Goal: Task Accomplishment & Management: Complete application form

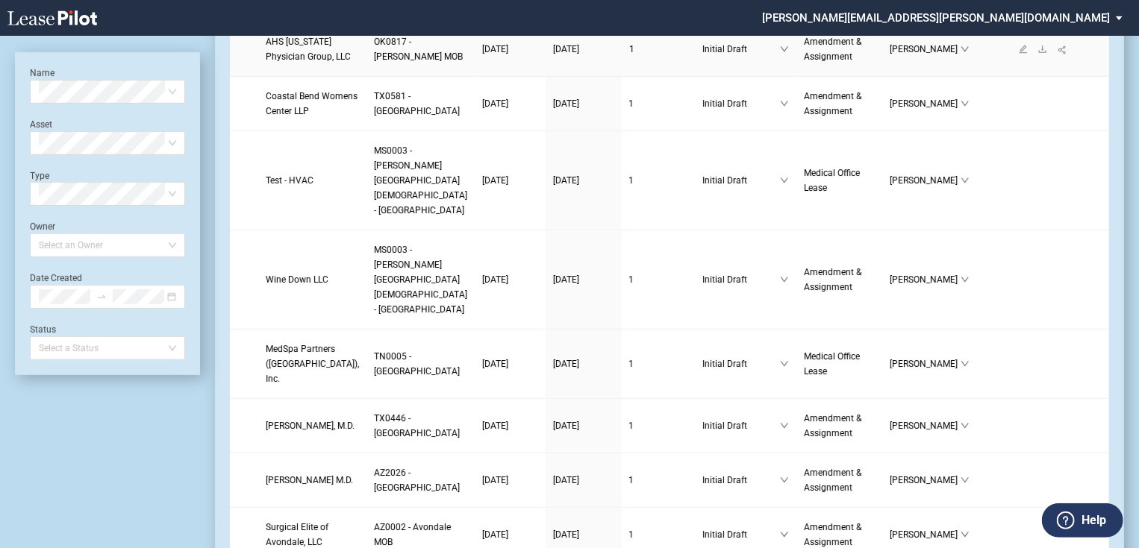
scroll to position [358, 0]
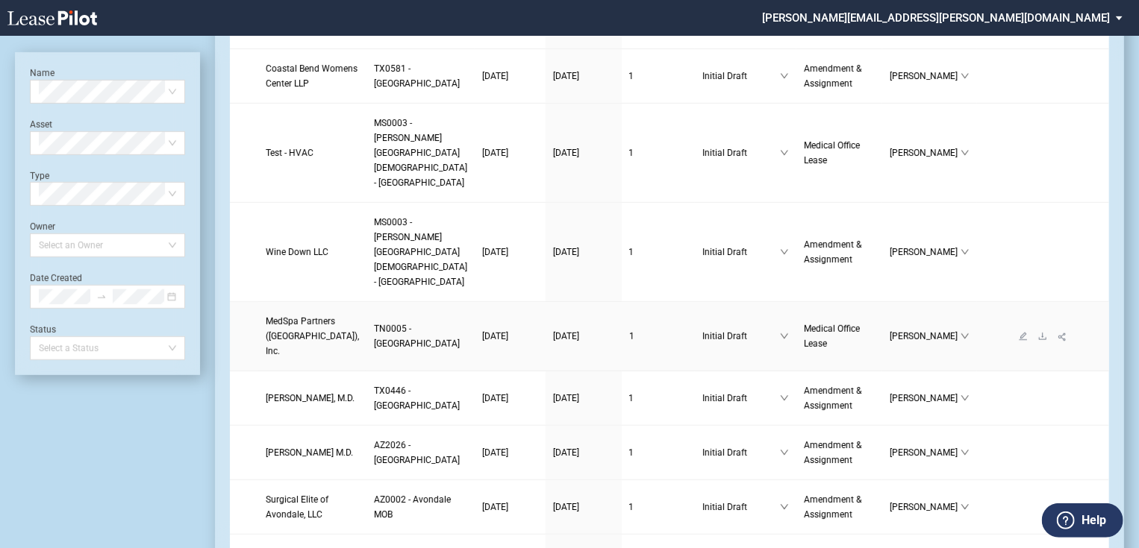
click at [310, 359] on link "MedSpa Partners ([GEOGRAPHIC_DATA]), Inc." at bounding box center [312, 336] width 93 height 45
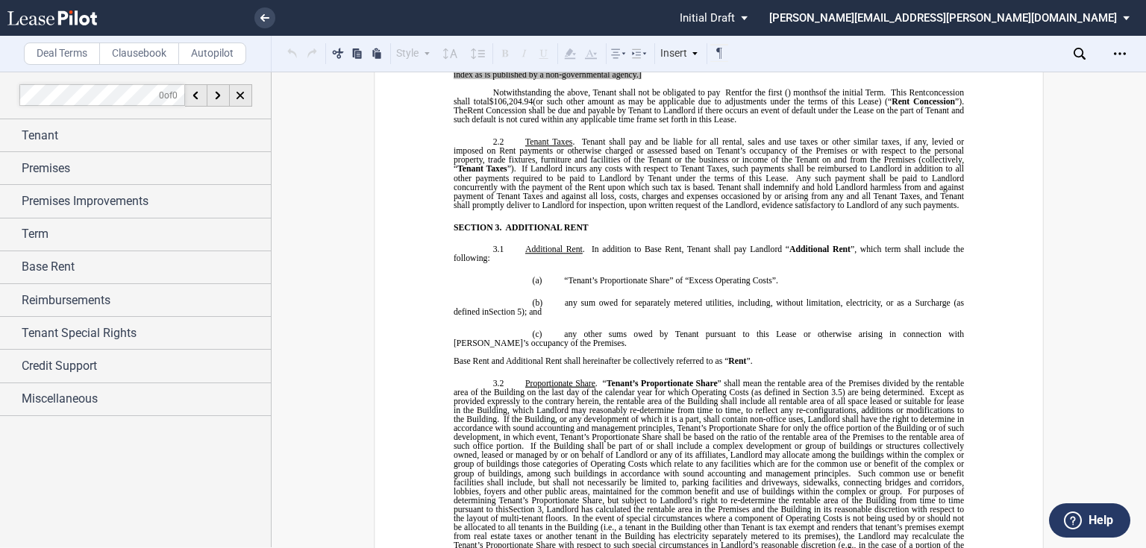
scroll to position [1492, 0]
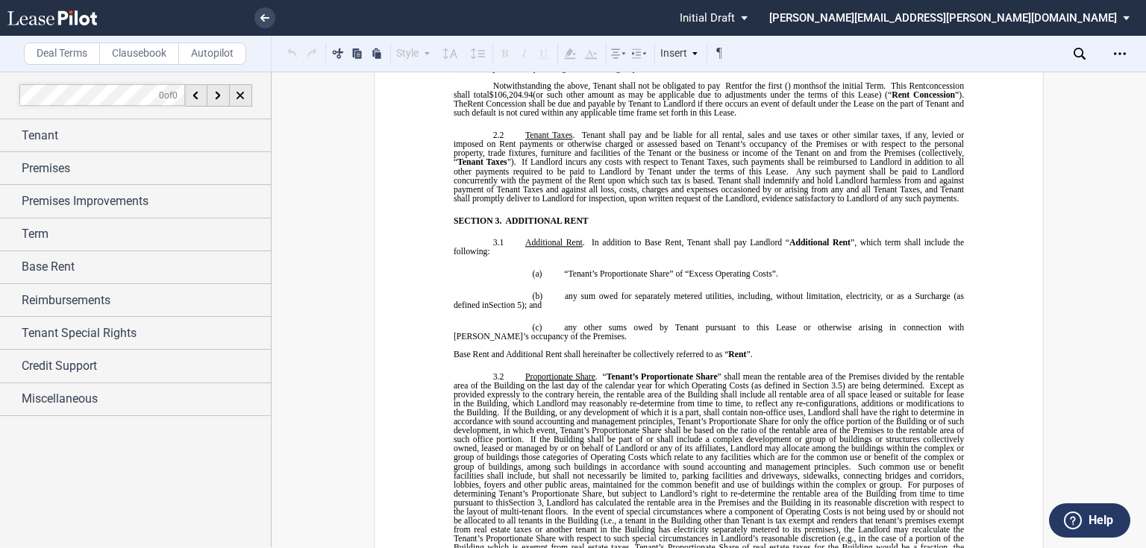
click at [725, 90] on span "Notwithstanding the above, Tenant shall not be obligated to pay Rent" at bounding box center [617, 85] width 249 height 9
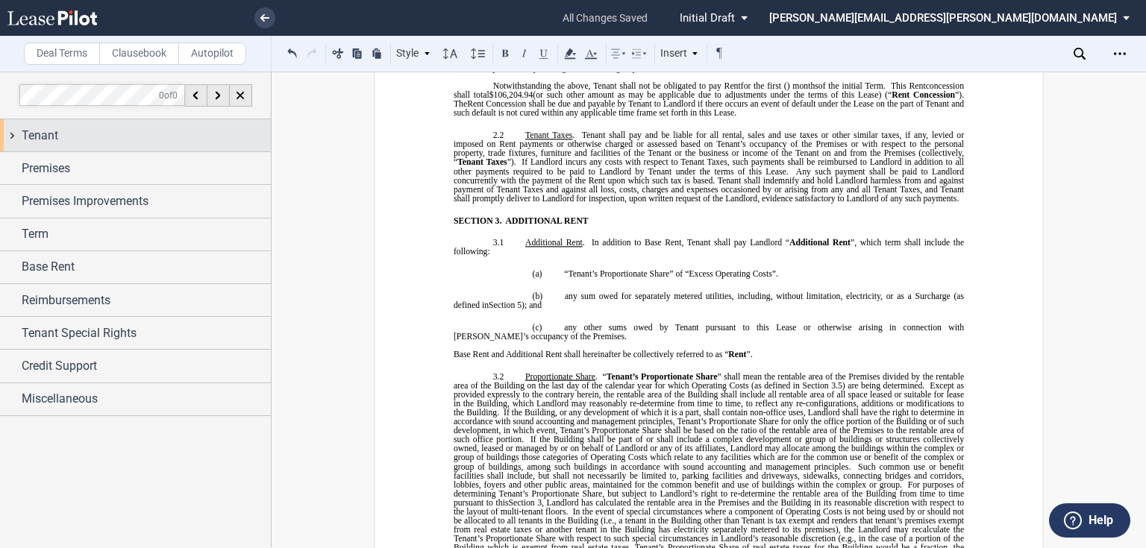
click at [111, 131] on div "Tenant" at bounding box center [146, 136] width 249 height 18
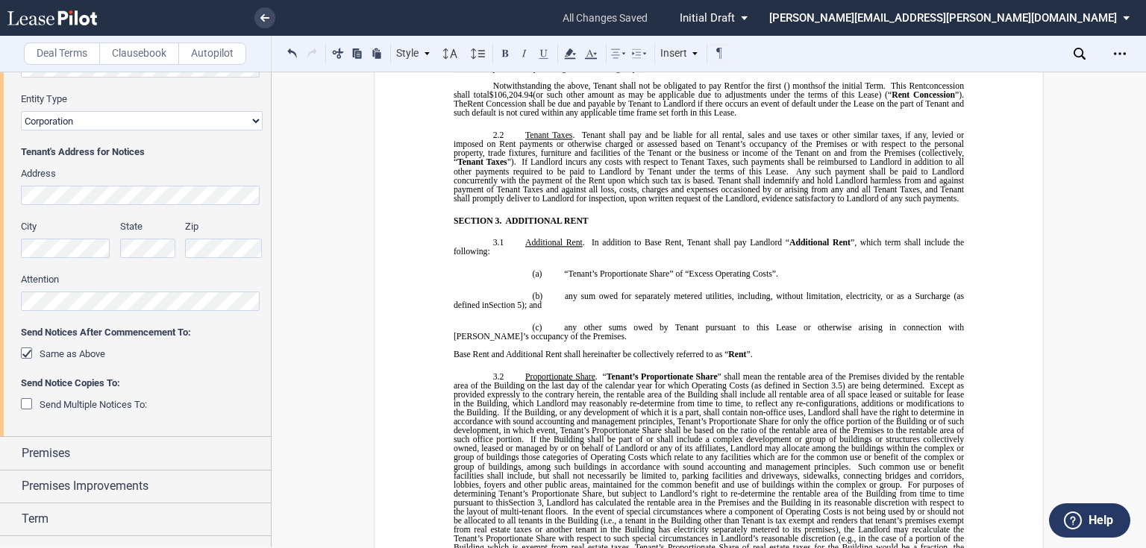
scroll to position [0, 0]
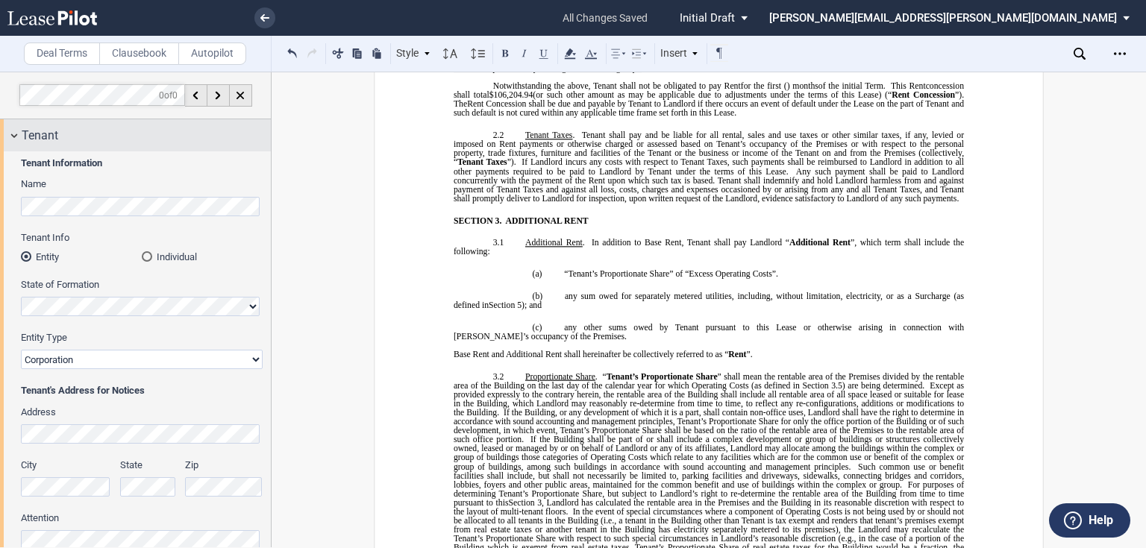
click at [127, 145] on div "Tenant" at bounding box center [135, 135] width 271 height 32
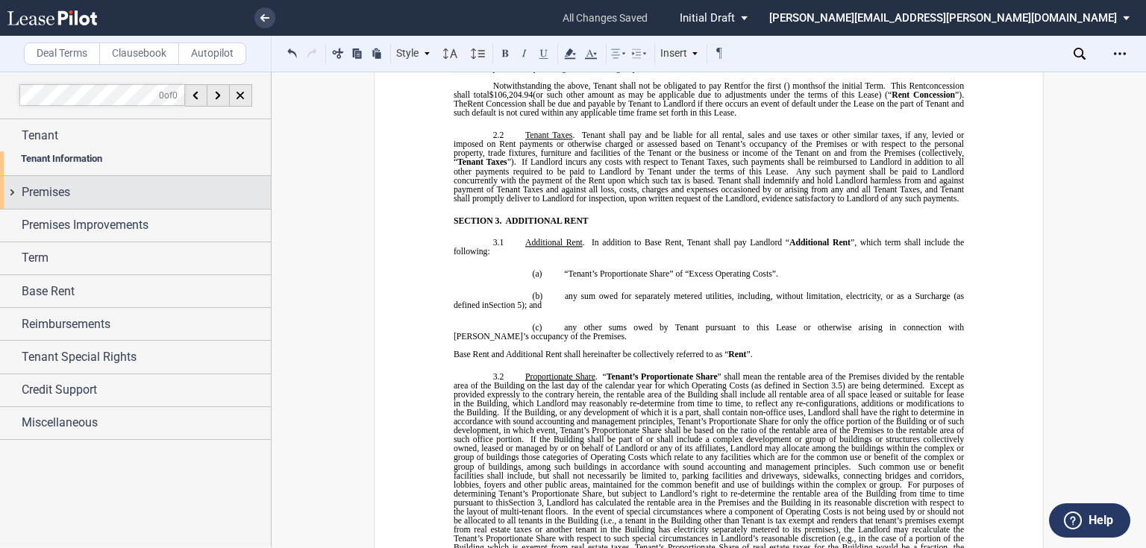
click at [127, 184] on div "Premises" at bounding box center [146, 193] width 249 height 18
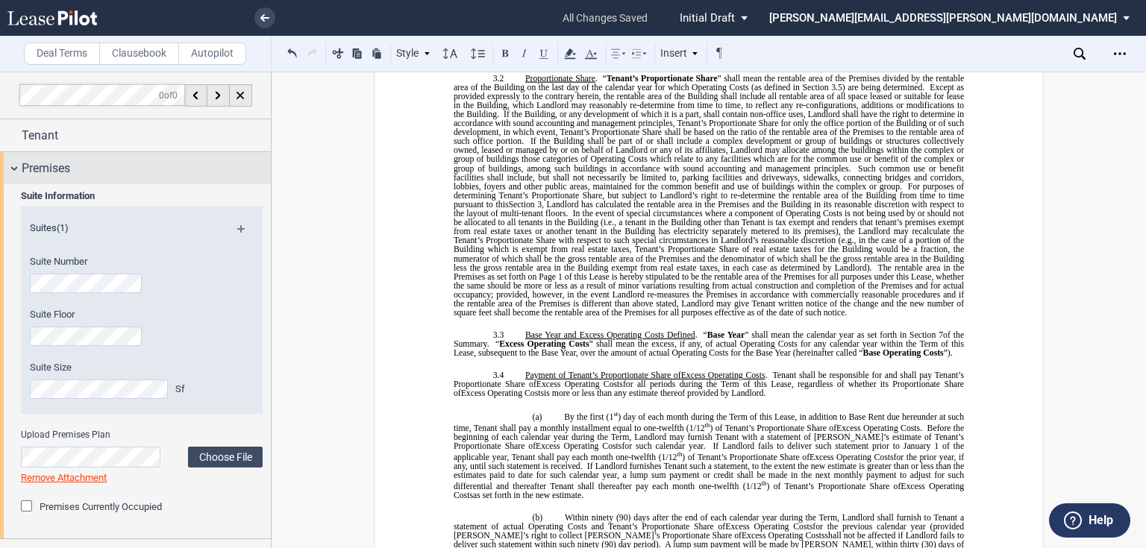
click at [139, 175] on div "Premises" at bounding box center [146, 169] width 249 height 18
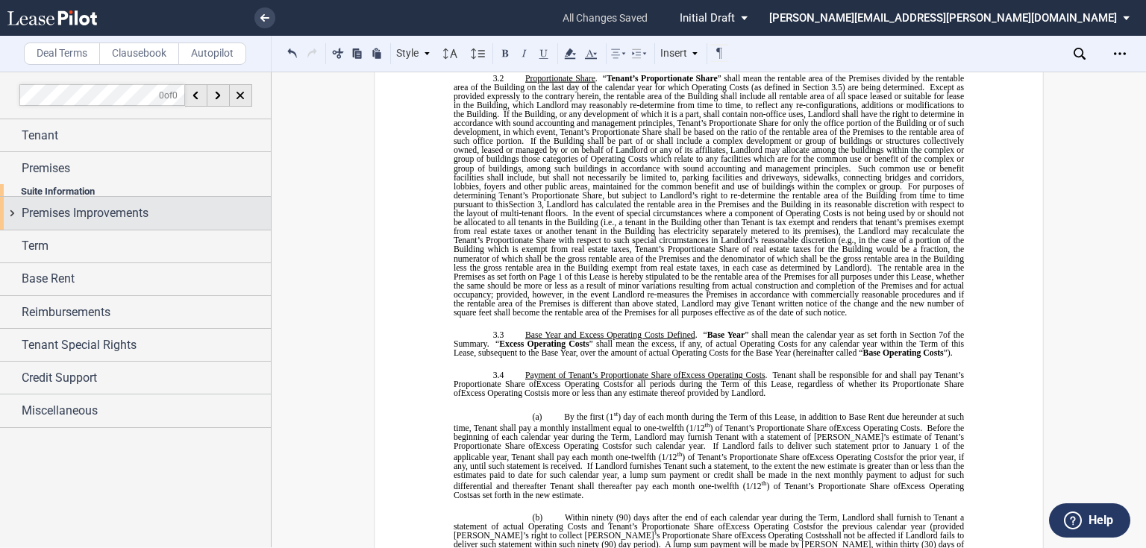
click at [126, 210] on div "Premises Improvements" at bounding box center [135, 213] width 271 height 32
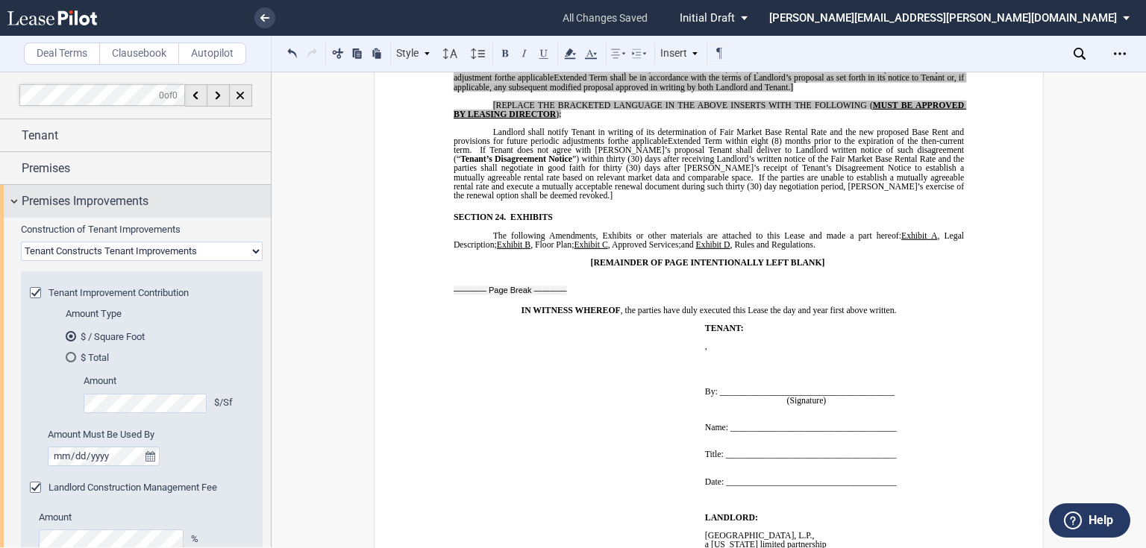
click at [173, 205] on div "Premises Improvements" at bounding box center [146, 202] width 249 height 18
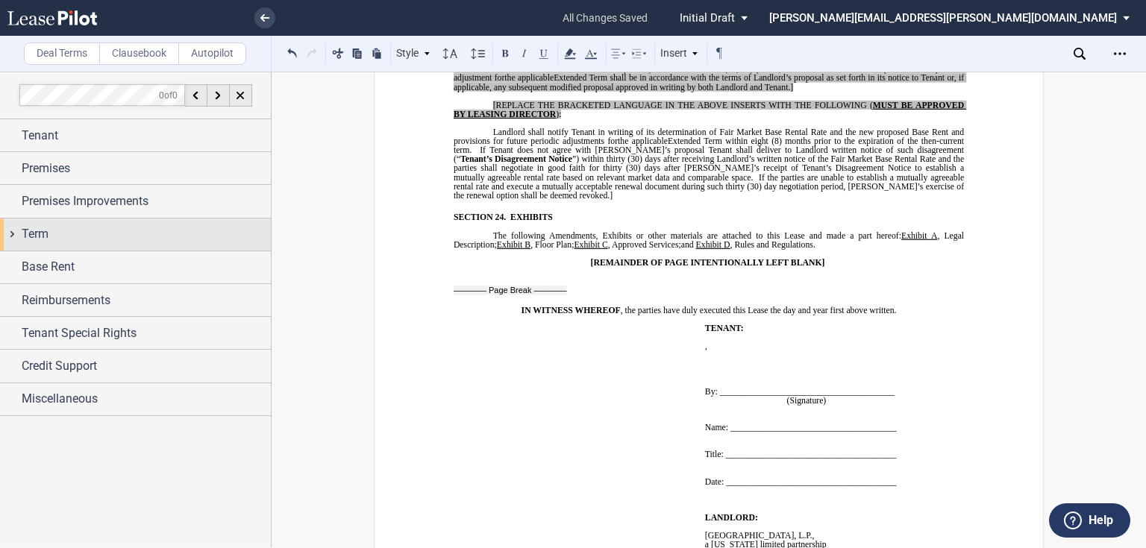
click at [128, 239] on div "Term" at bounding box center [146, 234] width 249 height 18
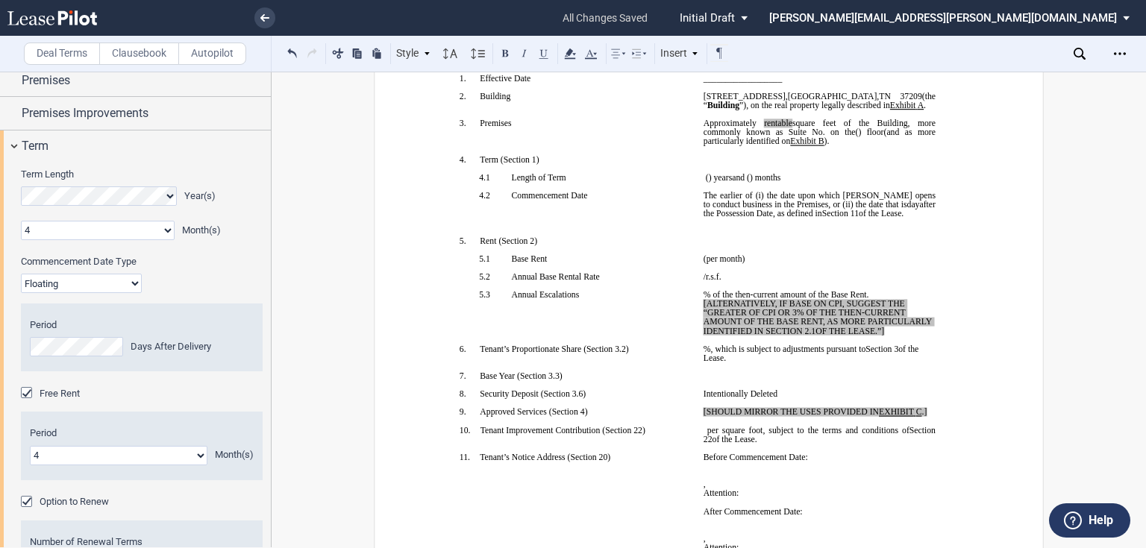
scroll to position [60, 0]
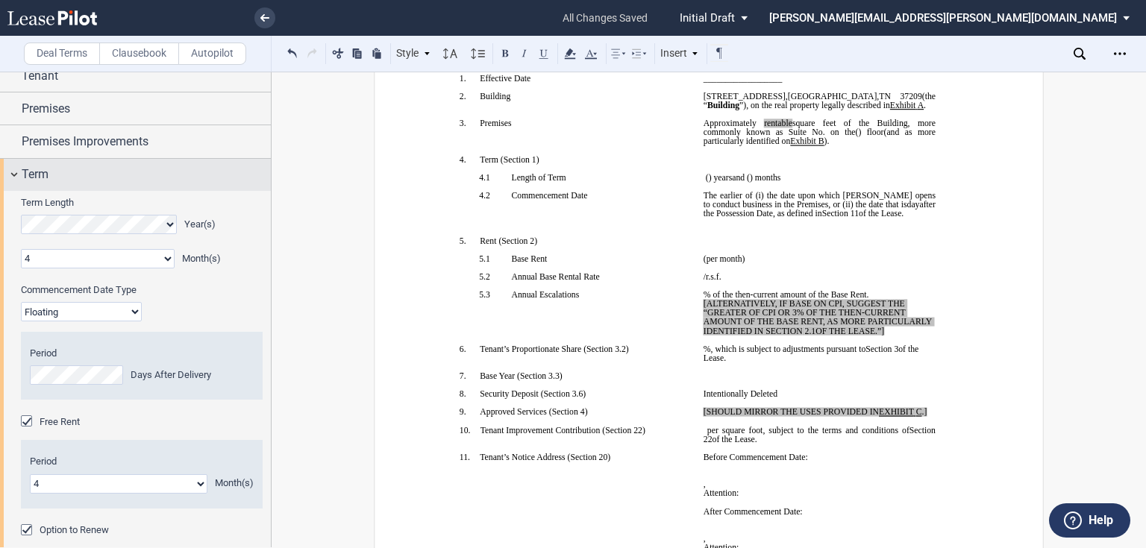
click at [110, 181] on div "Term" at bounding box center [146, 175] width 249 height 18
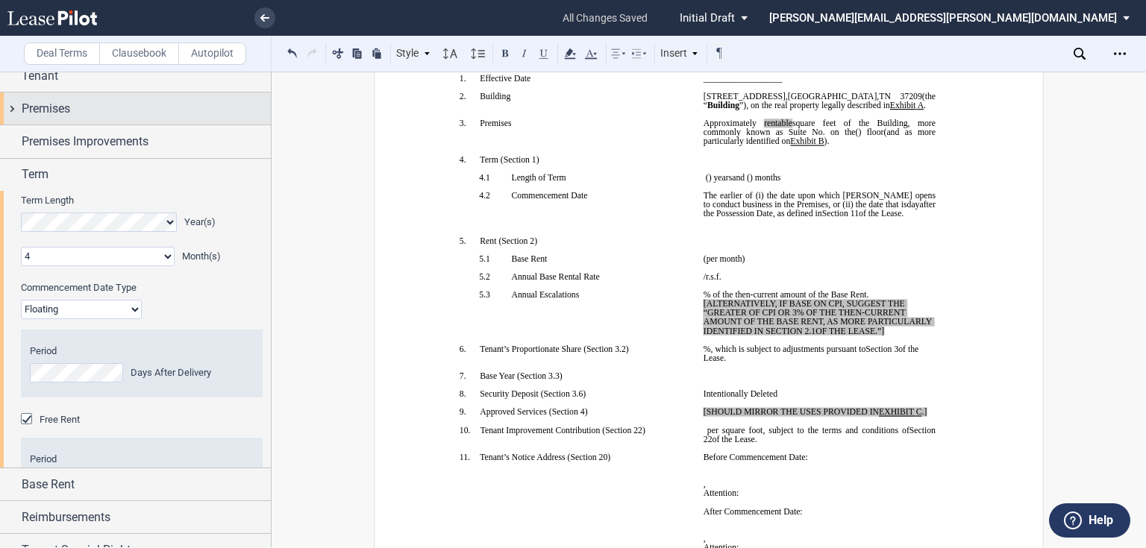
scroll to position [0, 0]
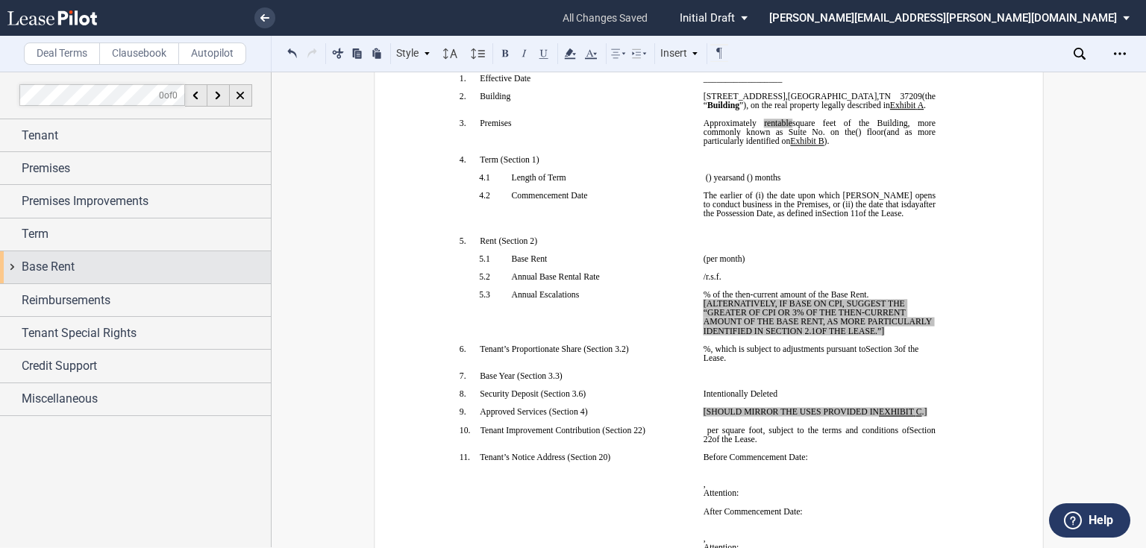
click at [110, 268] on div "Base Rent" at bounding box center [146, 267] width 249 height 18
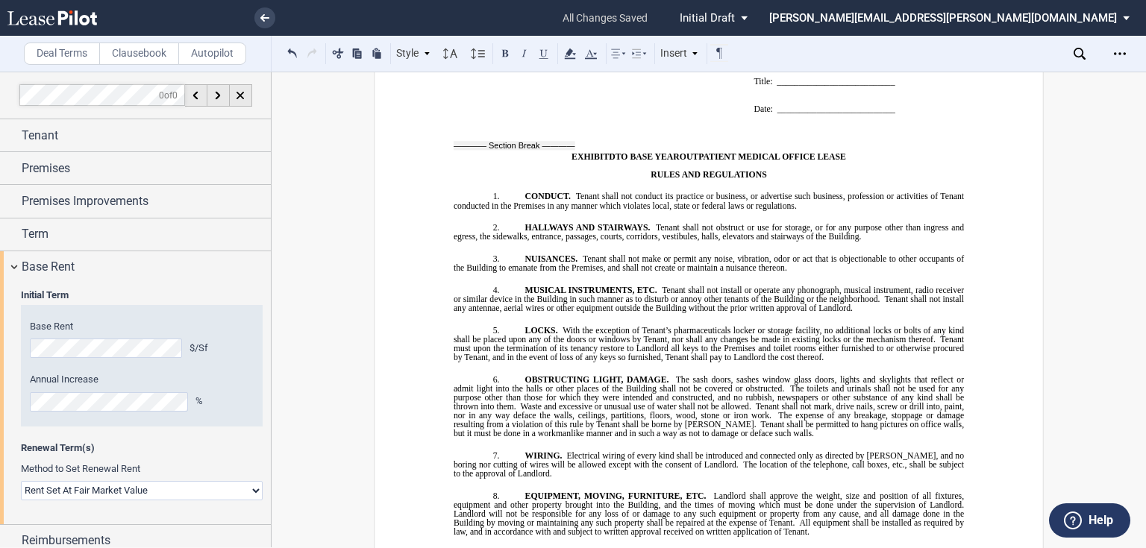
scroll to position [14395, 0]
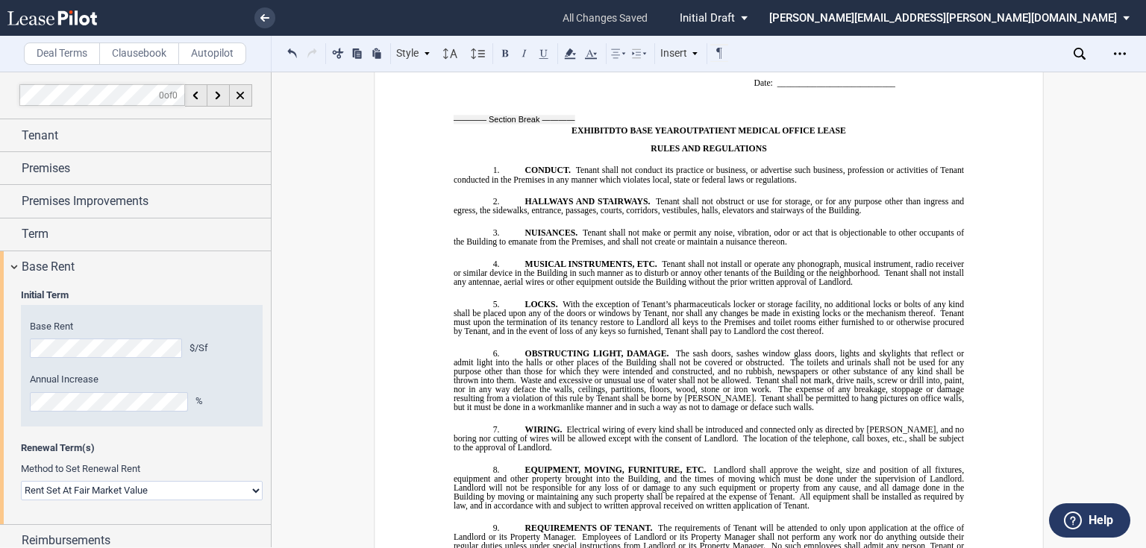
drag, startPoint x: 951, startPoint y: 326, endPoint x: 734, endPoint y: 275, distance: 223.0
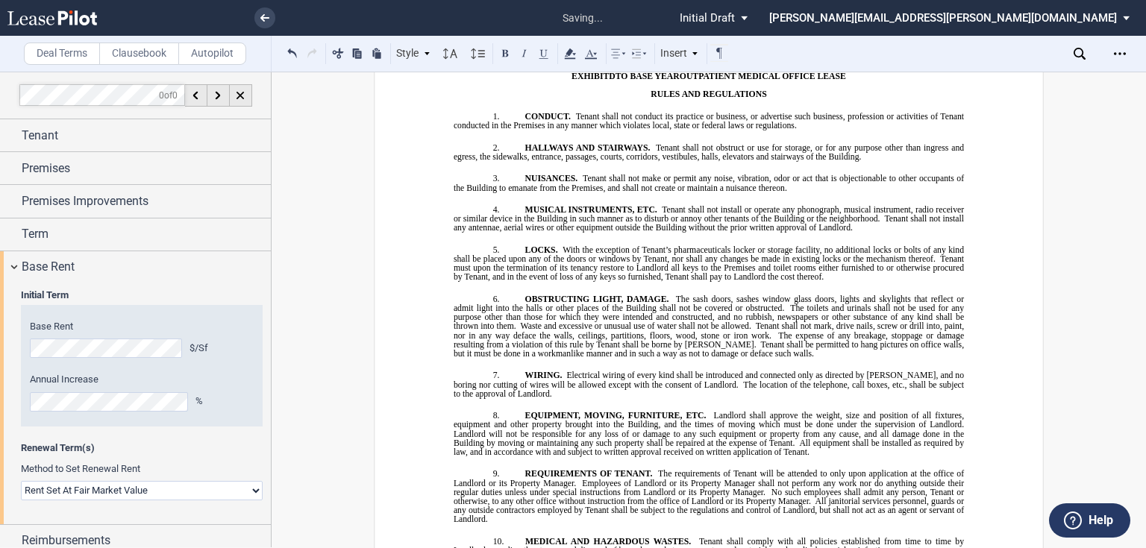
drag, startPoint x: 707, startPoint y: 275, endPoint x: 545, endPoint y: 267, distance: 162.8
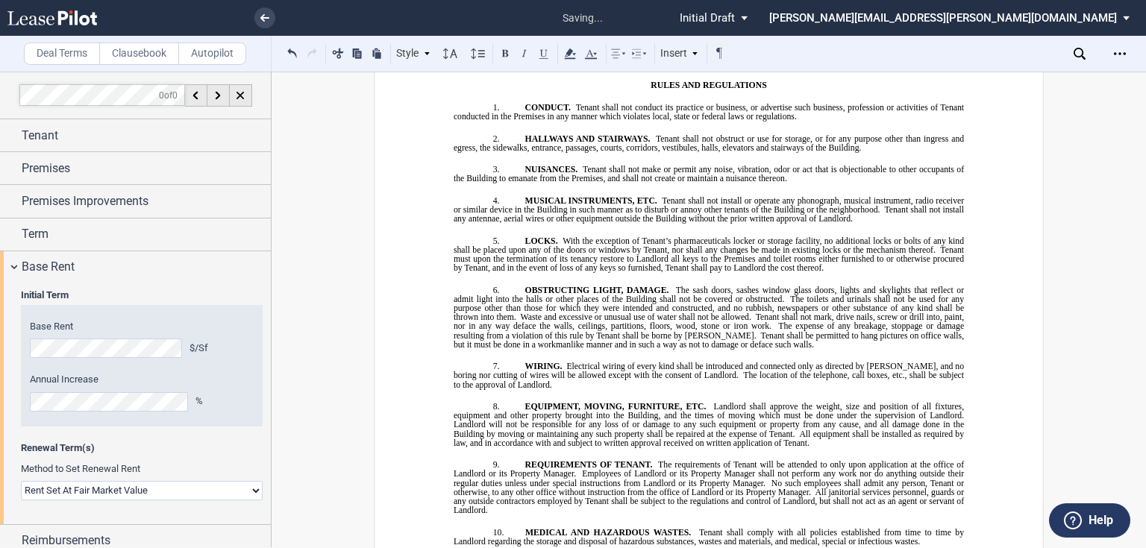
drag, startPoint x: 544, startPoint y: 266, endPoint x: 479, endPoint y: 263, distance: 65.0
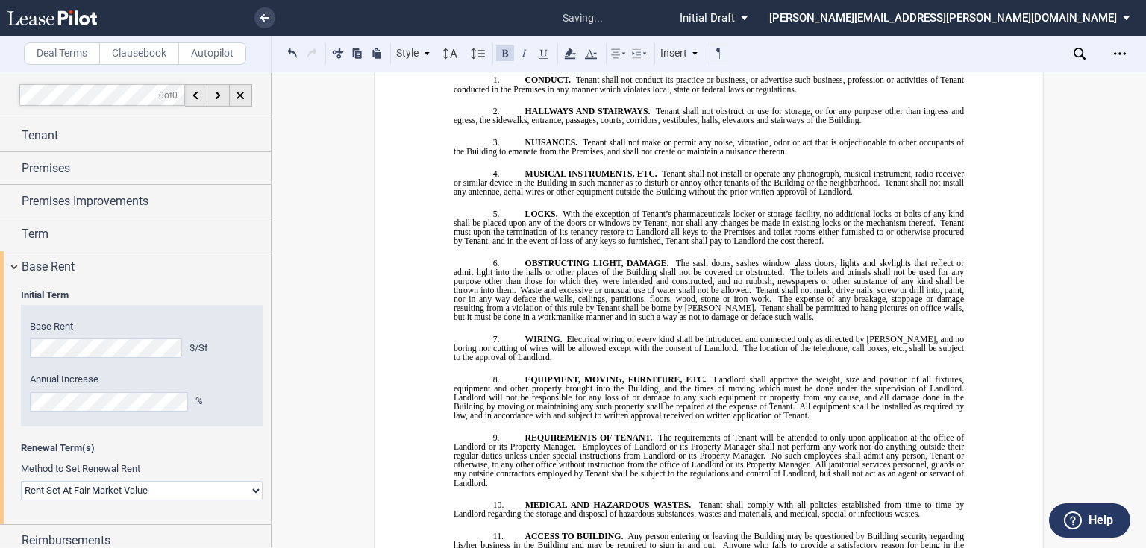
drag, startPoint x: 948, startPoint y: 231, endPoint x: 522, endPoint y: 233, distance: 426.8
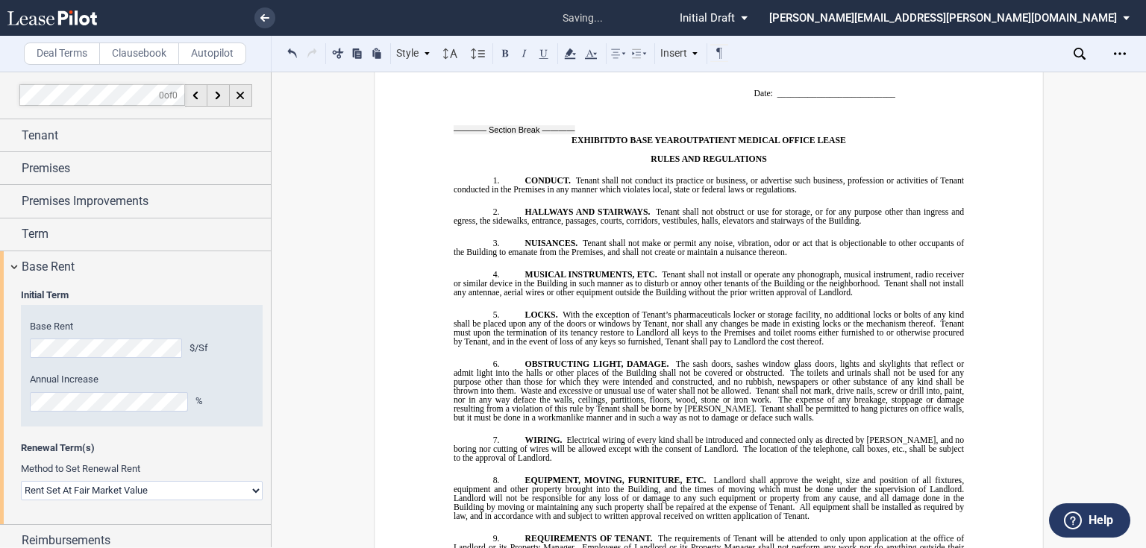
scroll to position [14276, 0]
drag, startPoint x: 549, startPoint y: 331, endPoint x: 511, endPoint y: 247, distance: 92.5
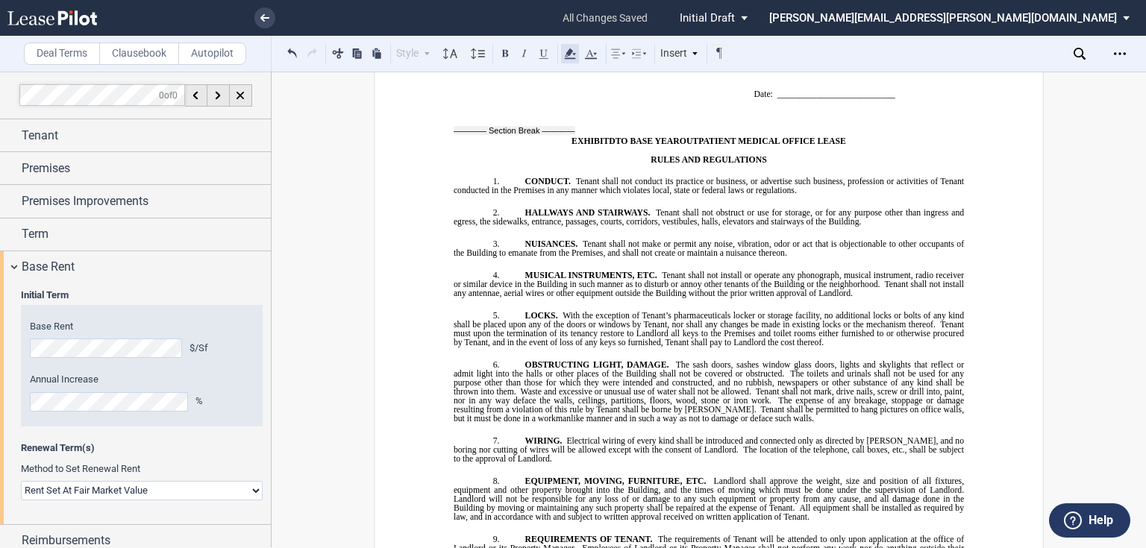
click at [573, 60] on icon at bounding box center [570, 54] width 18 height 18
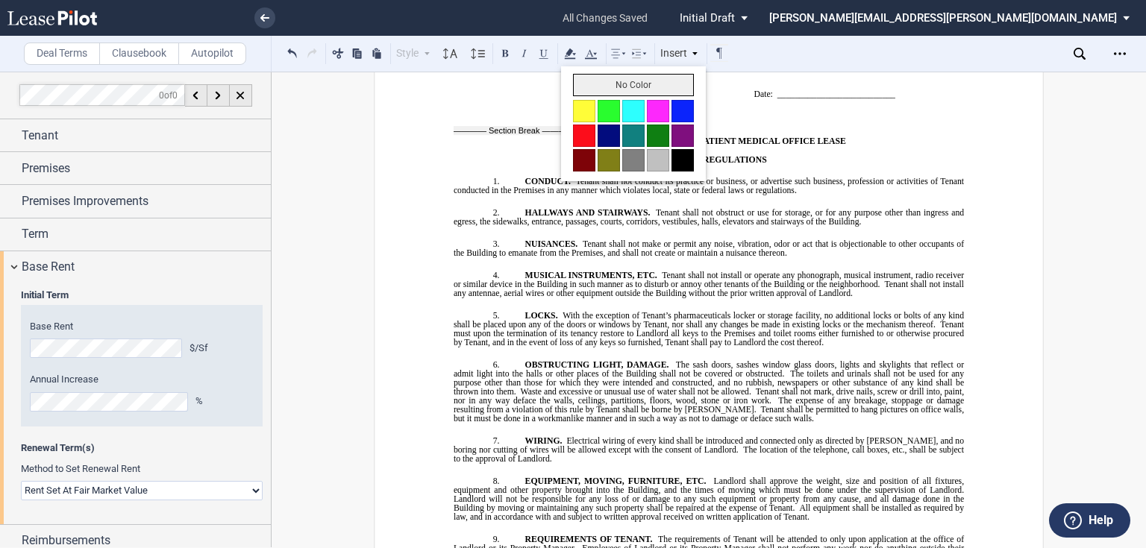
click at [584, 78] on button "No Color" at bounding box center [633, 85] width 121 height 22
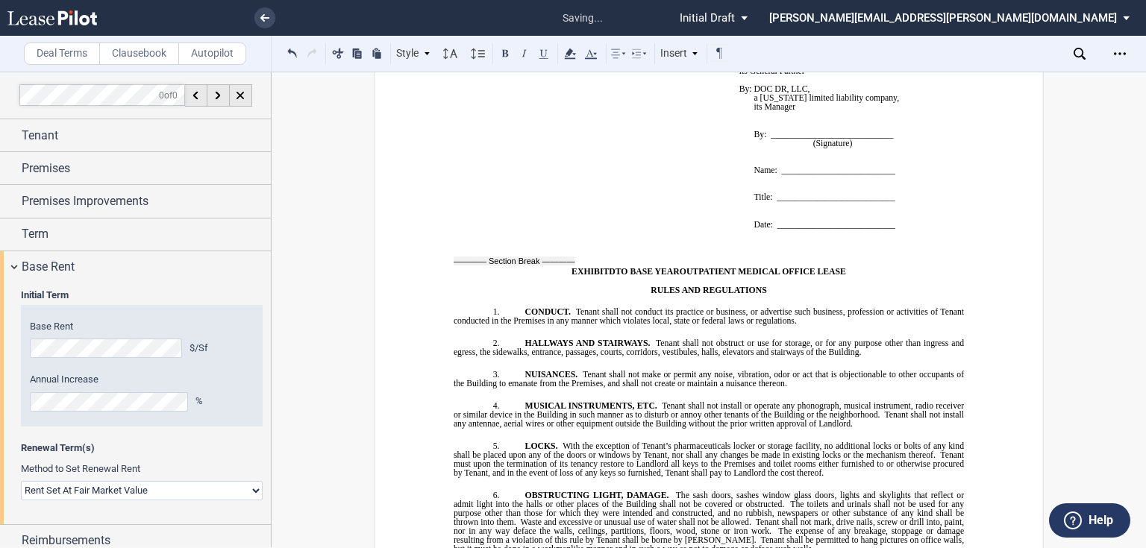
scroll to position [14097, 0]
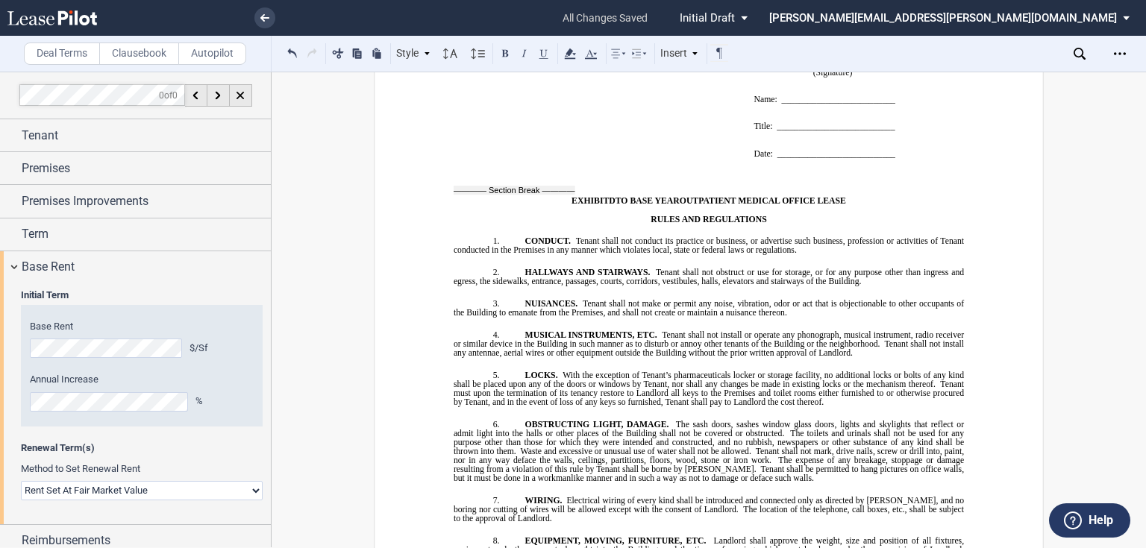
scroll to position [60, 0]
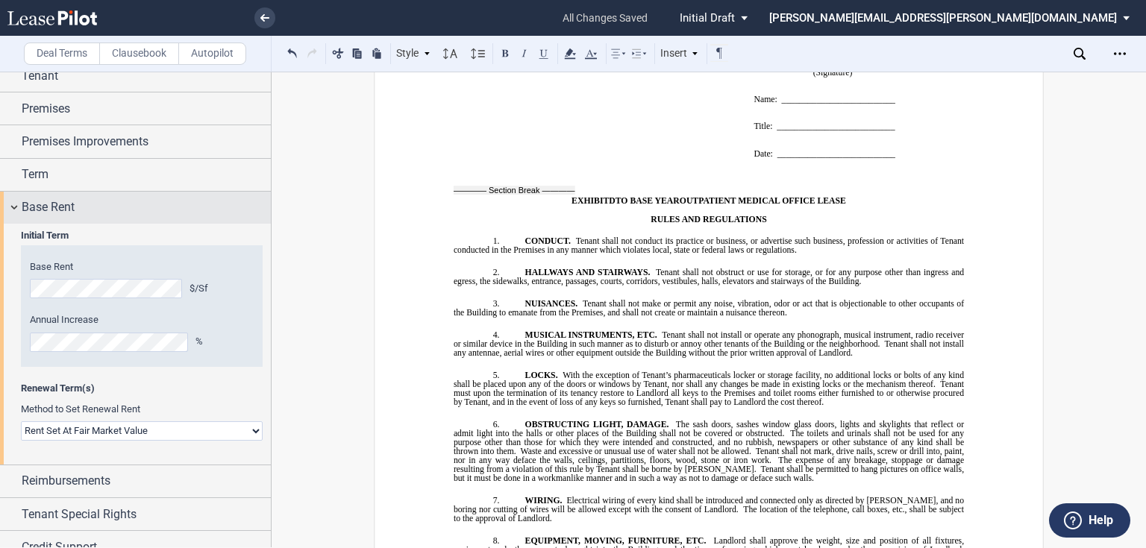
click at [125, 212] on div "Base Rent" at bounding box center [146, 207] width 249 height 18
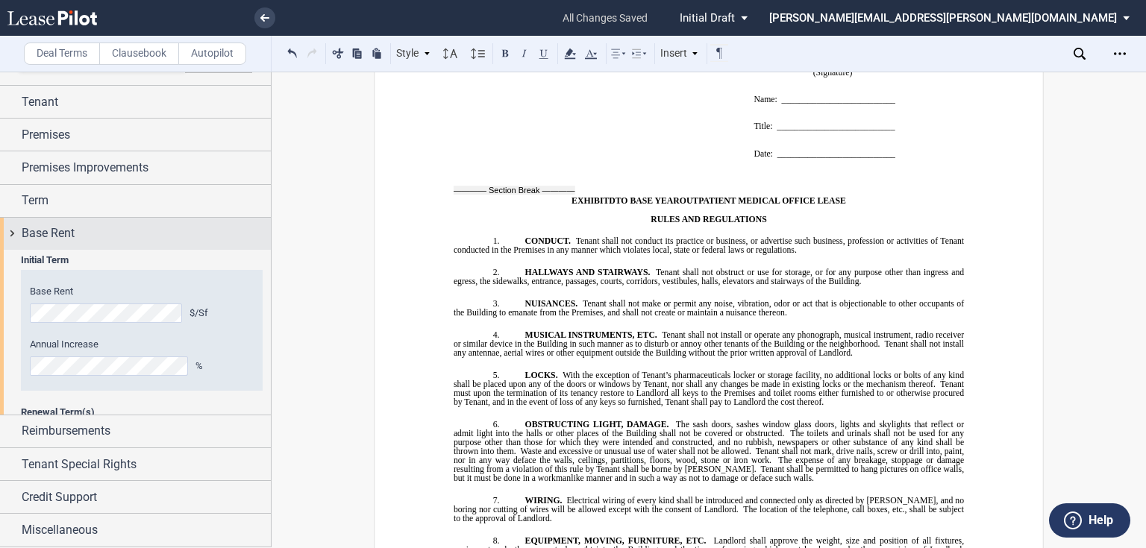
scroll to position [0, 0]
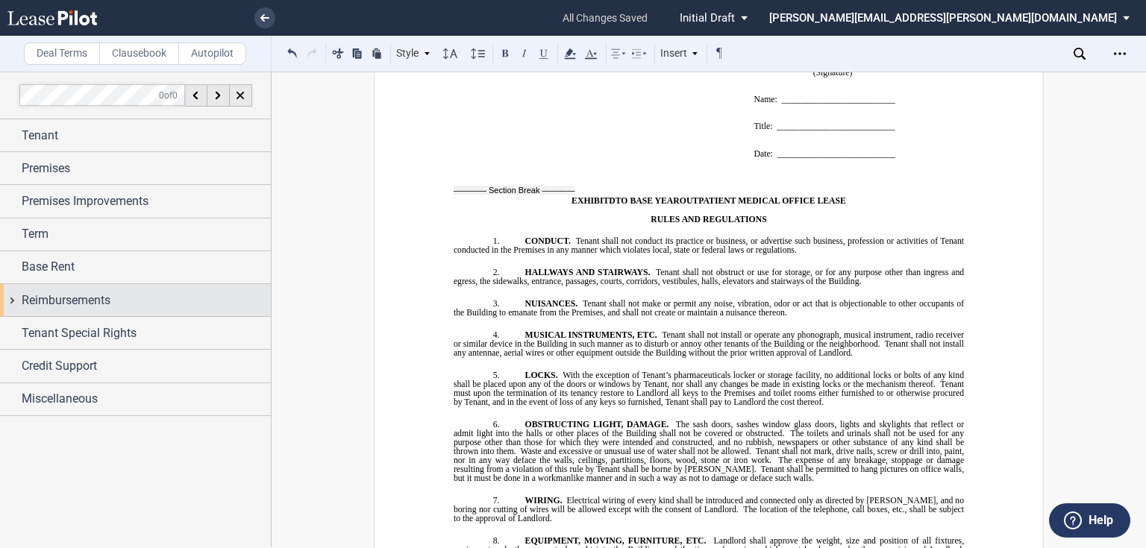
click at [127, 303] on div "Reimbursements" at bounding box center [146, 301] width 249 height 18
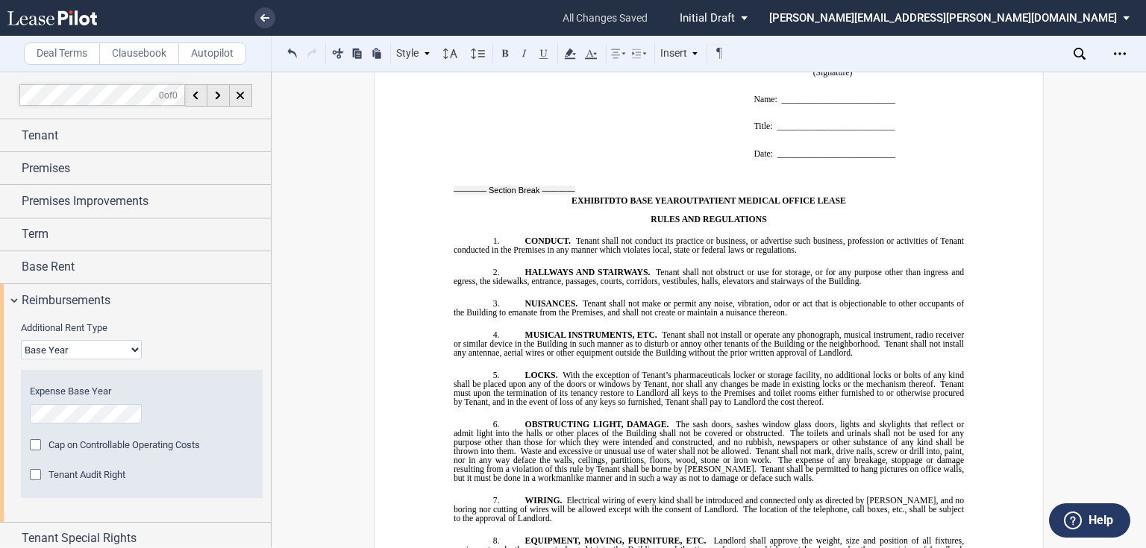
click at [128, 359] on div "Additional Rent Type Base Year Triple Net Cap on Controllable Operating Costs A…" at bounding box center [142, 417] width 242 height 191
click at [127, 352] on select "Base Year Triple Net" at bounding box center [81, 349] width 121 height 19
select select "triple net"
click at [21, 340] on select "Base Year Triple Net" at bounding box center [81, 349] width 121 height 19
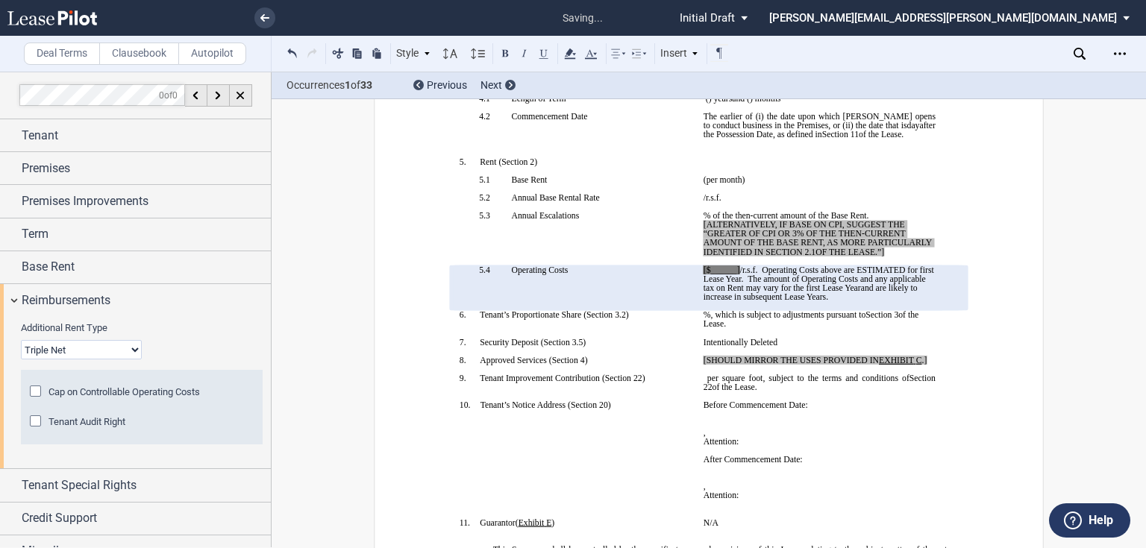
scroll to position [298, 0]
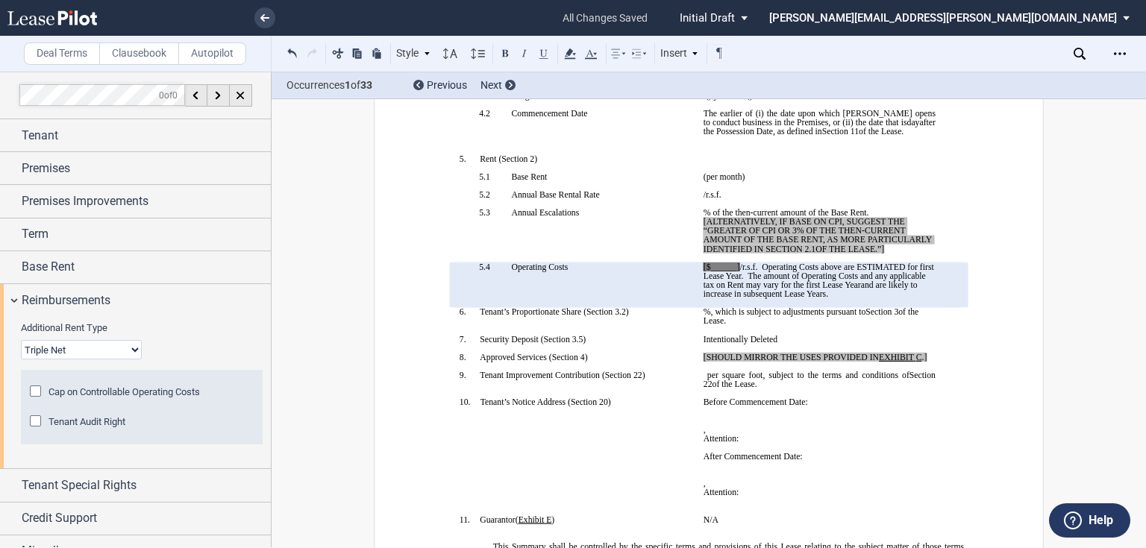
click at [735, 272] on span "[$______]" at bounding box center [722, 267] width 37 height 9
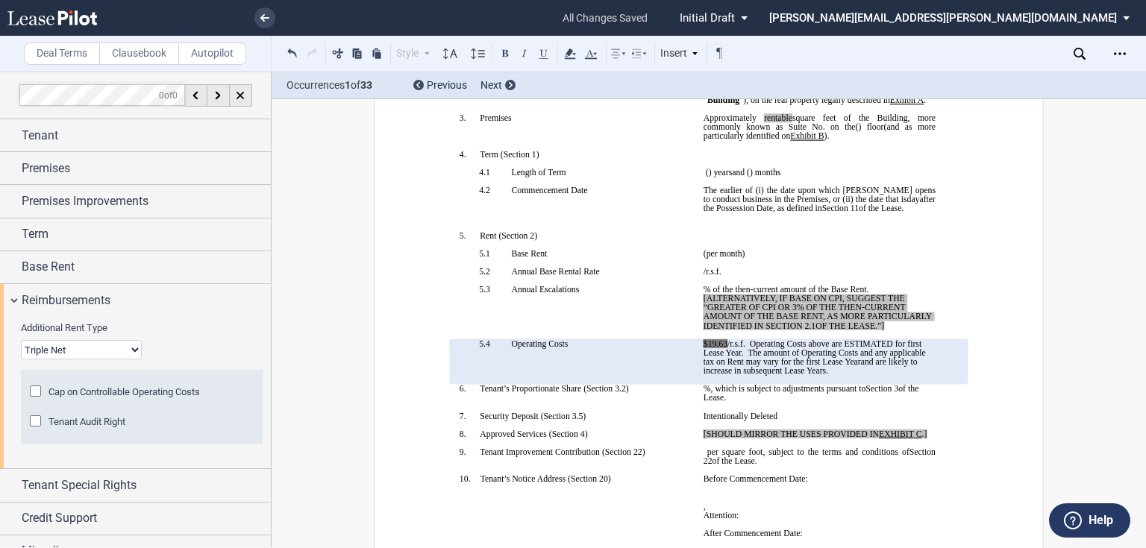
scroll to position [179, 0]
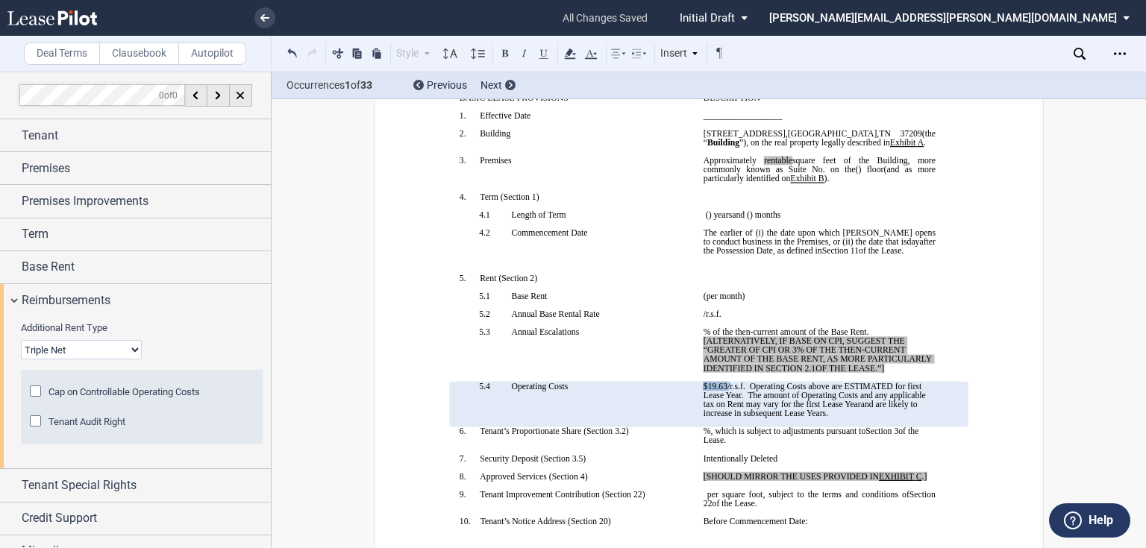
drag, startPoint x: 728, startPoint y: 448, endPoint x: 698, endPoint y: 449, distance: 29.1
click at [698, 428] on td "$19.63 /r.s.f. Operating Costs above are ESTIMATED for first Lease Year. The am…" at bounding box center [820, 405] width 244 height 46
click at [575, 54] on use at bounding box center [569, 54] width 11 height 10
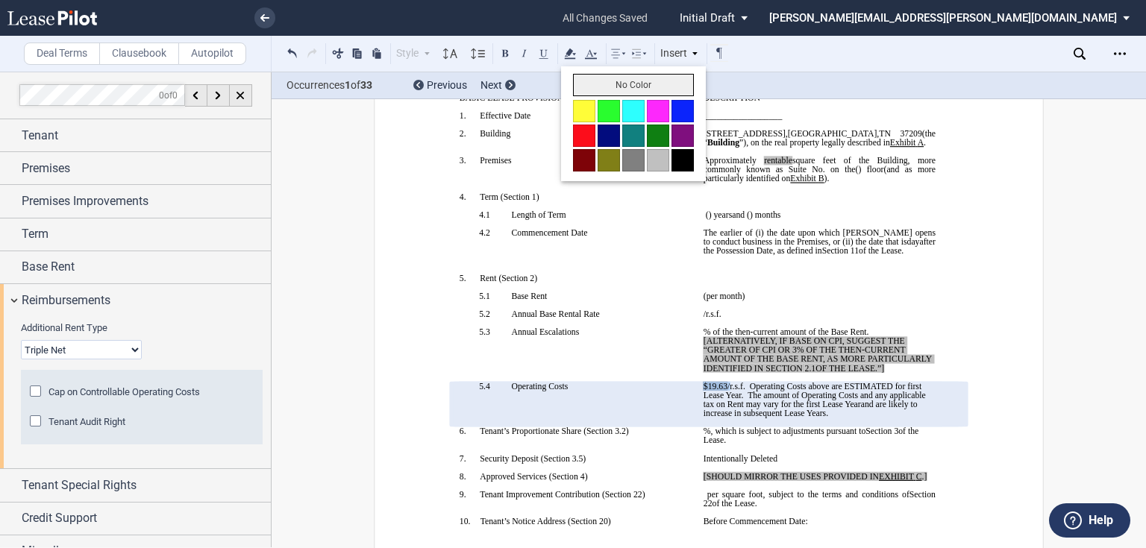
click at [590, 82] on button "No Color" at bounding box center [633, 85] width 121 height 22
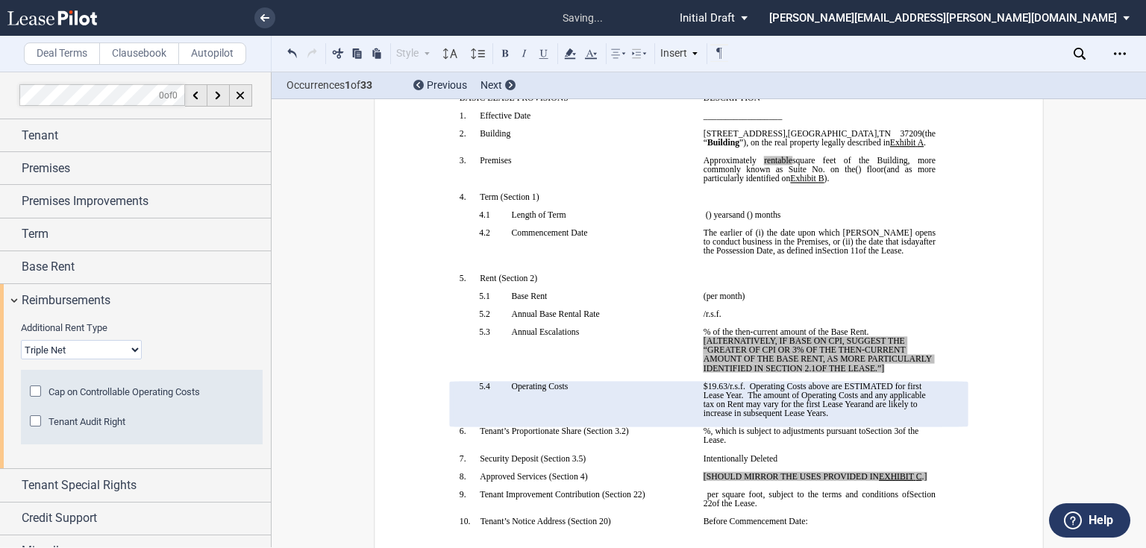
click at [650, 382] on td "!!SET_LEVEL_1!! !!SBL_LEVEL_2!! 5.3 Annual Escalations ﻿" at bounding box center [576, 355] width 244 height 54
drag, startPoint x: 882, startPoint y: 431, endPoint x: 760, endPoint y: 400, distance: 125.4
click at [760, 373] on span "﻿ ﻿ % of the then-current amount of the Base Rent. [ALTERNATIVELY, IF BASE ON C…" at bounding box center [819, 351] width 231 height 46
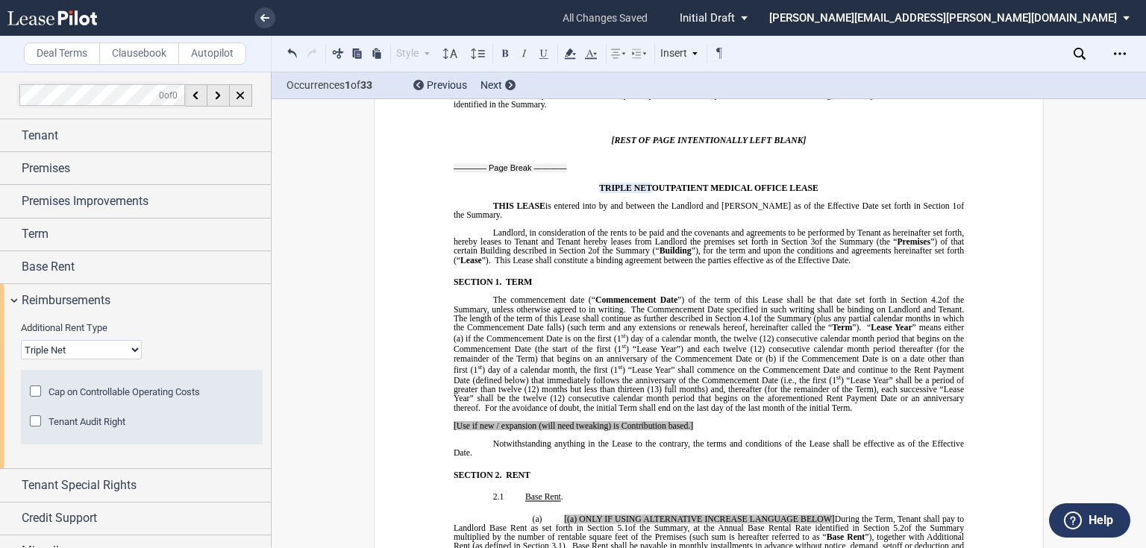
scroll to position [716, 0]
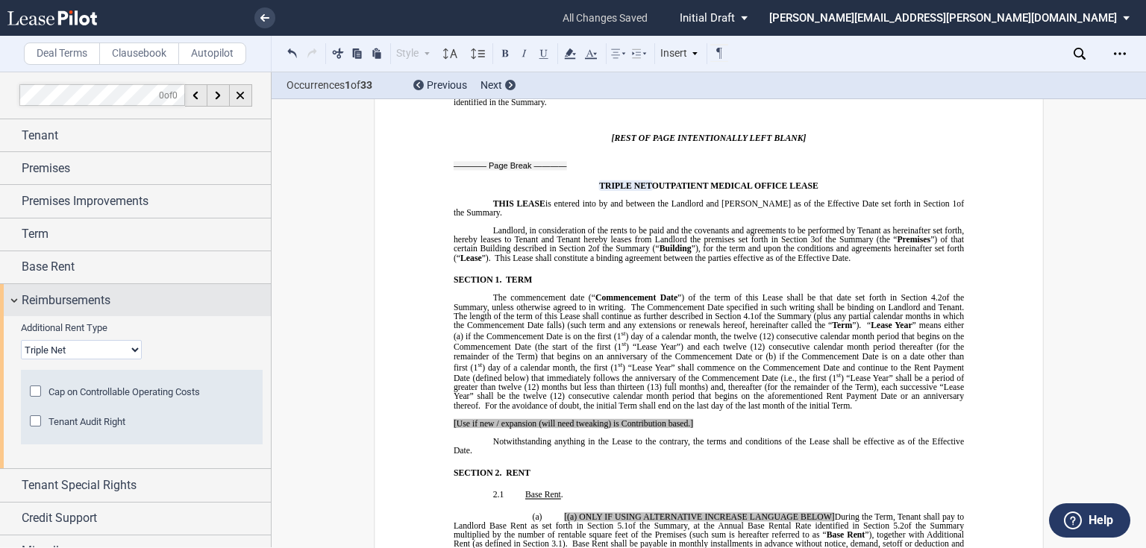
click at [148, 306] on div "Reimbursements" at bounding box center [146, 301] width 249 height 18
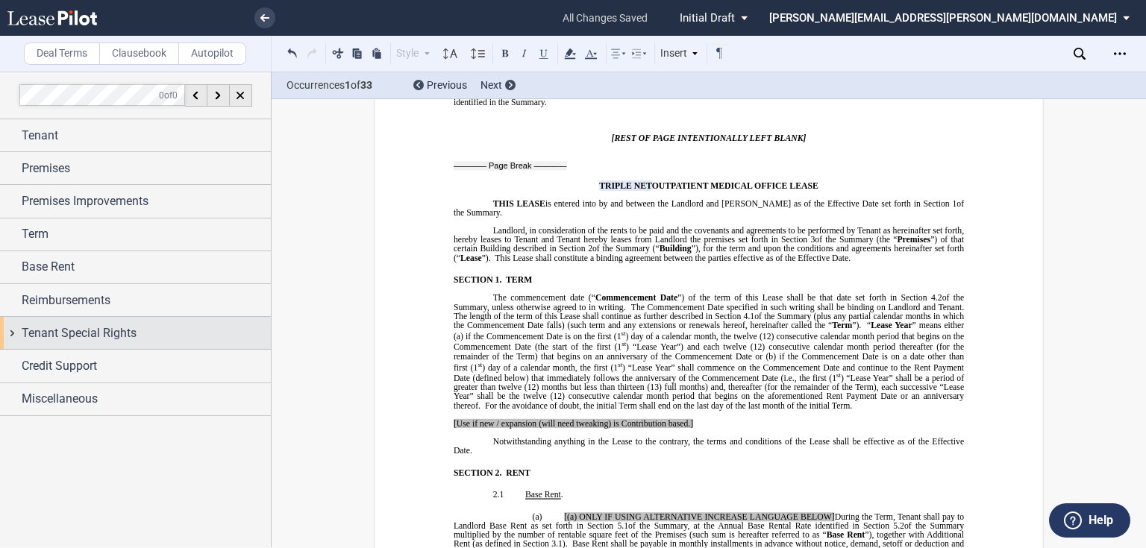
click at [139, 336] on div "Tenant Special Rights" at bounding box center [146, 334] width 249 height 18
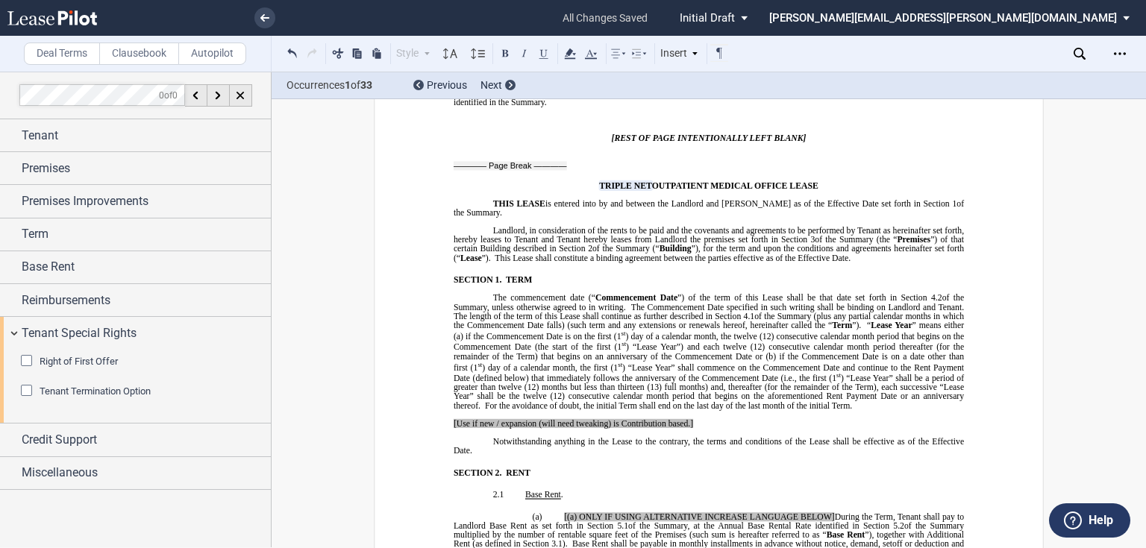
click at [25, 390] on div "Tenant Termination Option" at bounding box center [28, 392] width 15 height 15
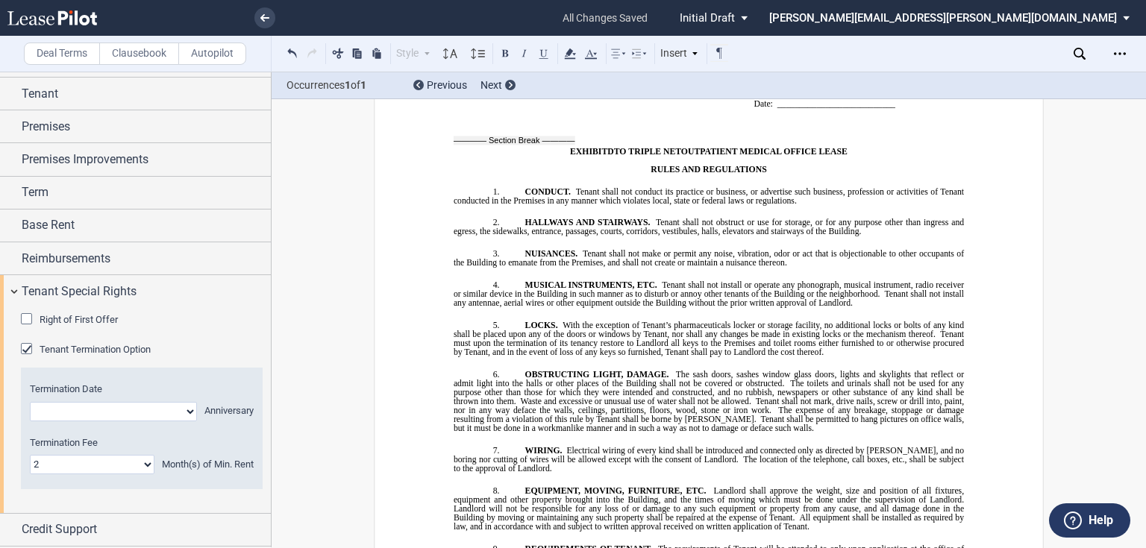
scroll to position [72, 0]
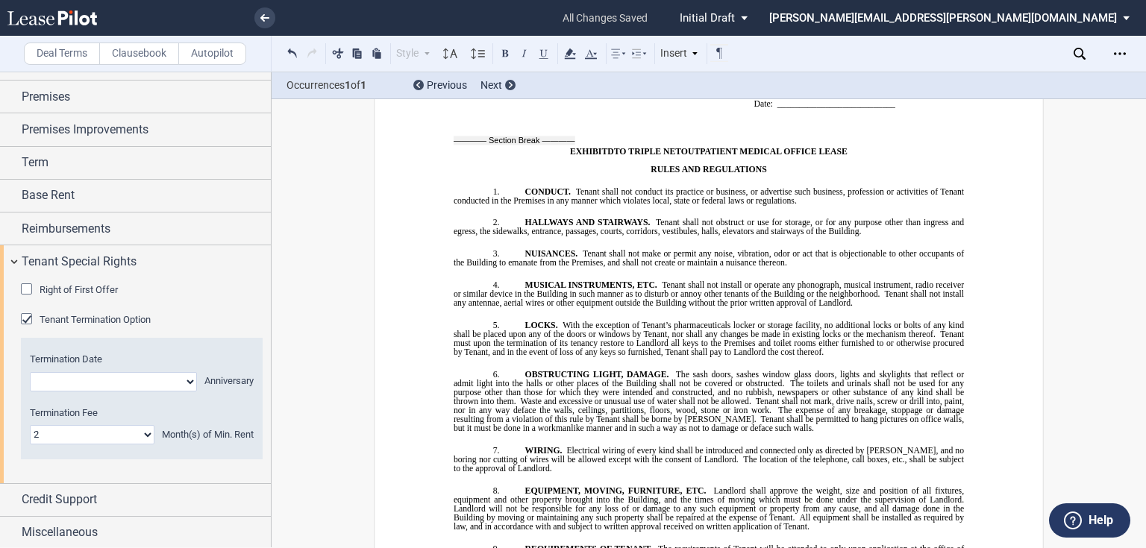
click at [161, 377] on select "Year 1 Year 2 Year 3 Year 4 Year 5 Year 6 Year 7 Year 8 Year 9 Year 10 Year 11 …" at bounding box center [113, 381] width 167 height 19
select select "string:8"
click at [30, 372] on select "Year 1 Year 2 Year 3 Year 4 Year 5 Year 6 Year 7 Year 8 Year 9 Year 10 Year 11 …" at bounding box center [113, 381] width 167 height 19
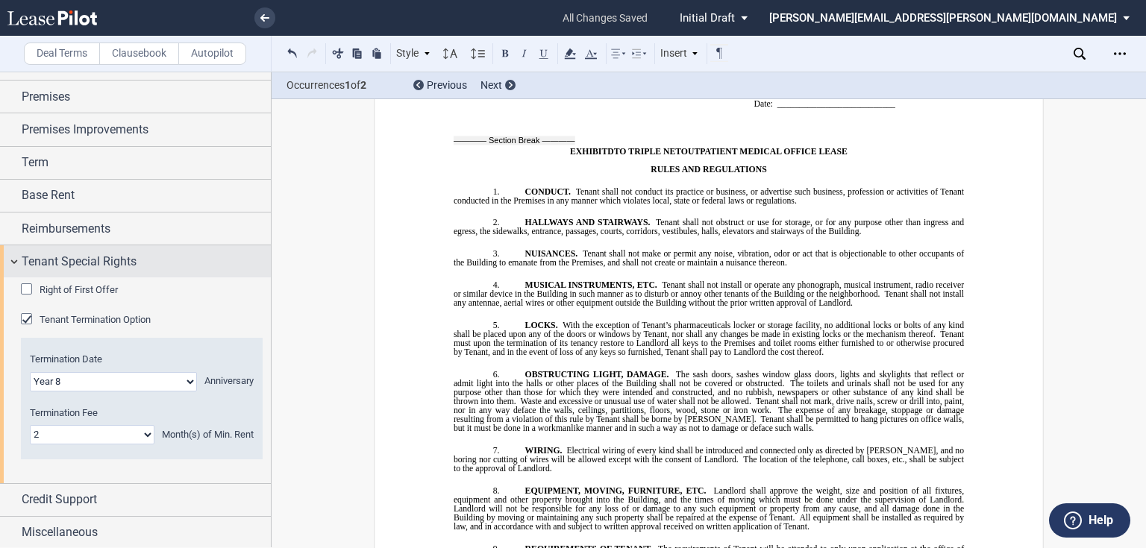
click at [108, 271] on div "Tenant Special Rights" at bounding box center [135, 261] width 271 height 32
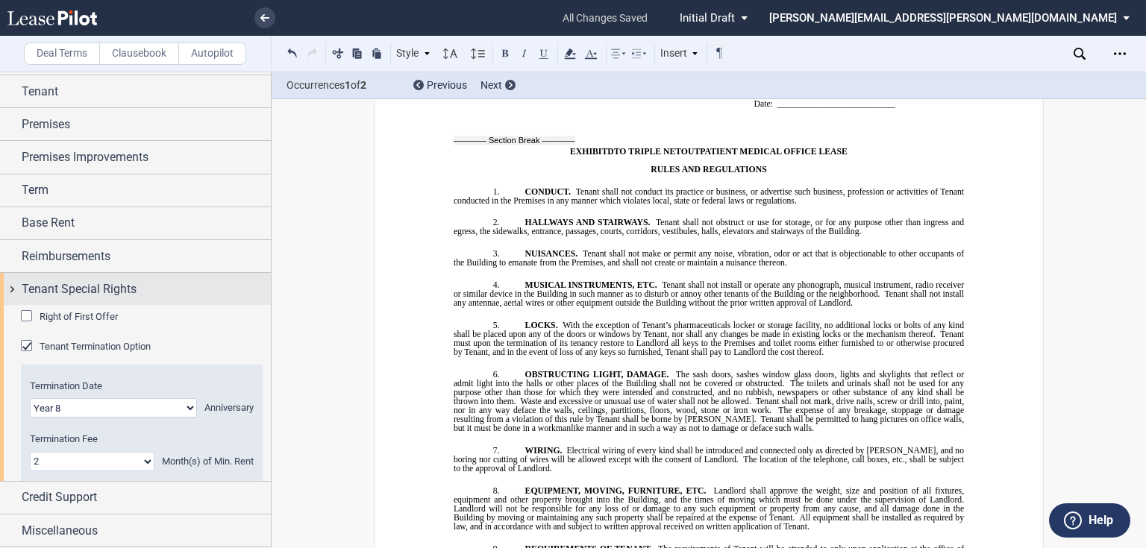
scroll to position [0, 0]
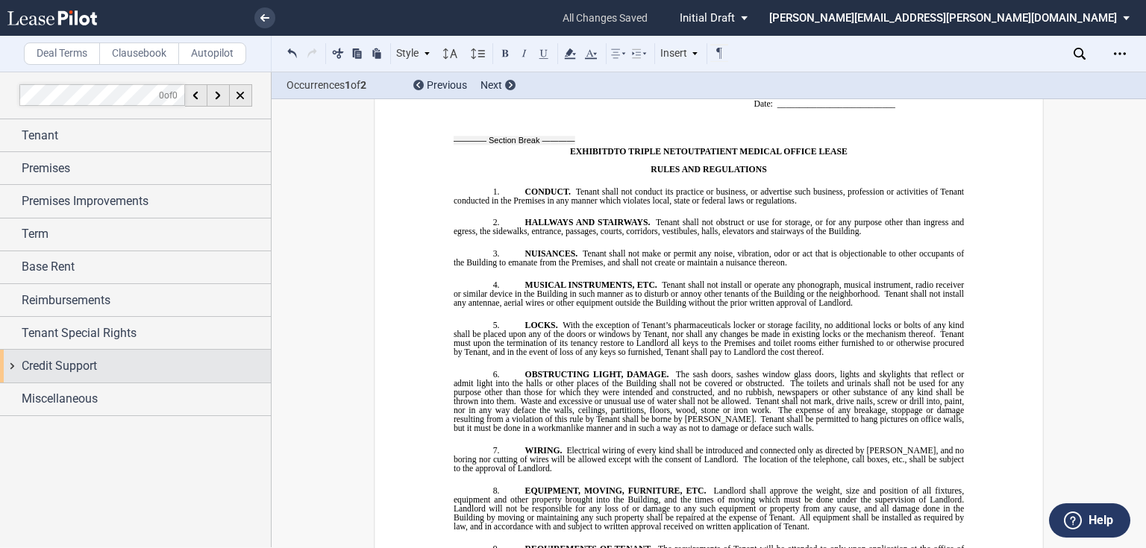
click at [86, 370] on span "Credit Support" at bounding box center [59, 366] width 75 height 18
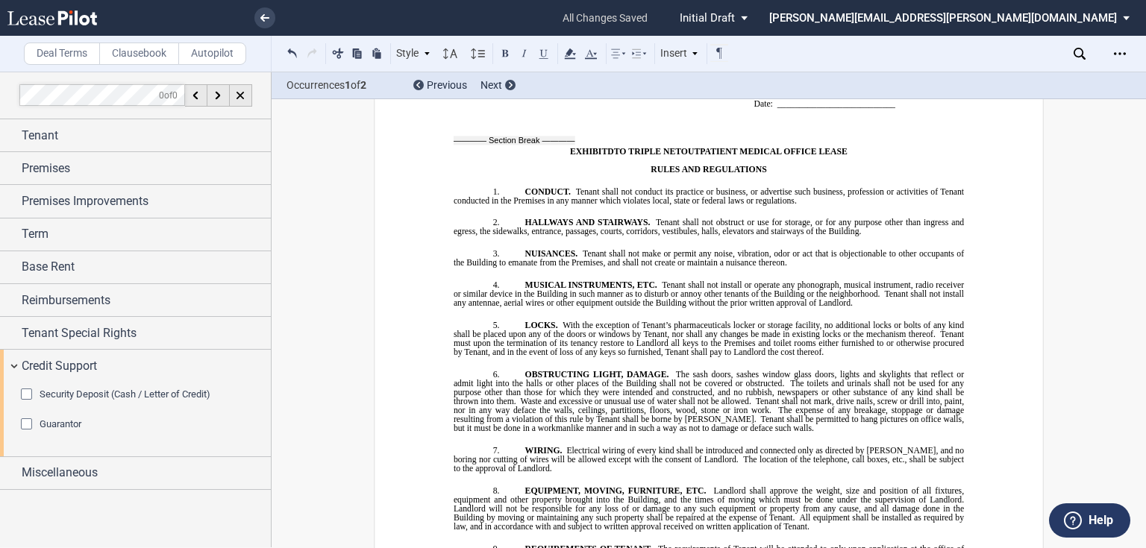
click at [28, 390] on div "Security Deposit (Cash / Letter of Credit)" at bounding box center [28, 396] width 15 height 15
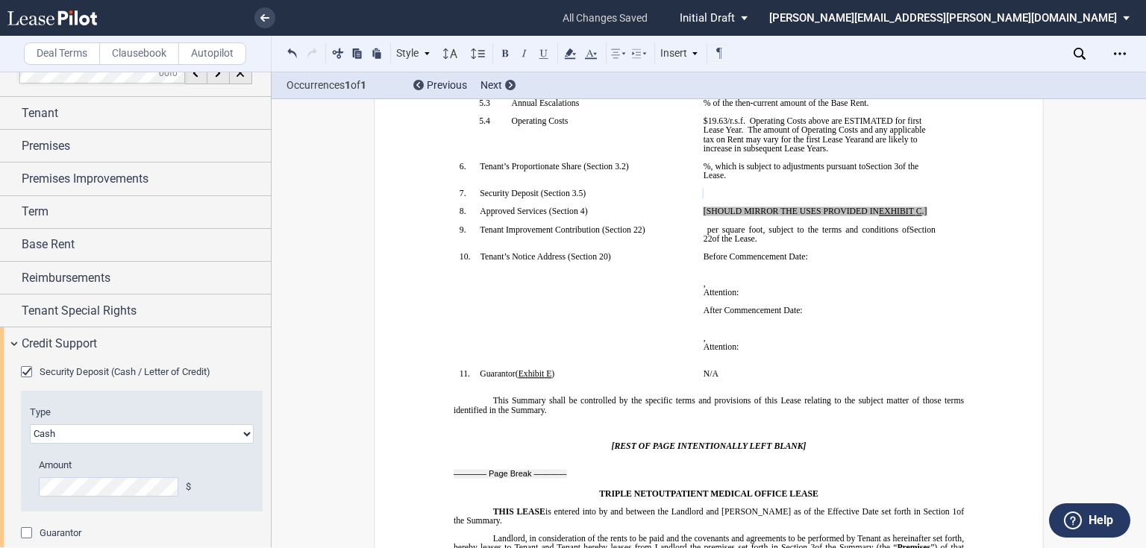
scroll to position [60, 0]
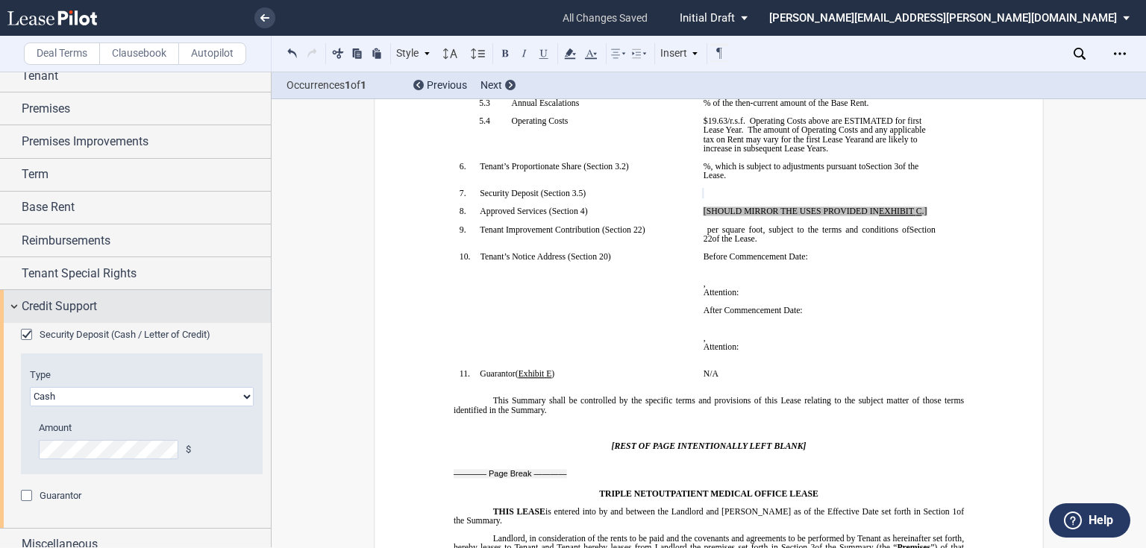
click at [104, 316] on div "Credit Support" at bounding box center [135, 306] width 271 height 32
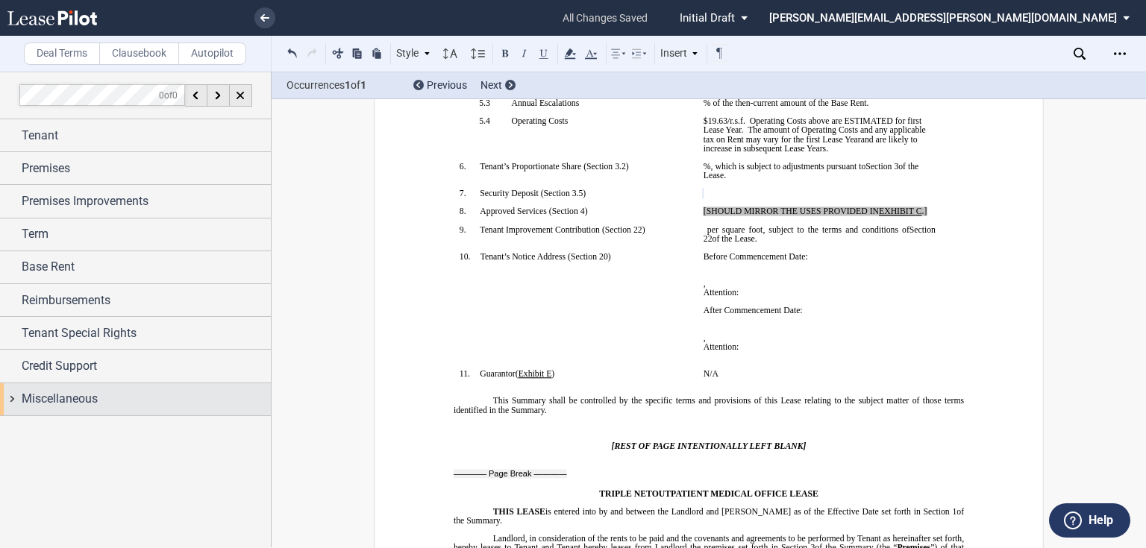
click at [129, 403] on div "Miscellaneous" at bounding box center [146, 399] width 249 height 18
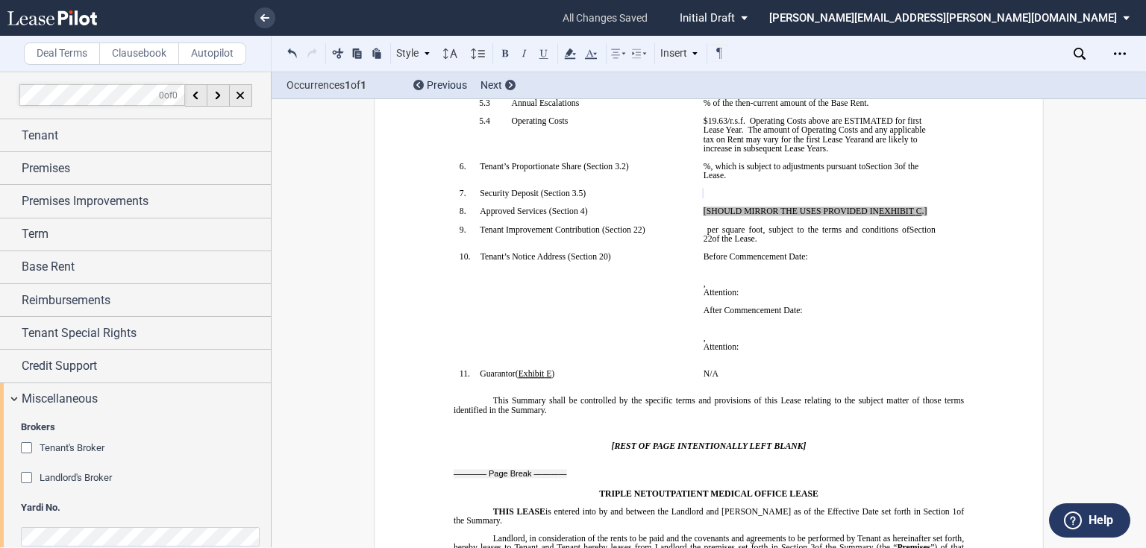
scroll to position [22, 0]
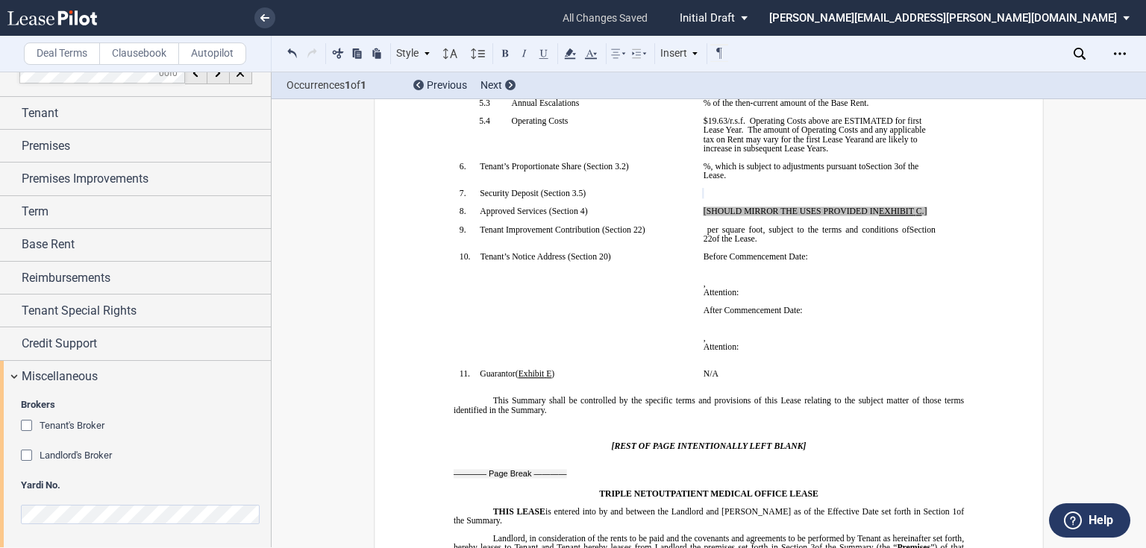
click at [30, 421] on div "Tenant's Broker" at bounding box center [28, 427] width 15 height 15
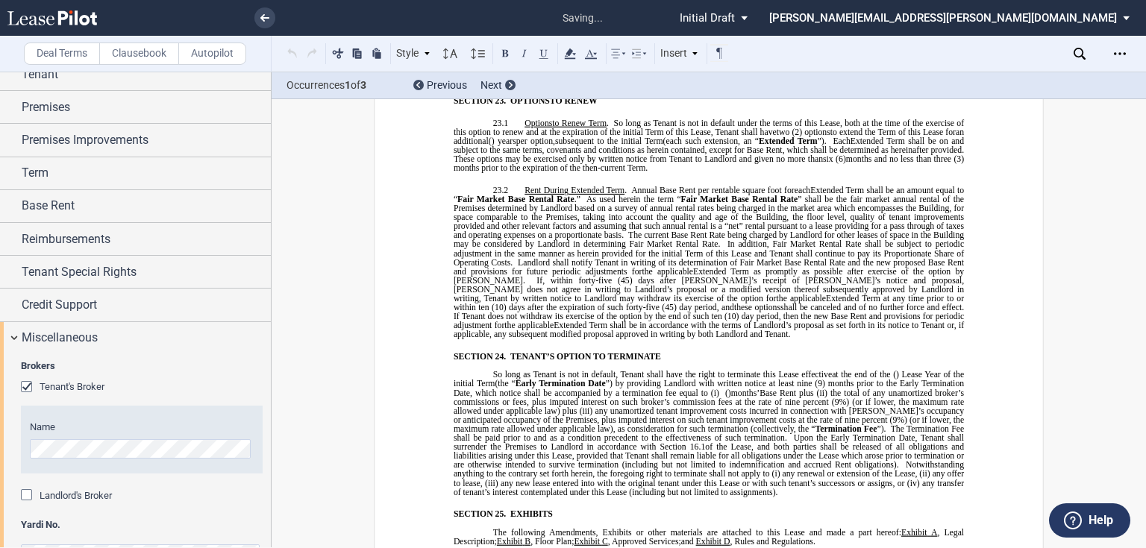
scroll to position [82, 0]
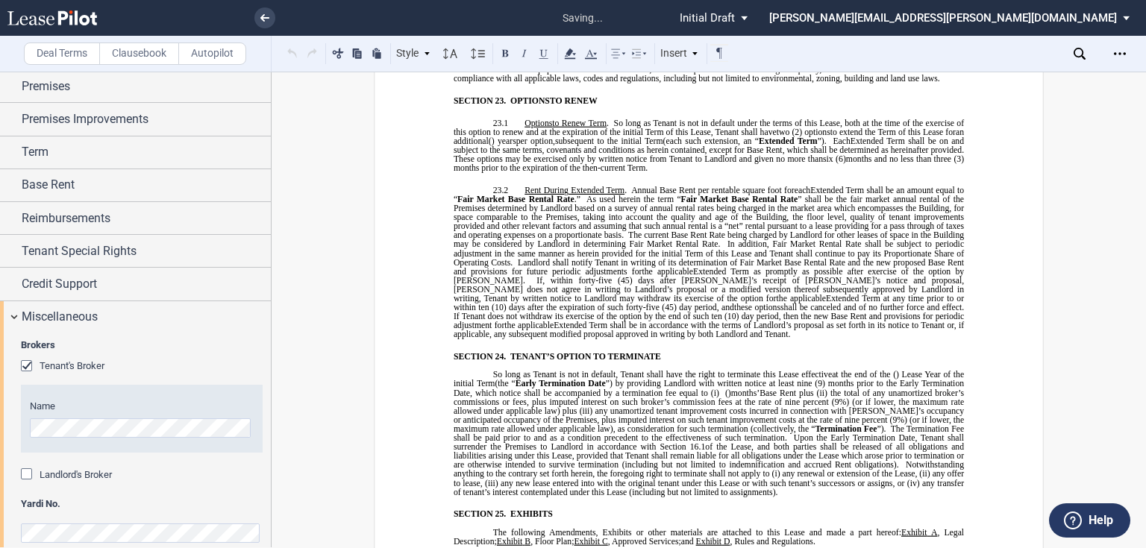
click at [29, 472] on div "Landlord's Broker" at bounding box center [28, 476] width 15 height 15
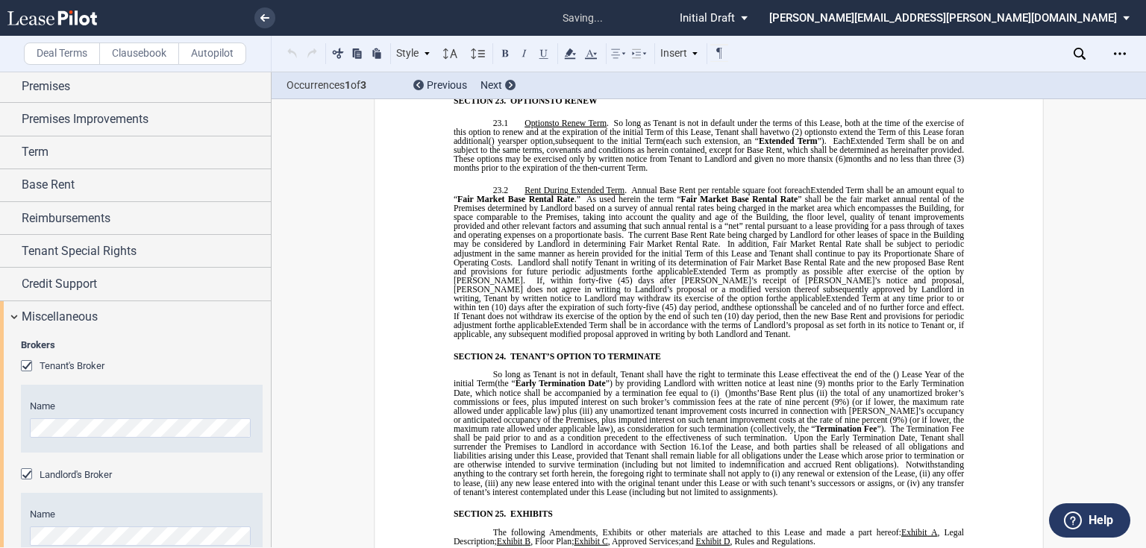
scroll to position [142, 0]
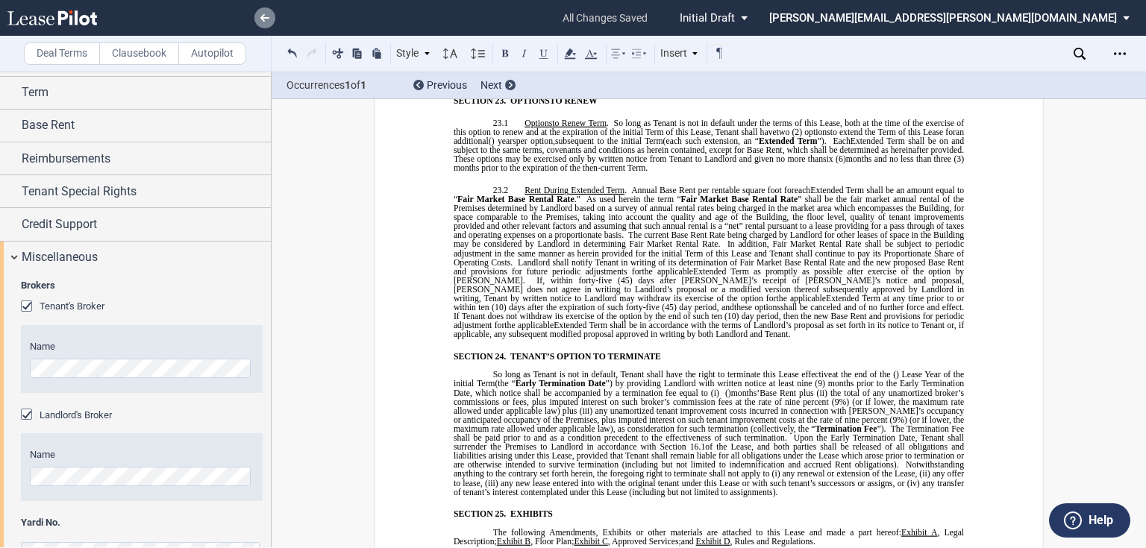
click at [269, 24] on link at bounding box center [264, 17] width 21 height 21
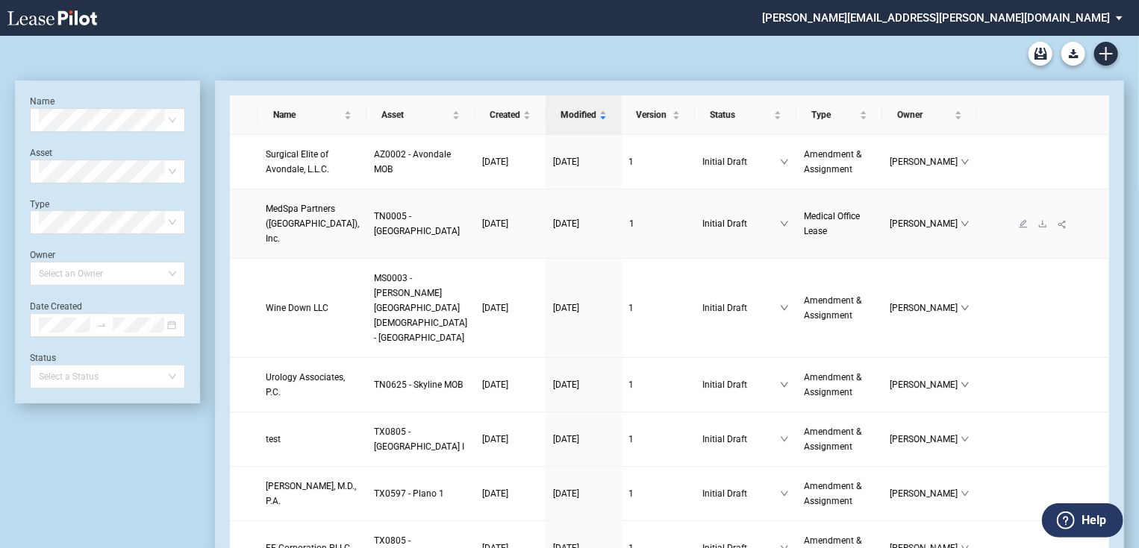
click at [298, 220] on span "MedSpa Partners ([GEOGRAPHIC_DATA]), Inc." at bounding box center [312, 224] width 93 height 40
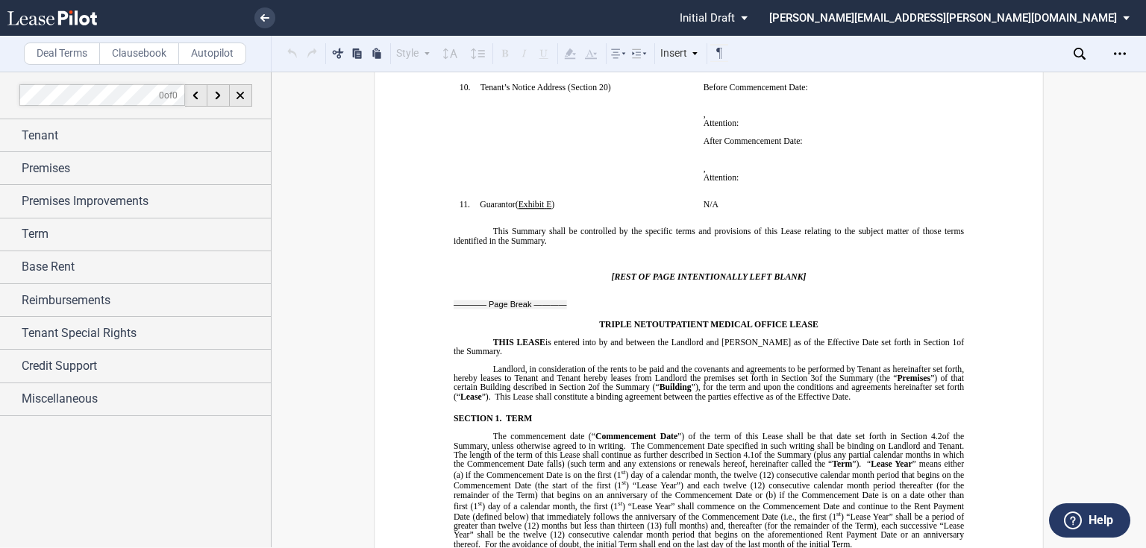
scroll to position [551, 0]
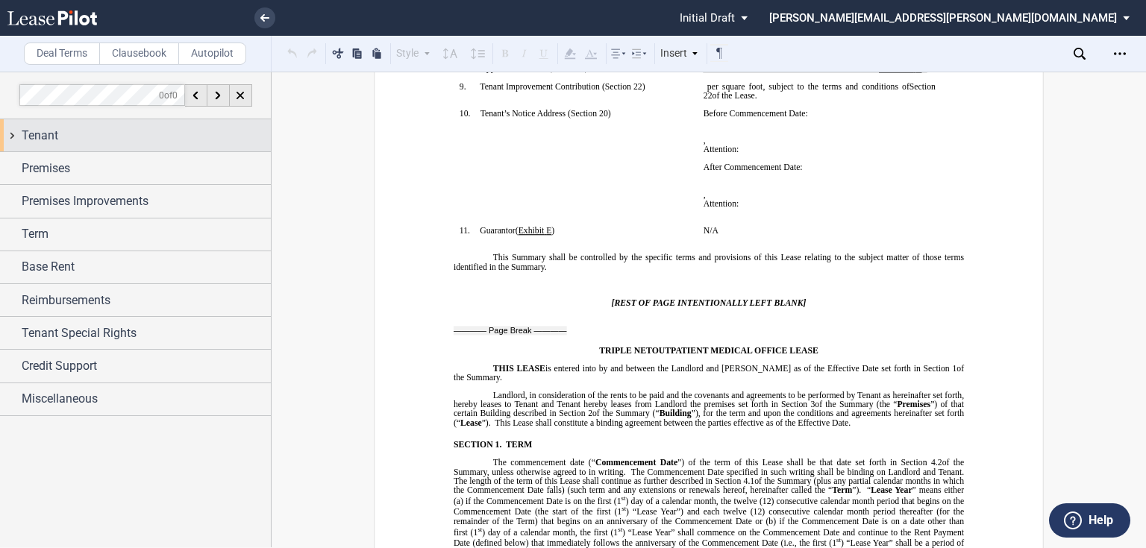
click at [87, 134] on div "Tenant" at bounding box center [146, 136] width 249 height 18
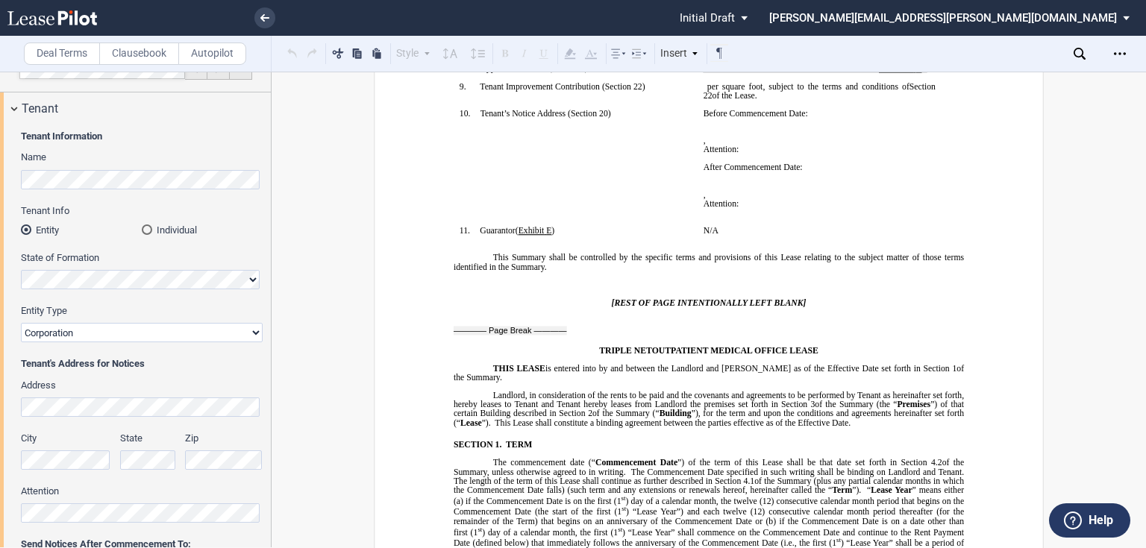
scroll to position [0, 0]
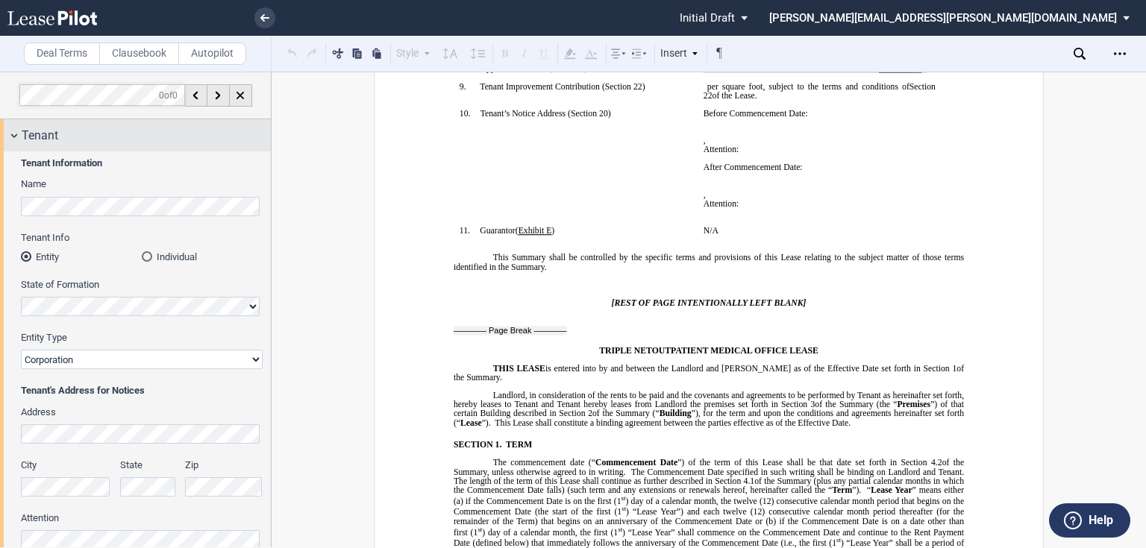
click at [102, 131] on div "Tenant" at bounding box center [146, 136] width 249 height 18
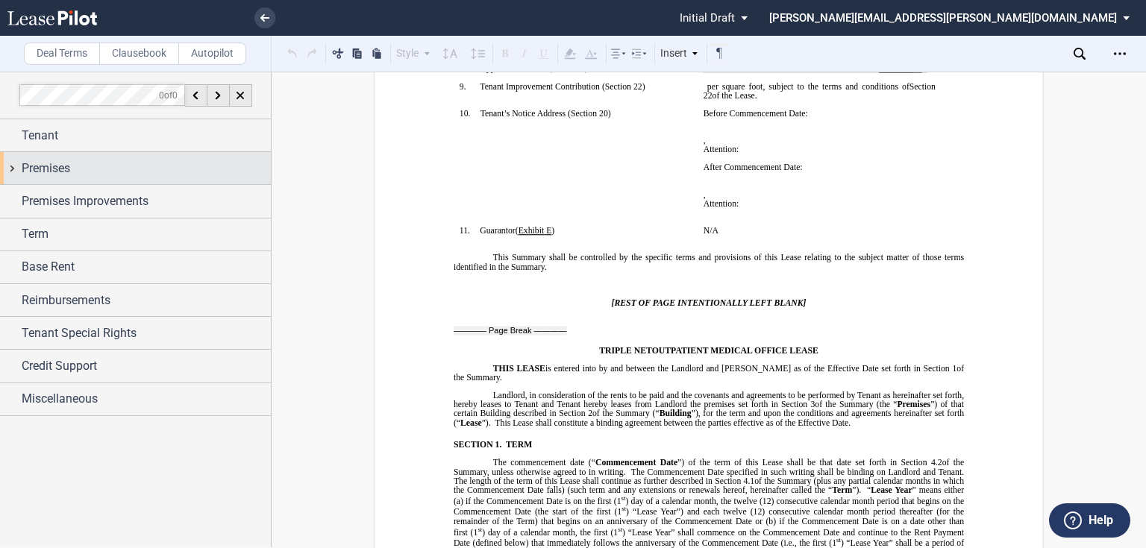
click at [107, 163] on div "Premises" at bounding box center [146, 169] width 249 height 18
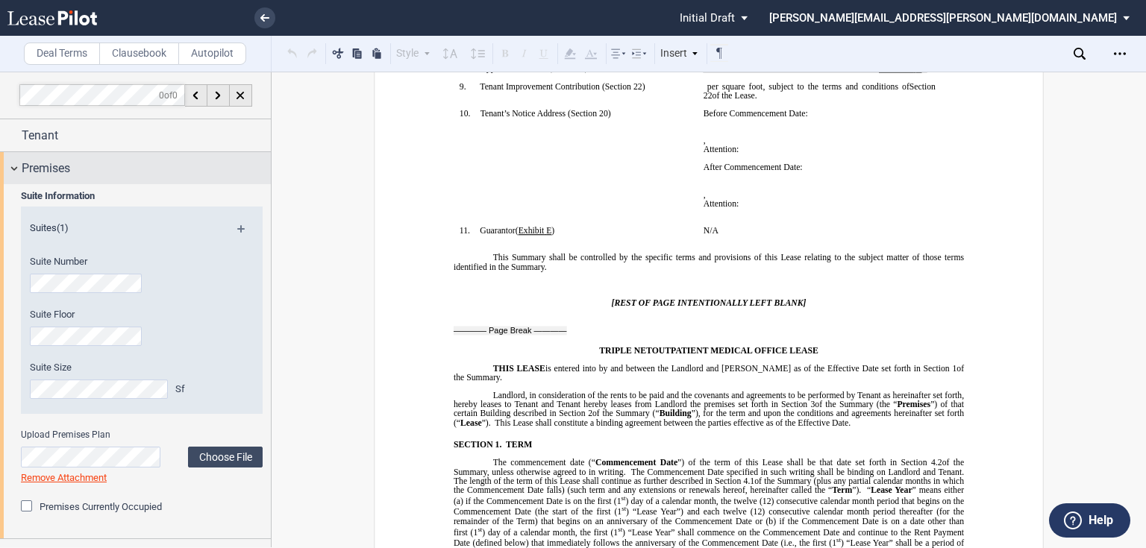
click at [131, 175] on div "Premises" at bounding box center [146, 169] width 249 height 18
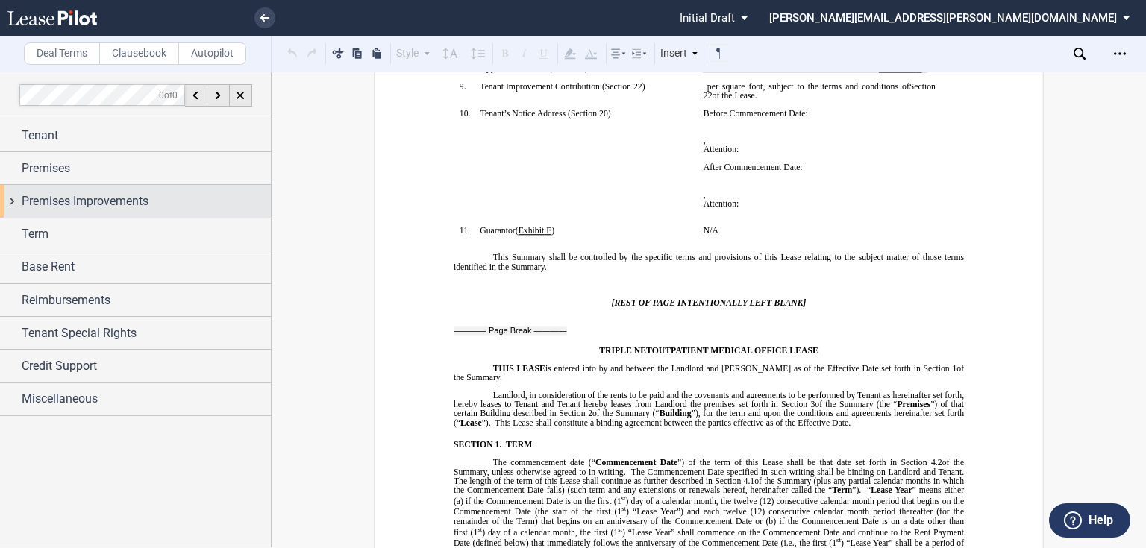
click at [124, 198] on span "Premises Improvements" at bounding box center [85, 202] width 127 height 18
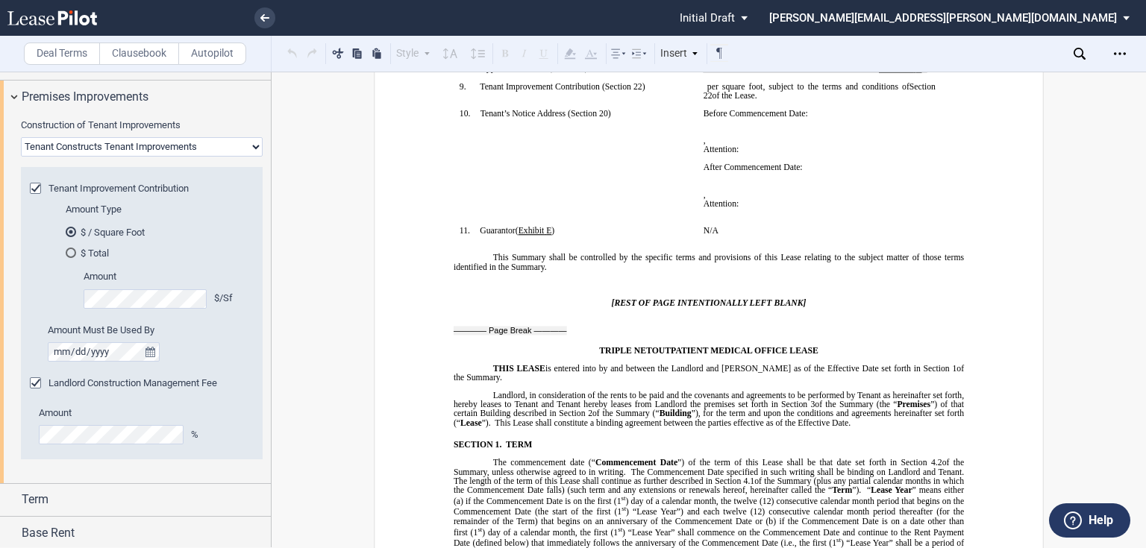
scroll to position [60, 0]
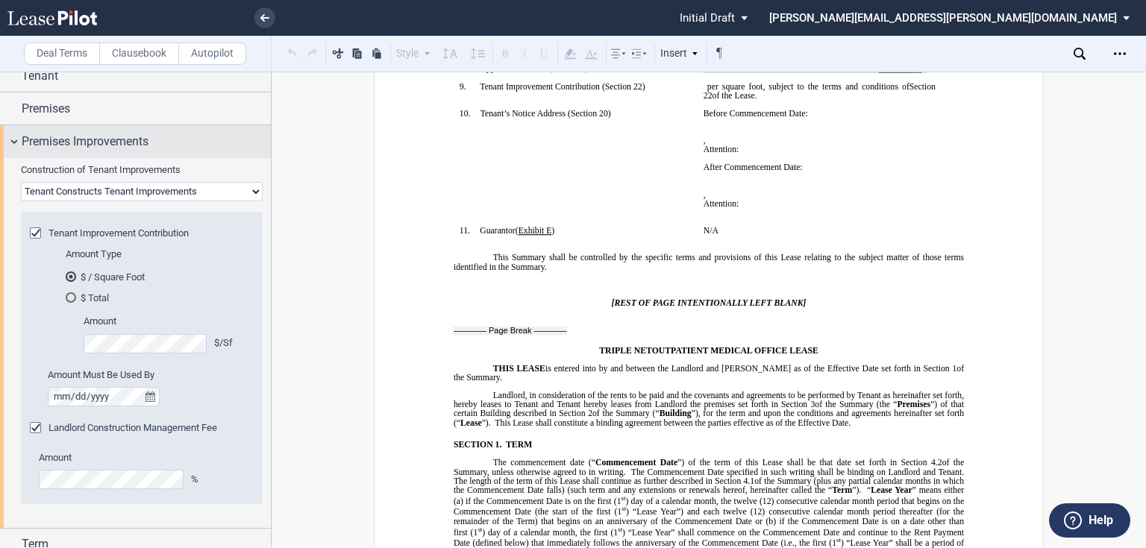
click at [81, 142] on span "Premises Improvements" at bounding box center [85, 142] width 127 height 18
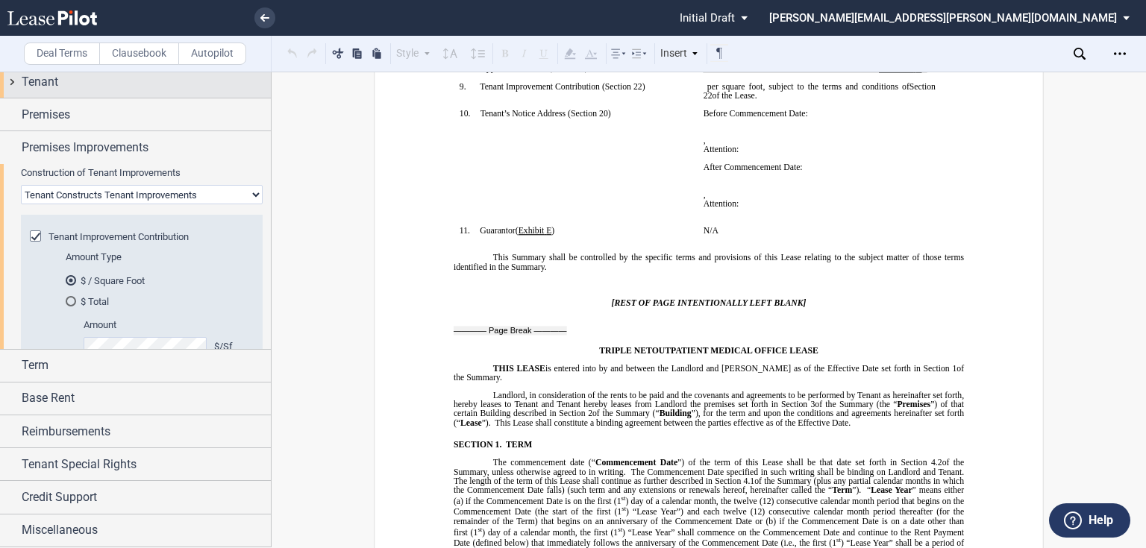
scroll to position [0, 0]
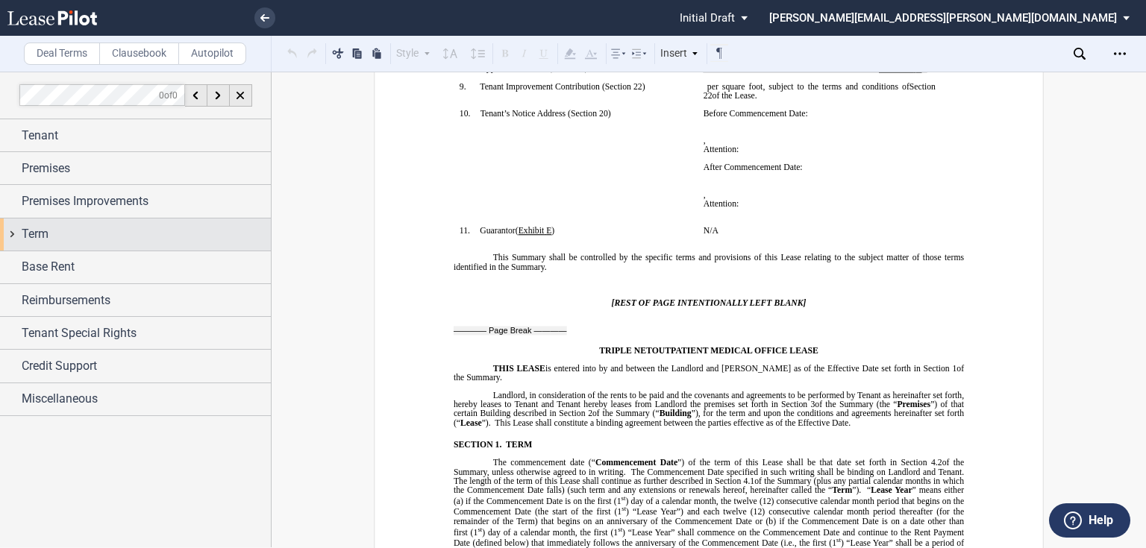
click at [82, 236] on div "Term" at bounding box center [146, 234] width 249 height 18
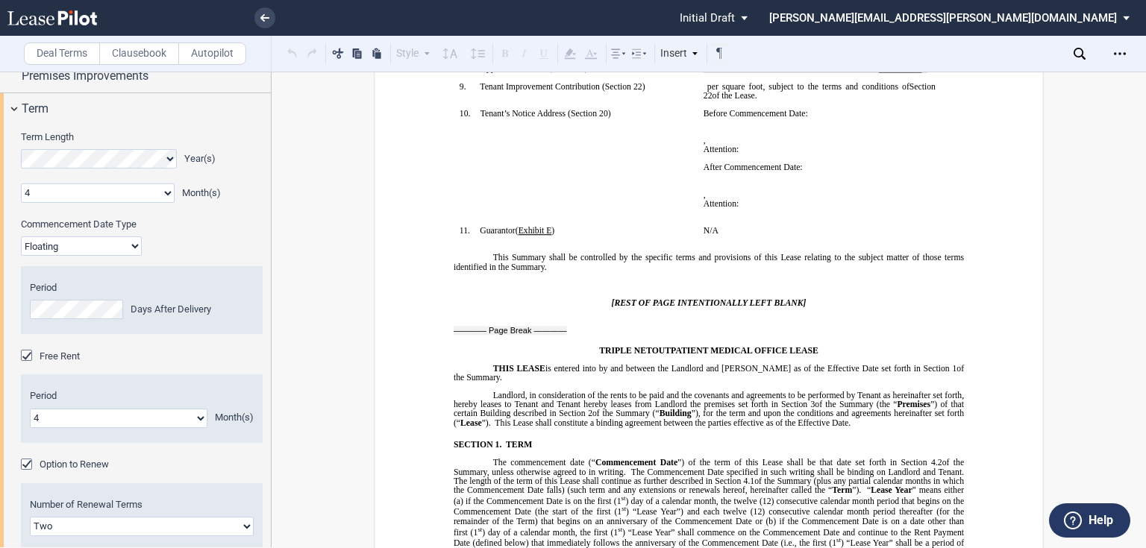
scroll to position [119, 0]
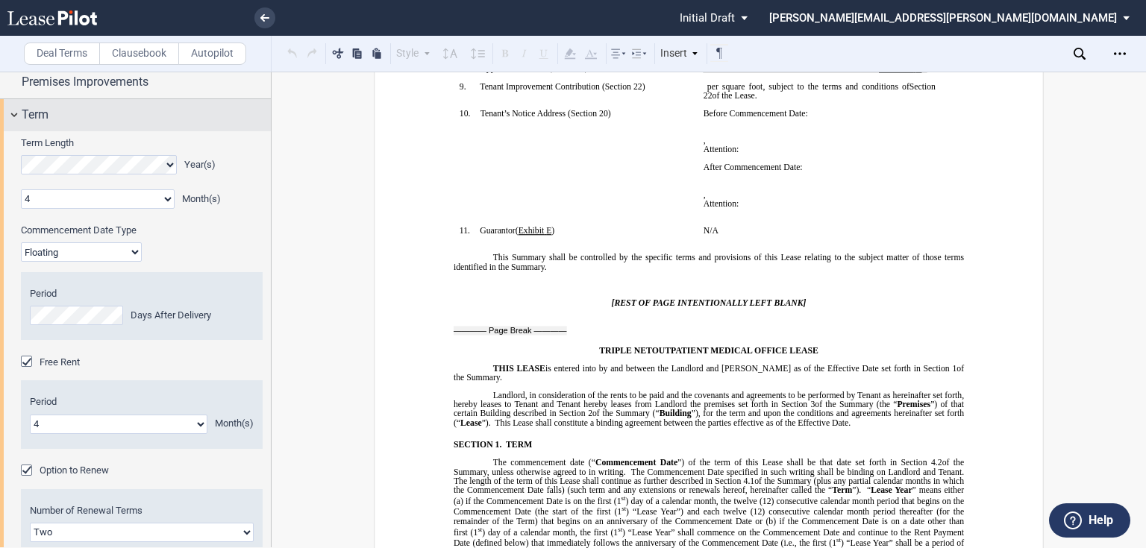
click at [70, 116] on div "Term" at bounding box center [146, 115] width 249 height 18
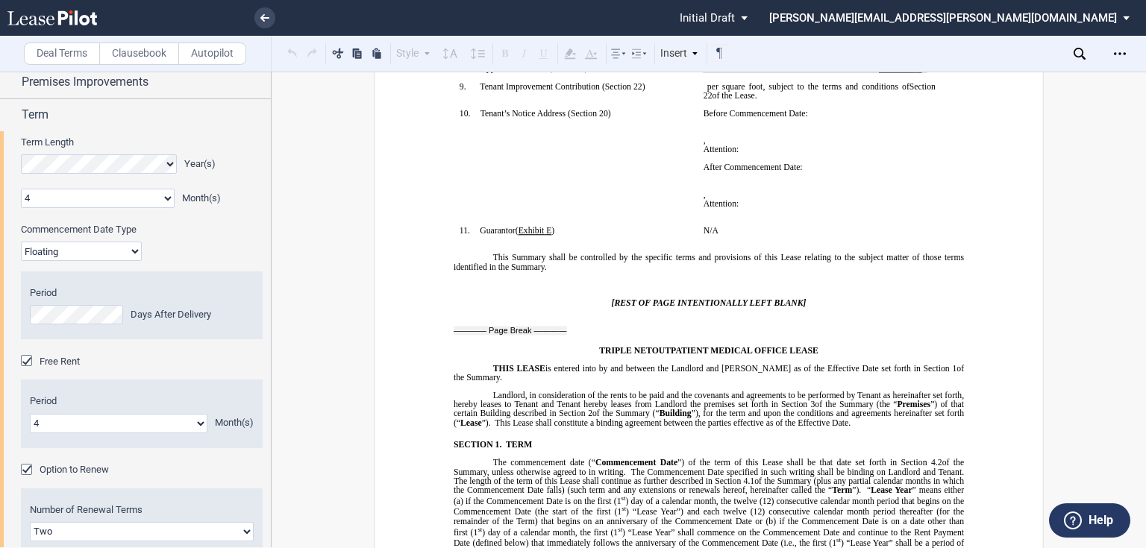
scroll to position [0, 0]
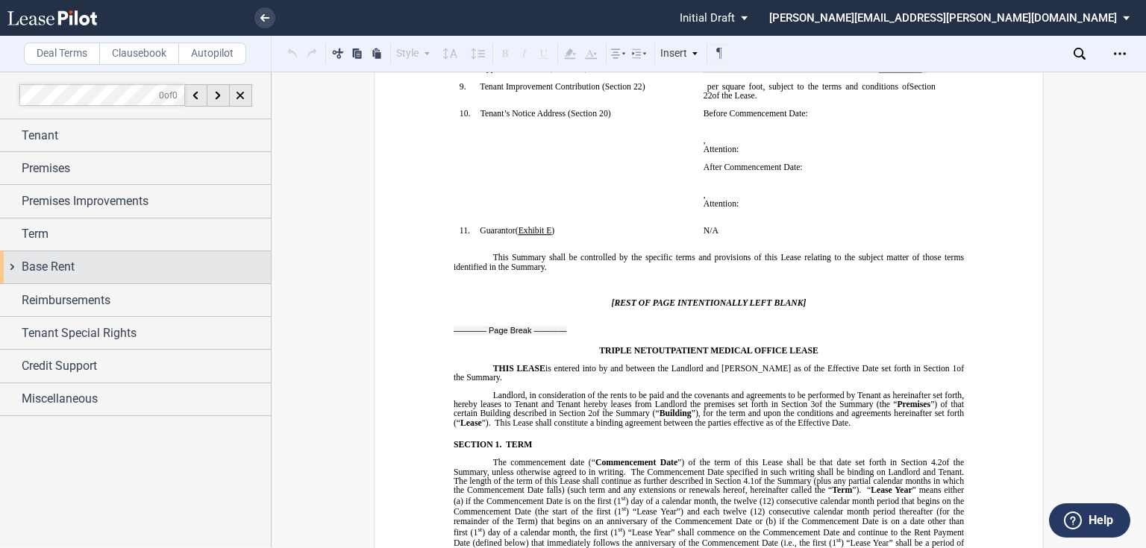
click at [74, 257] on div "Base Rent" at bounding box center [135, 267] width 271 height 32
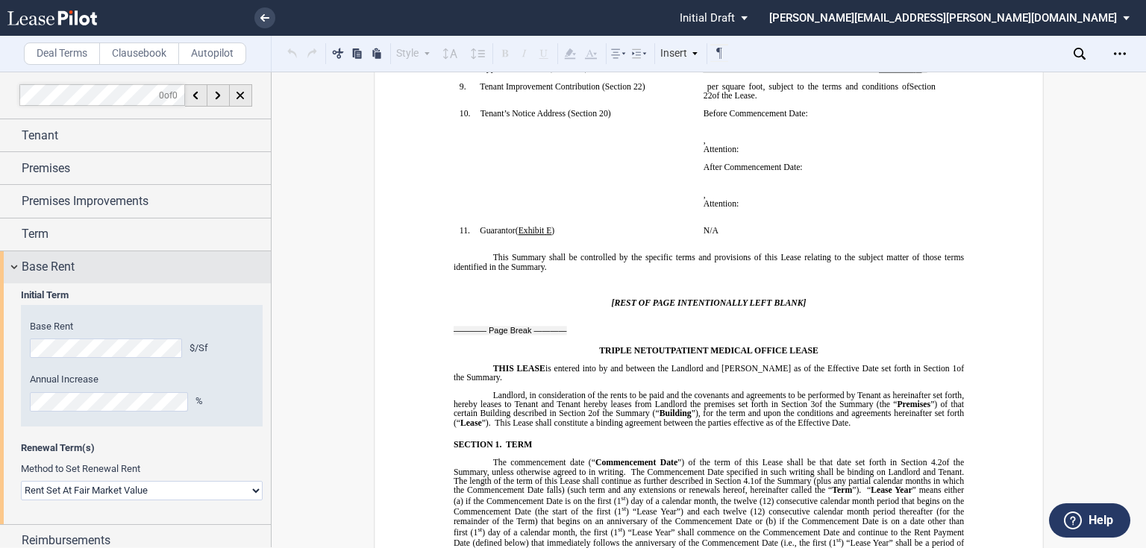
click at [69, 250] on div "Tenant Tenant Information Name Tenant Info Entity Individual State of Formation…" at bounding box center [135, 388] width 271 height 538
click at [69, 255] on div "Base Rent" at bounding box center [135, 267] width 271 height 32
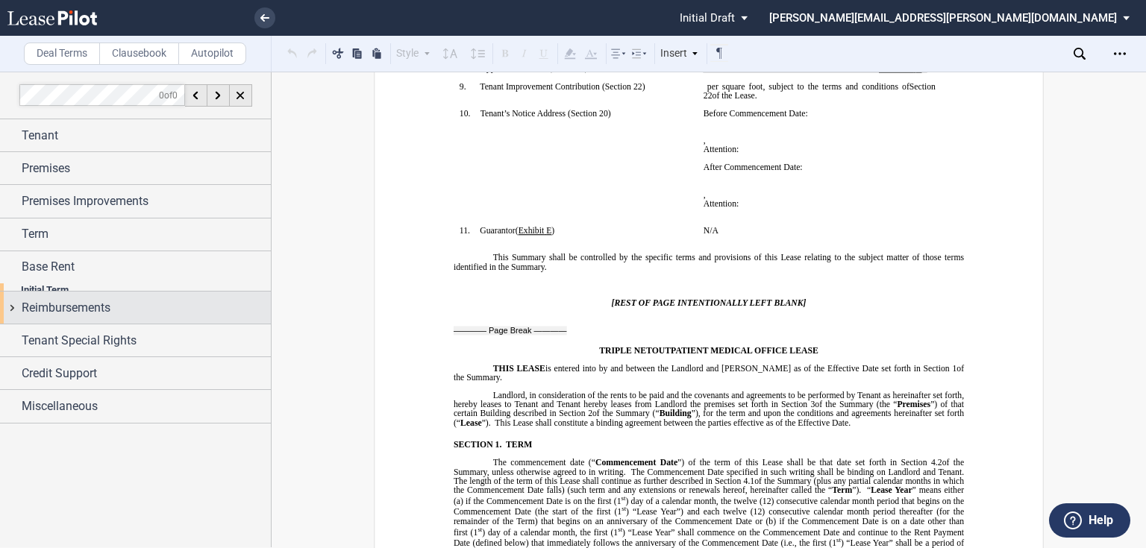
click at [83, 304] on span "Reimbursements" at bounding box center [66, 308] width 89 height 18
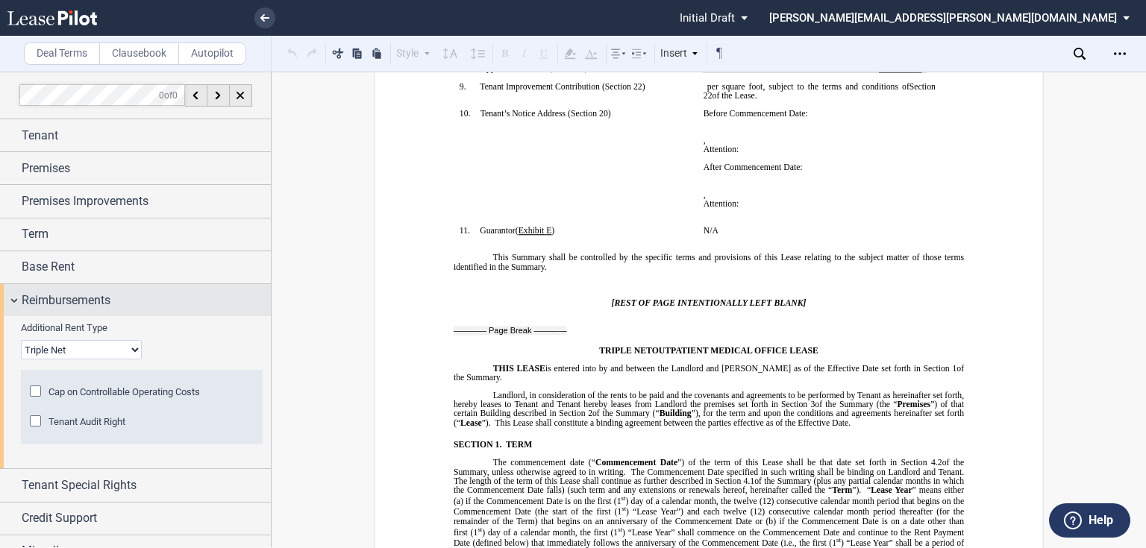
scroll to position [19, 0]
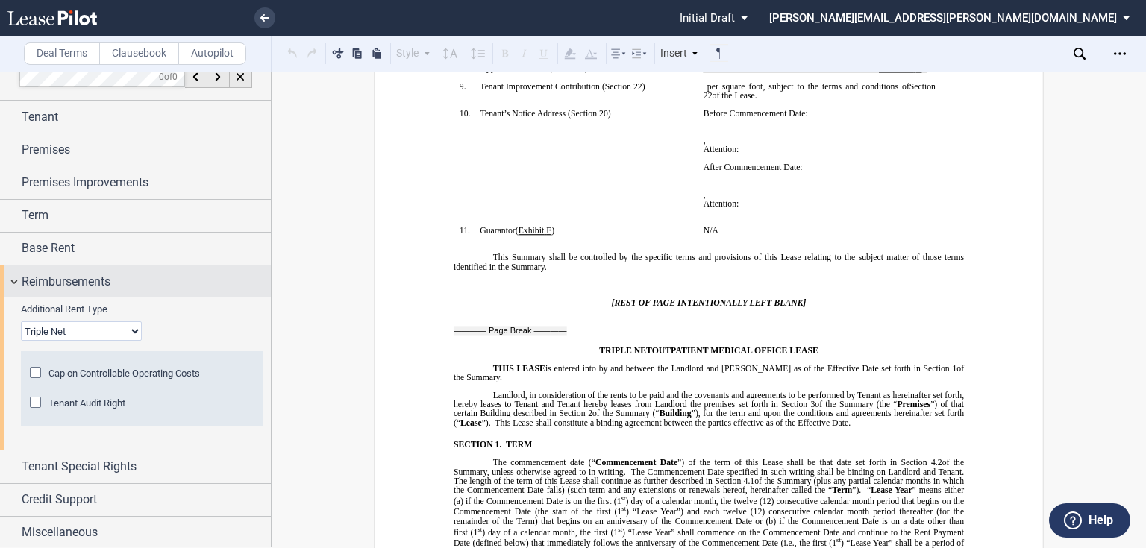
click at [154, 275] on div "Reimbursements" at bounding box center [146, 282] width 249 height 18
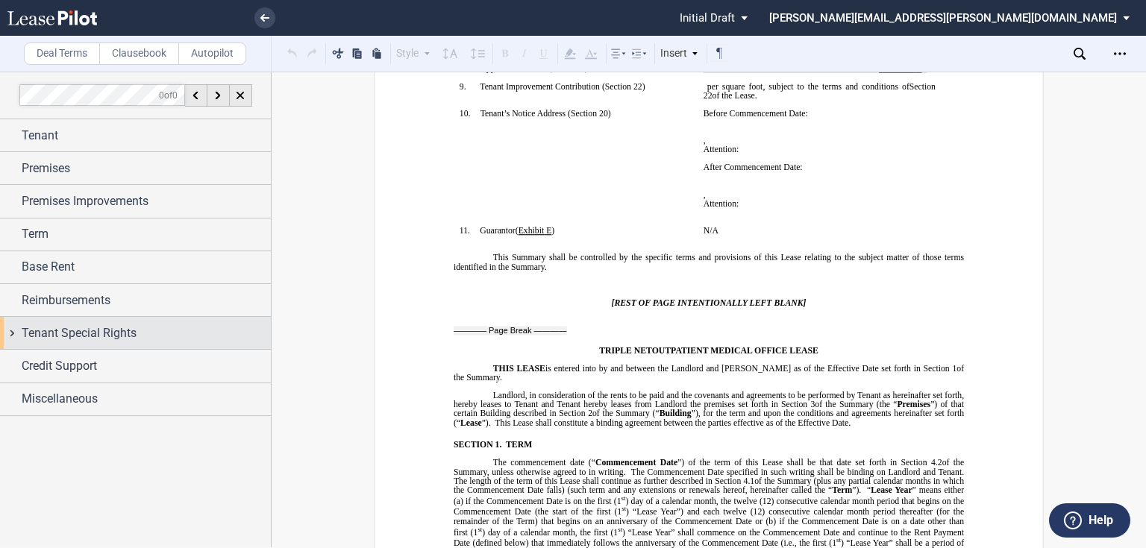
click at [141, 340] on div "Tenant Special Rights" at bounding box center [146, 334] width 249 height 18
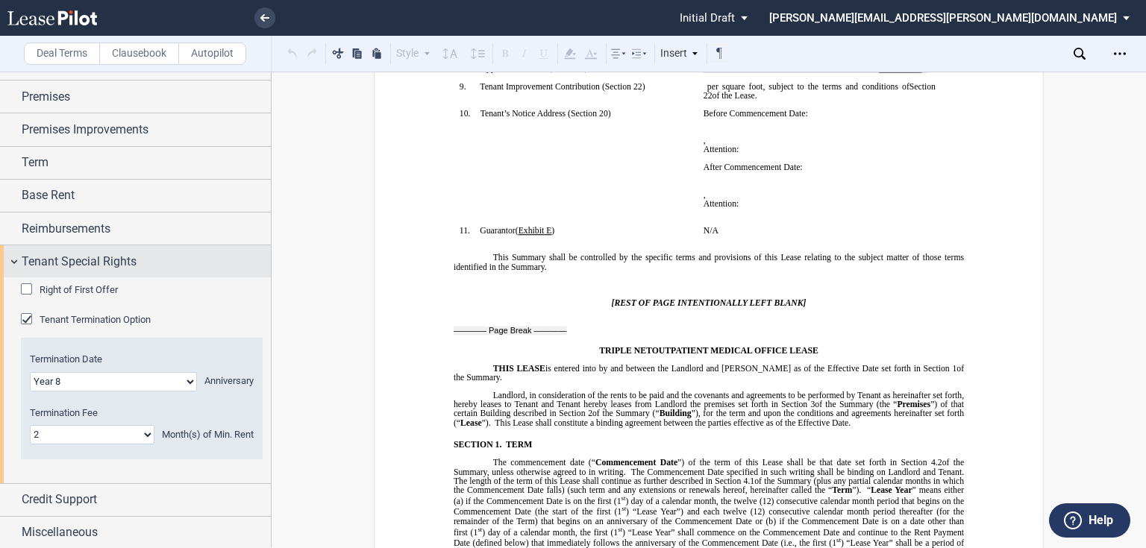
click at [122, 263] on span "Tenant Special Rights" at bounding box center [79, 262] width 115 height 18
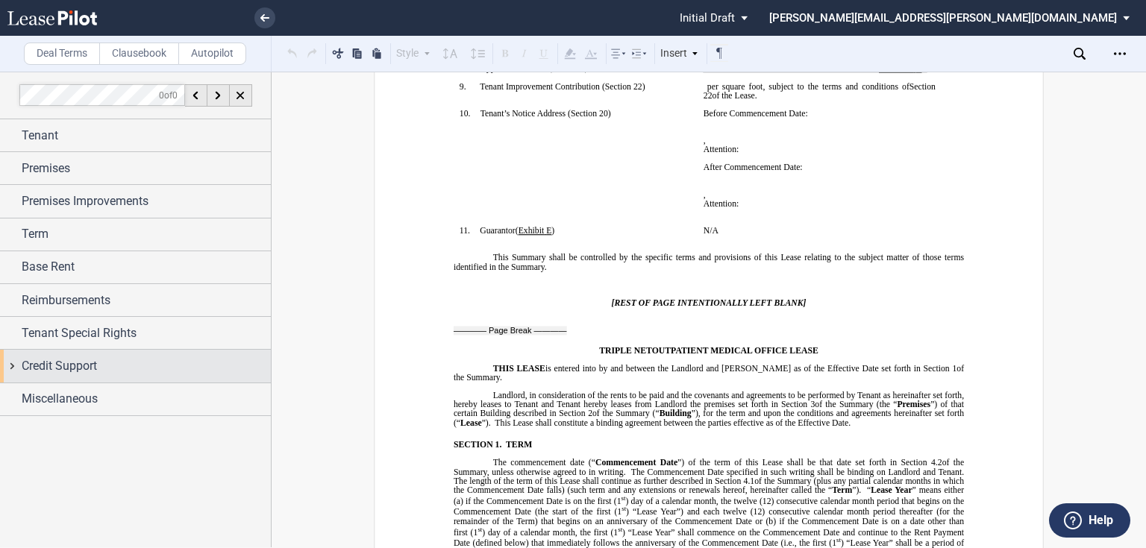
click at [110, 374] on div "Credit Support" at bounding box center [135, 366] width 271 height 32
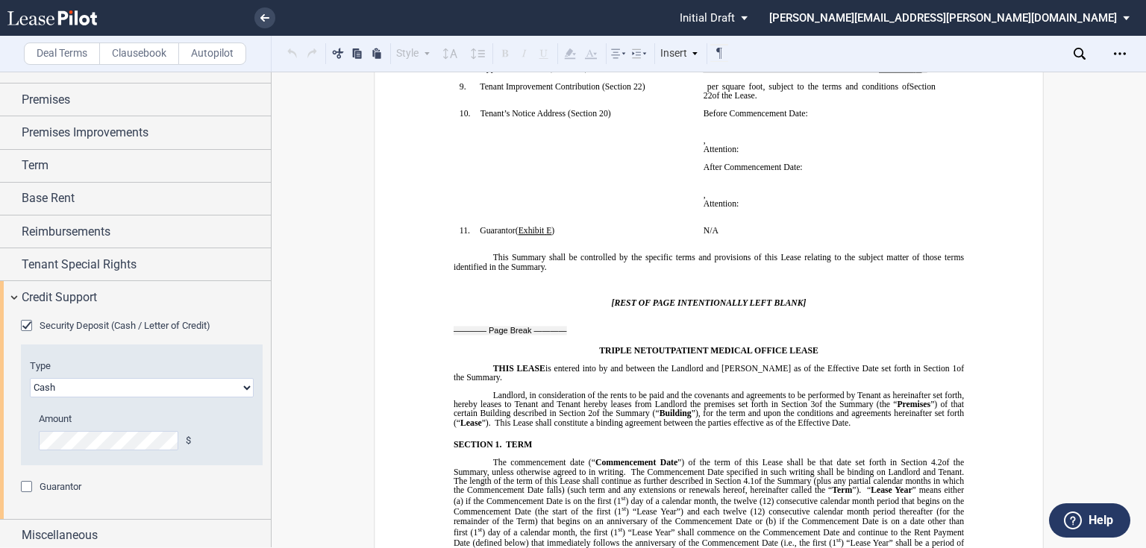
scroll to position [72, 0]
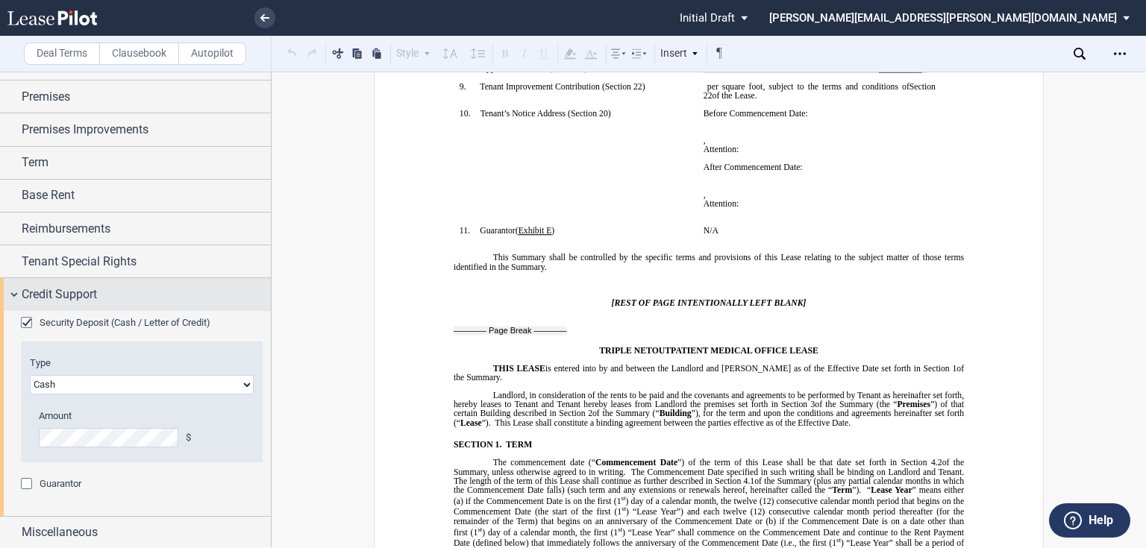
click at [19, 291] on div "Credit Support" at bounding box center [135, 294] width 271 height 32
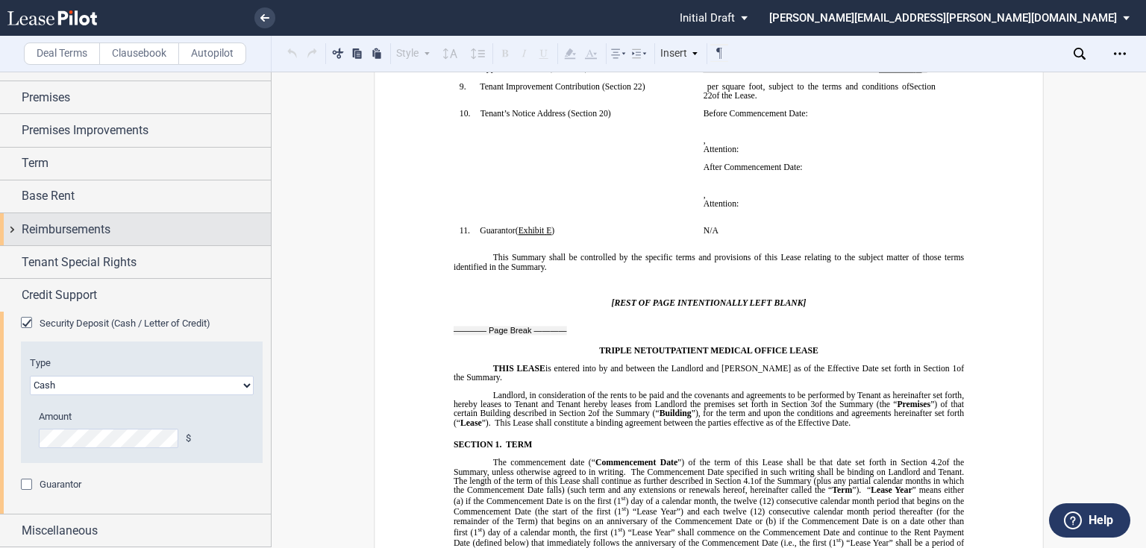
scroll to position [0, 0]
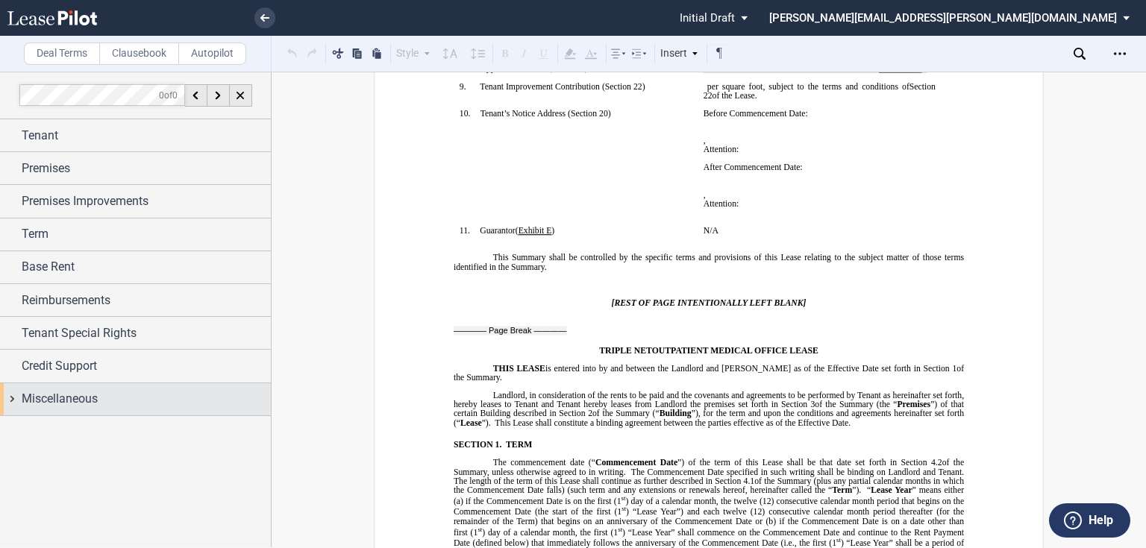
click at [65, 396] on span "Miscellaneous" at bounding box center [60, 399] width 76 height 18
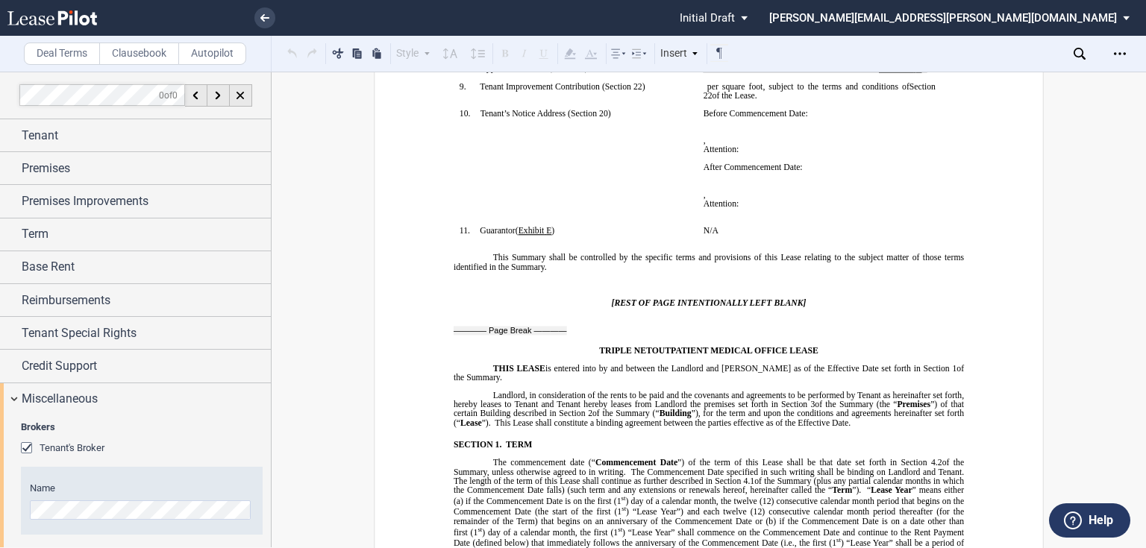
scroll to position [179, 0]
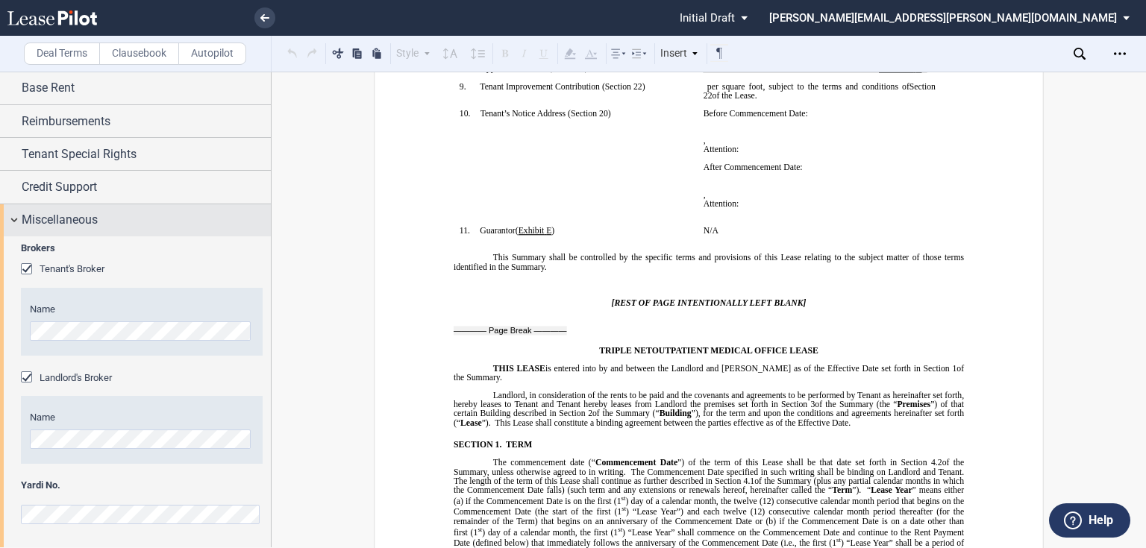
click at [131, 215] on div "Miscellaneous" at bounding box center [146, 220] width 249 height 18
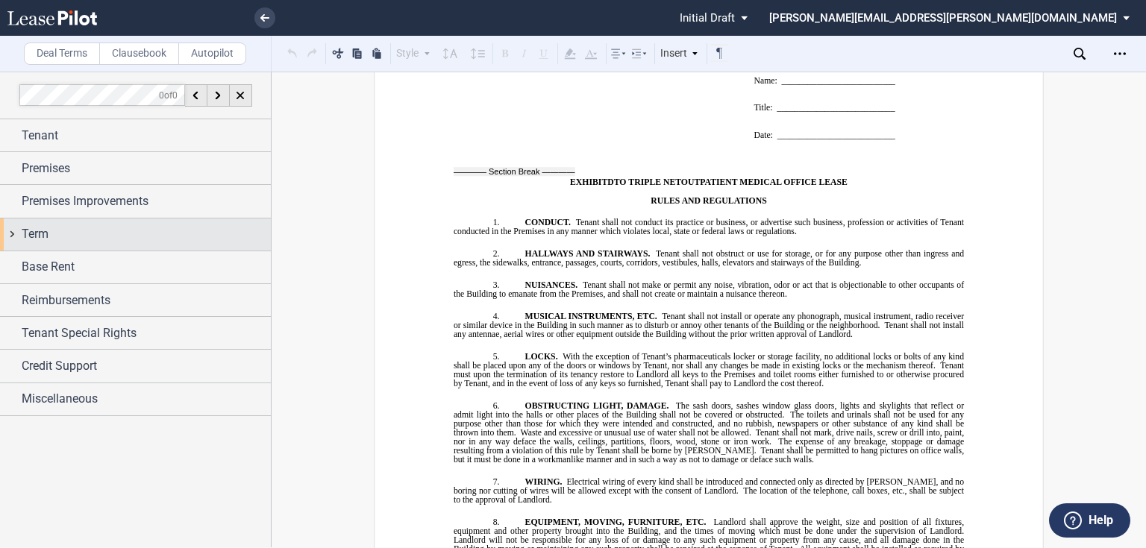
scroll to position [14554, 0]
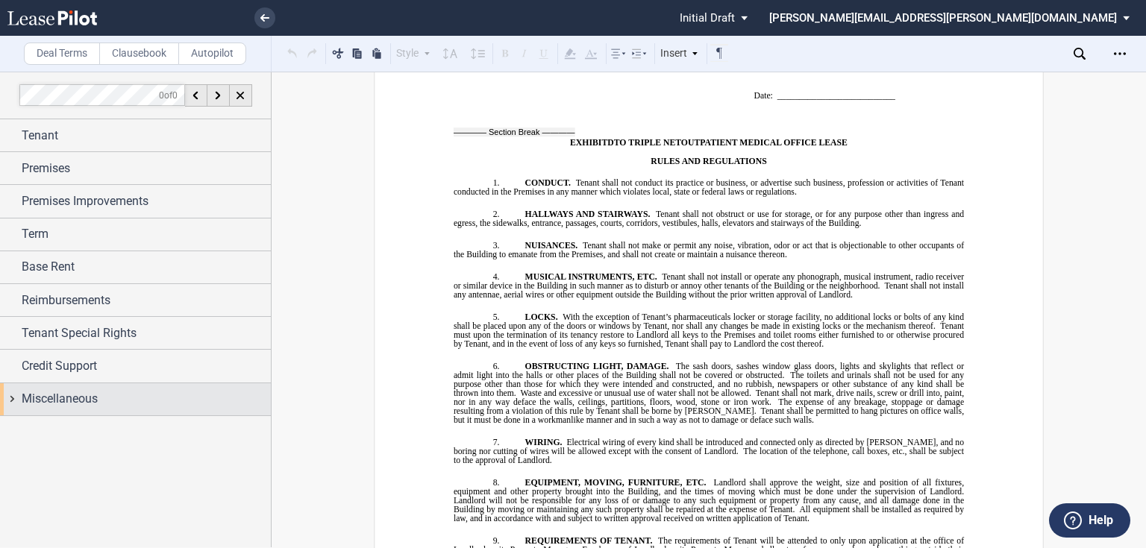
click at [154, 391] on div "Miscellaneous" at bounding box center [146, 399] width 249 height 18
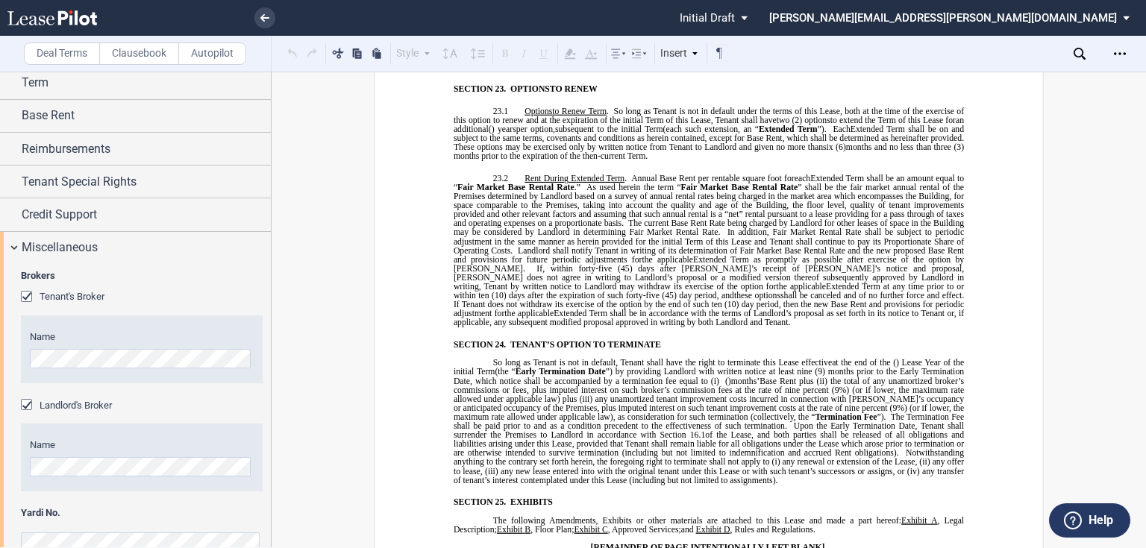
scroll to position [179, 0]
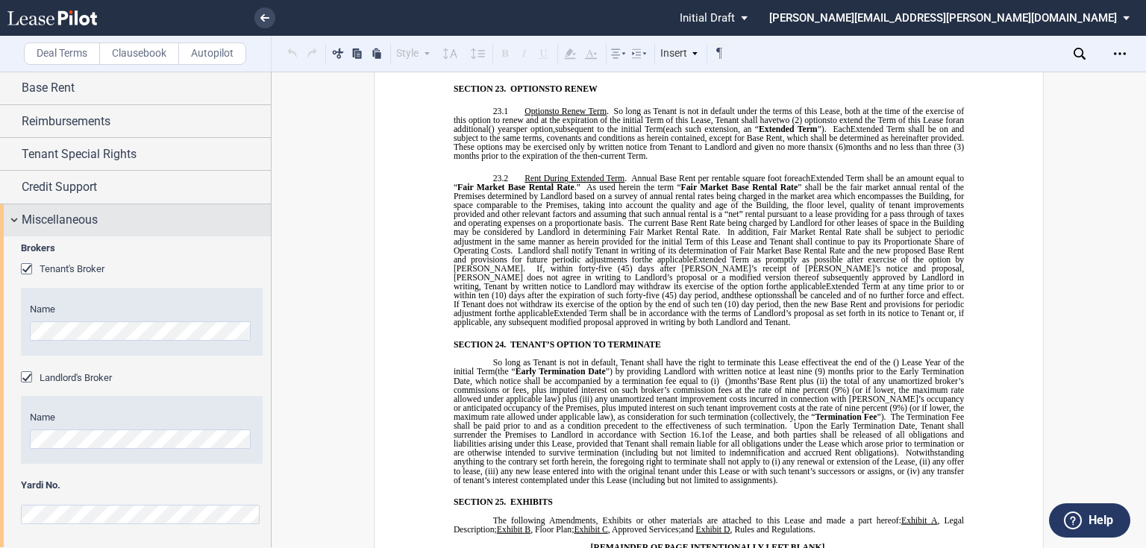
click at [90, 224] on span "Miscellaneous" at bounding box center [60, 220] width 76 height 18
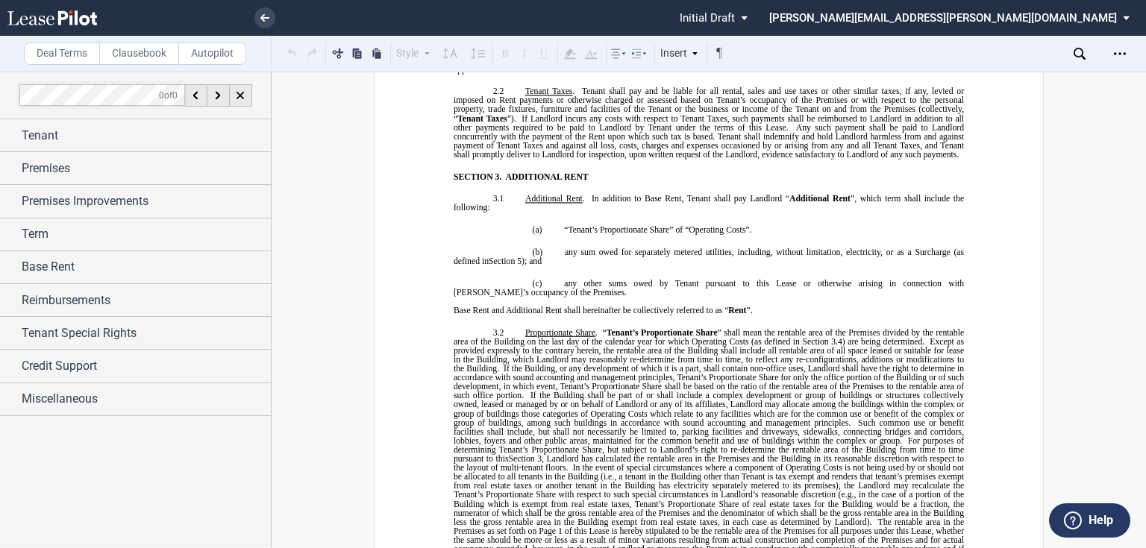
scroll to position [1492, 0]
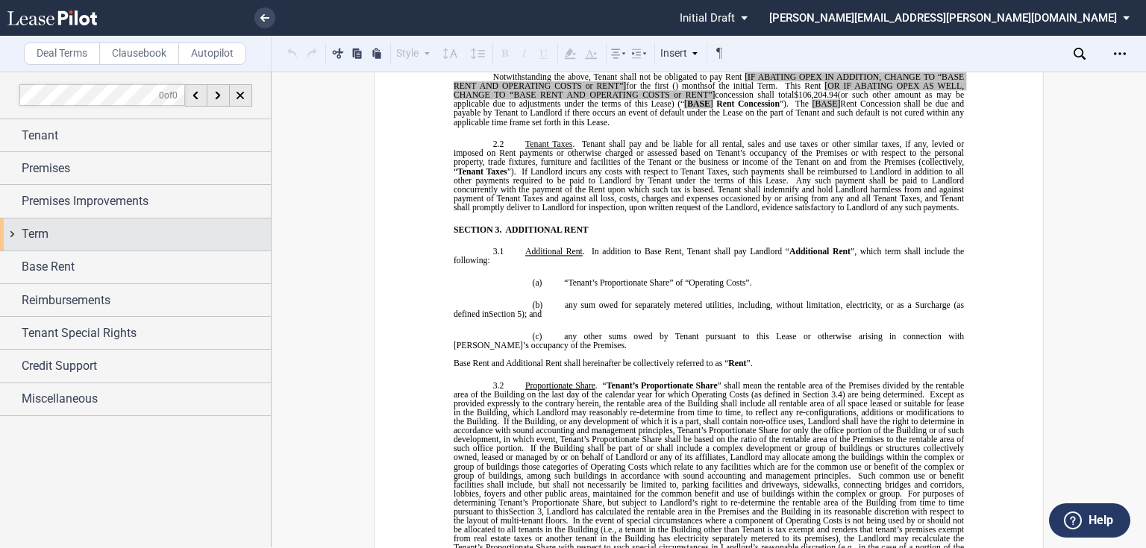
click at [31, 240] on span "Term" at bounding box center [35, 234] width 27 height 18
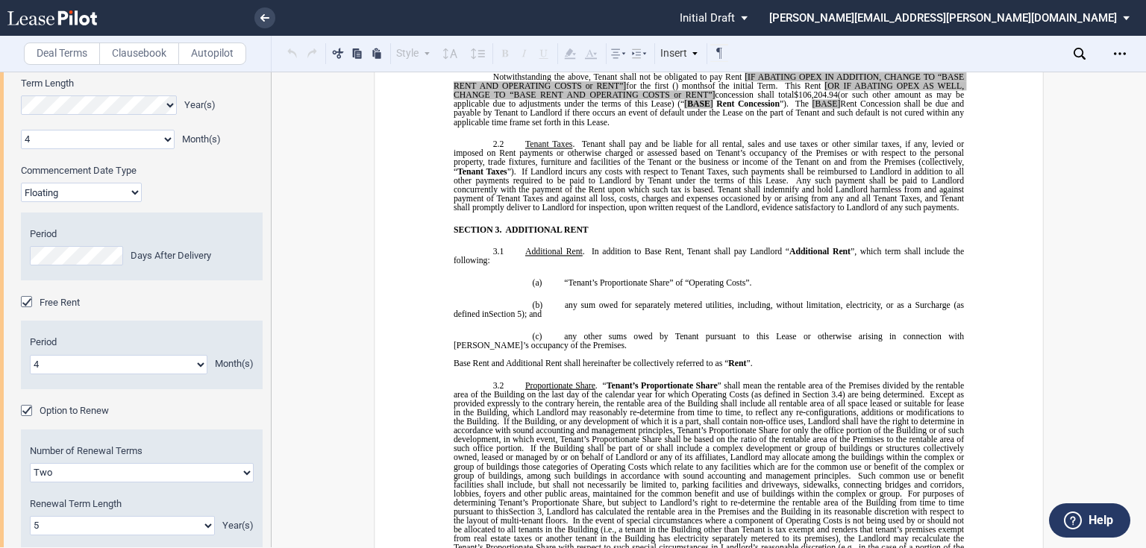
scroll to position [60, 0]
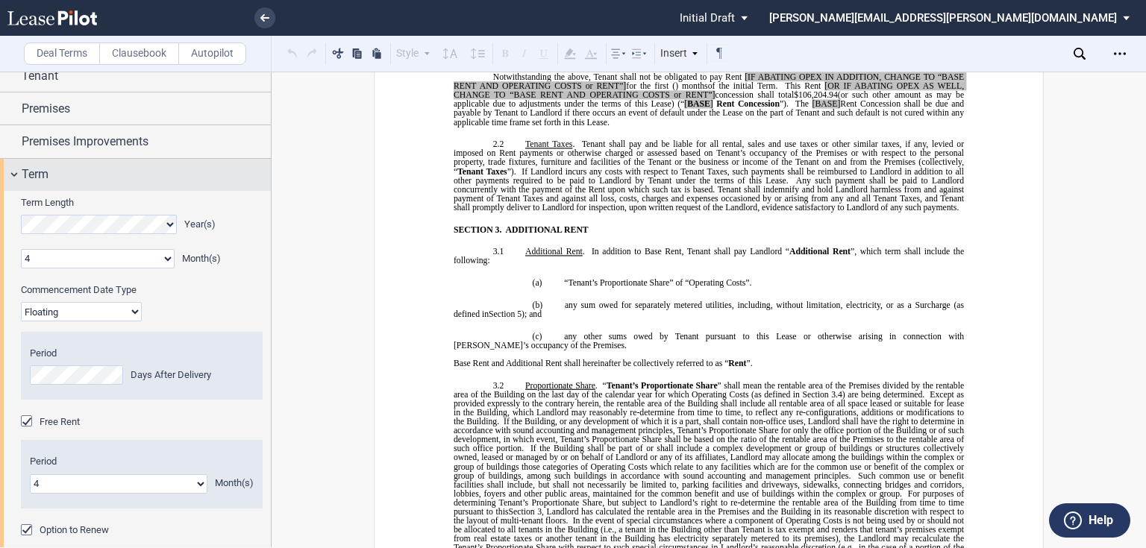
click at [99, 168] on div "Term" at bounding box center [146, 175] width 249 height 18
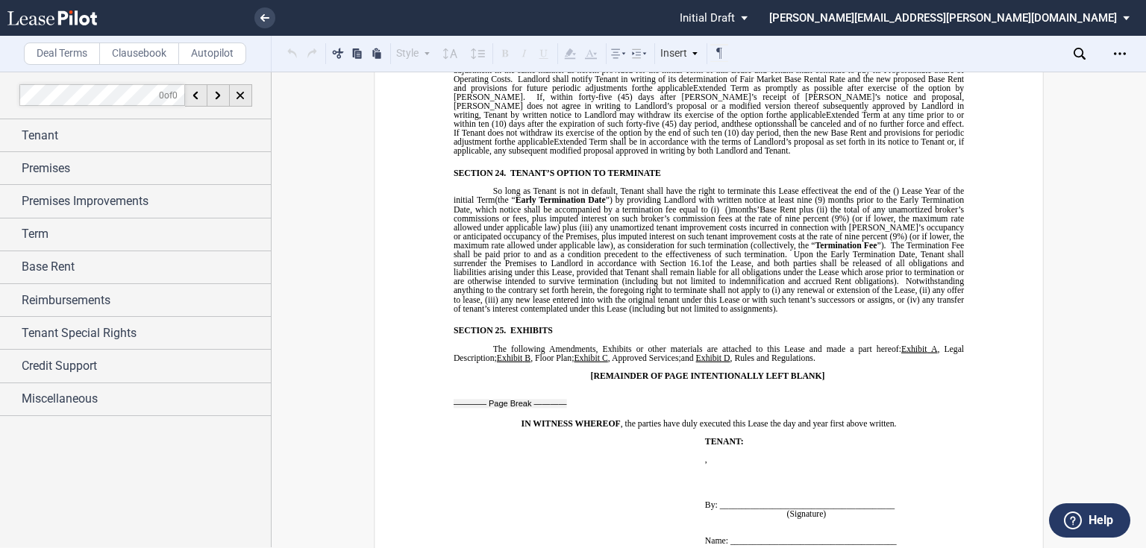
scroll to position [13054, 0]
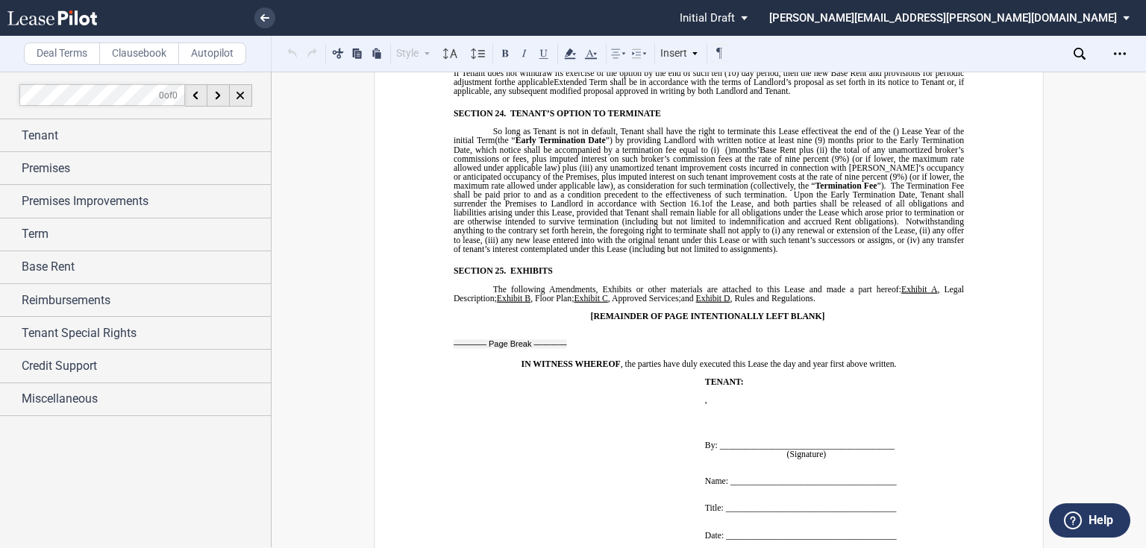
drag, startPoint x: 779, startPoint y: 469, endPoint x: 562, endPoint y: 344, distance: 250.4
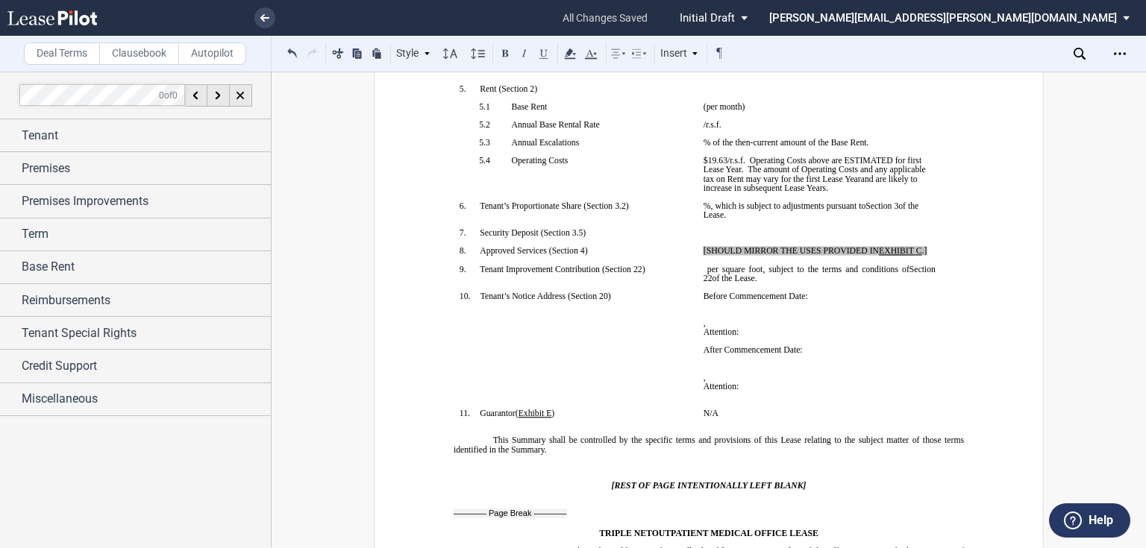
scroll to position [190, 0]
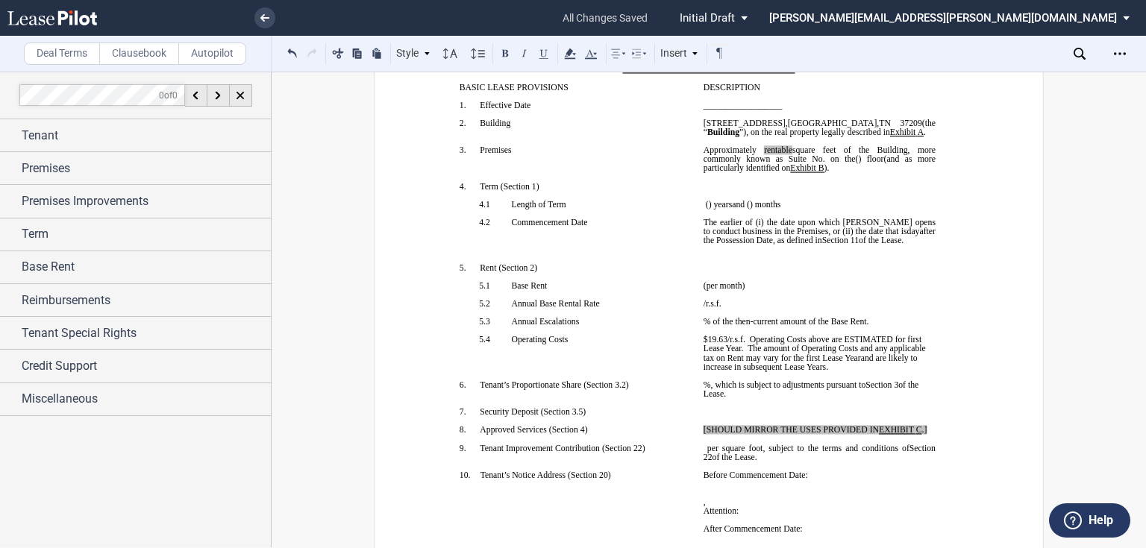
click at [764, 227] on span at bounding box center [765, 222] width 3 height 9
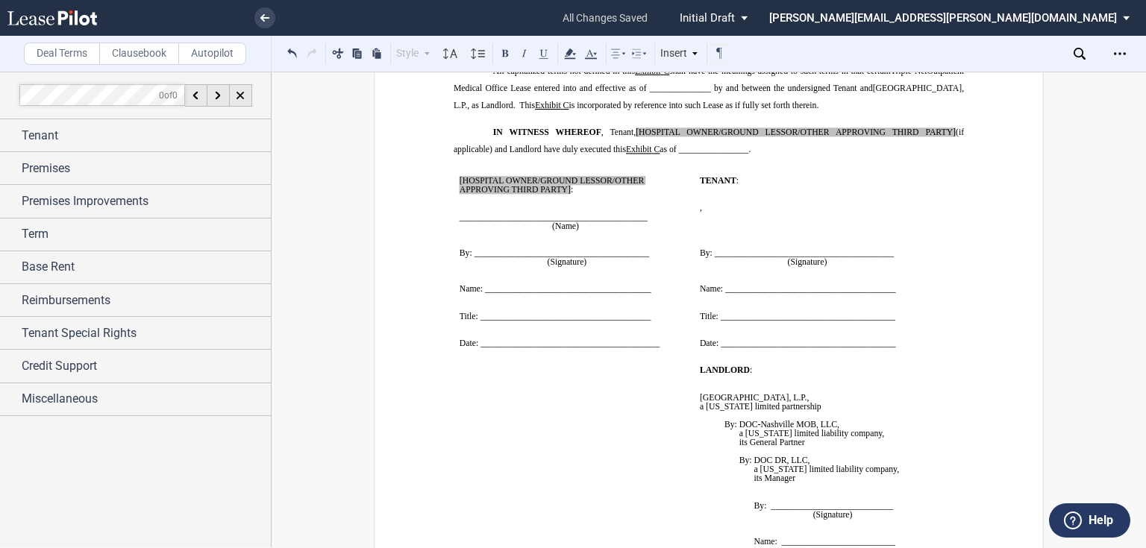
scroll to position [13684, 0]
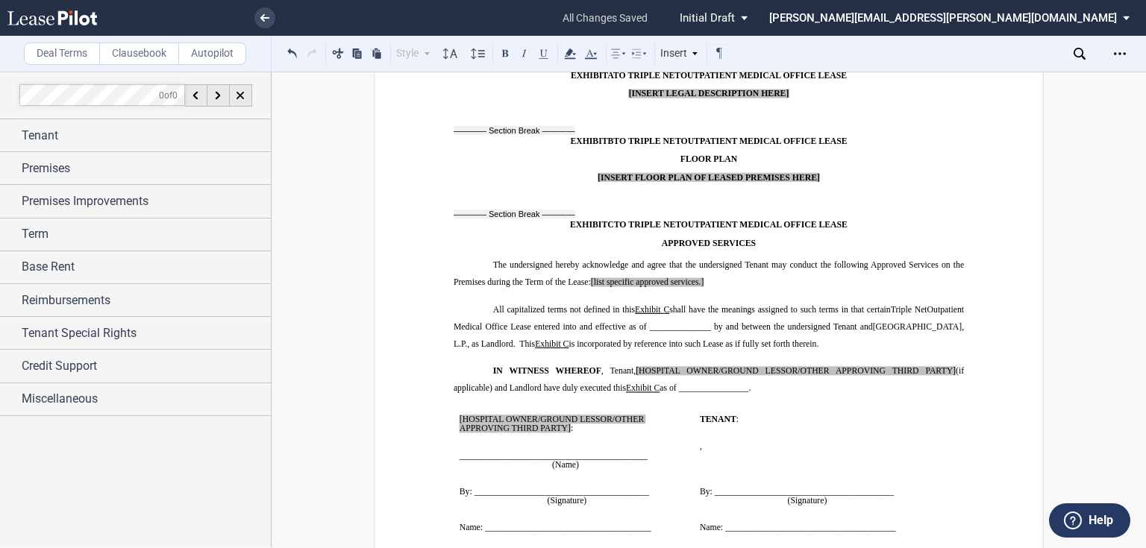
drag, startPoint x: 548, startPoint y: 322, endPoint x: 904, endPoint y: 331, distance: 356.0
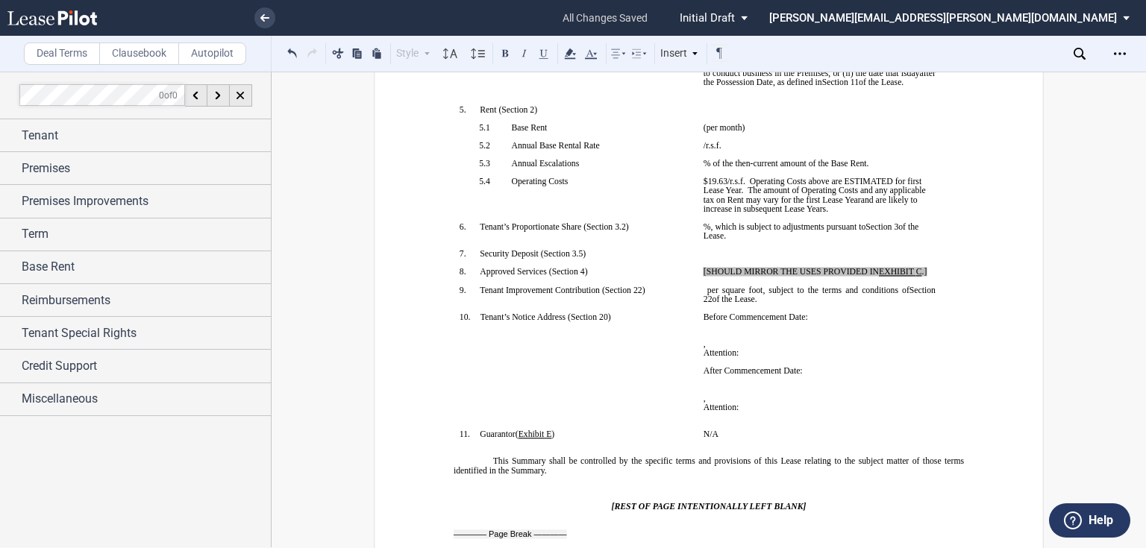
scroll to position [217, 0]
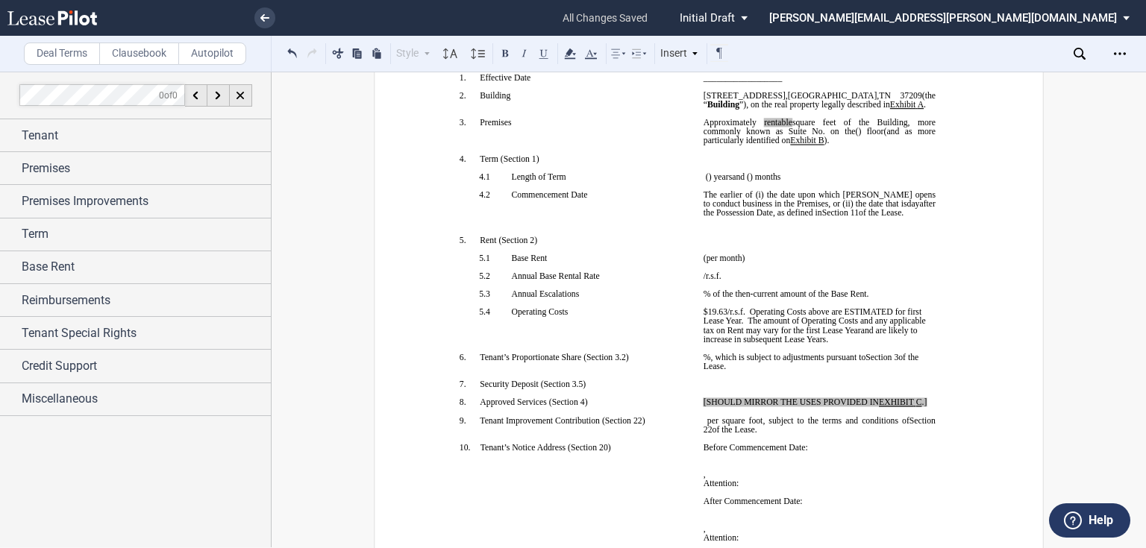
click at [928, 217] on p "﻿ ﻿ The earlier of (i) the date upon which Tenant opens to conduct business in …" at bounding box center [820, 203] width 232 height 27
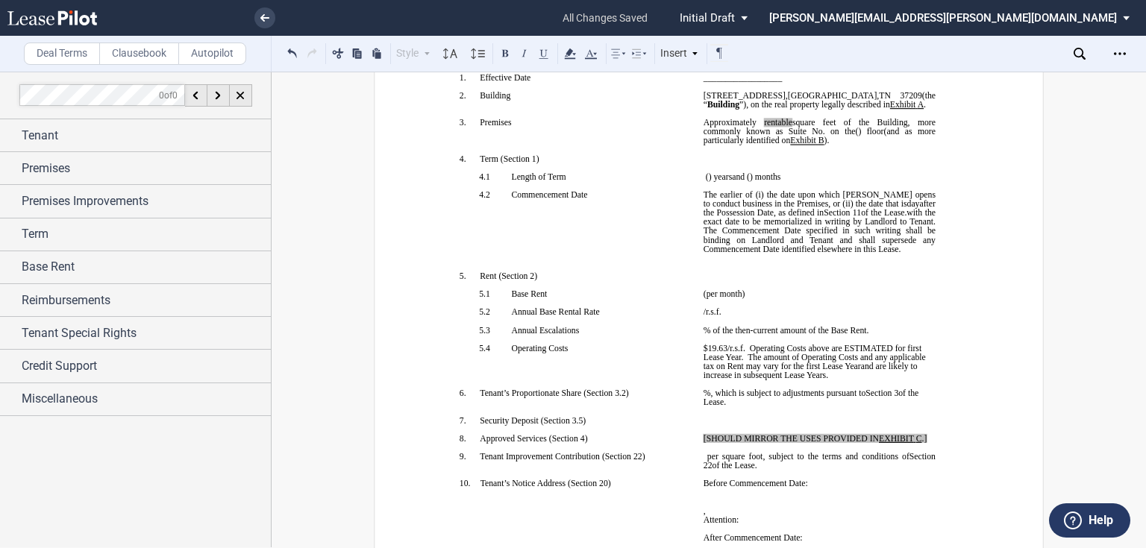
click at [919, 226] on span "with the exact date to be memorialized in writing by Landlord to Tenant" at bounding box center [821, 217] width 234 height 18
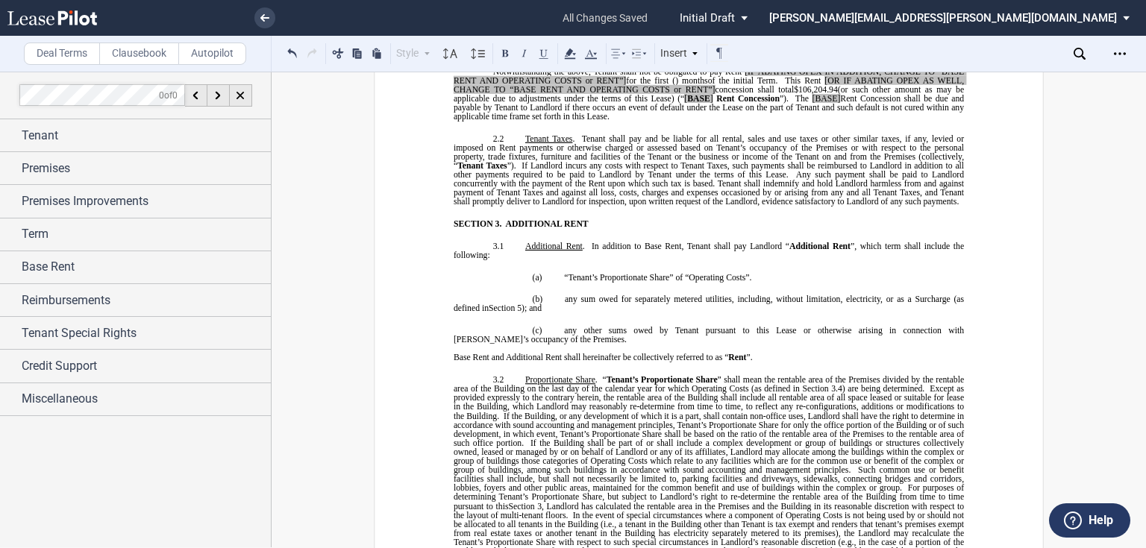
scroll to position [1590, 0]
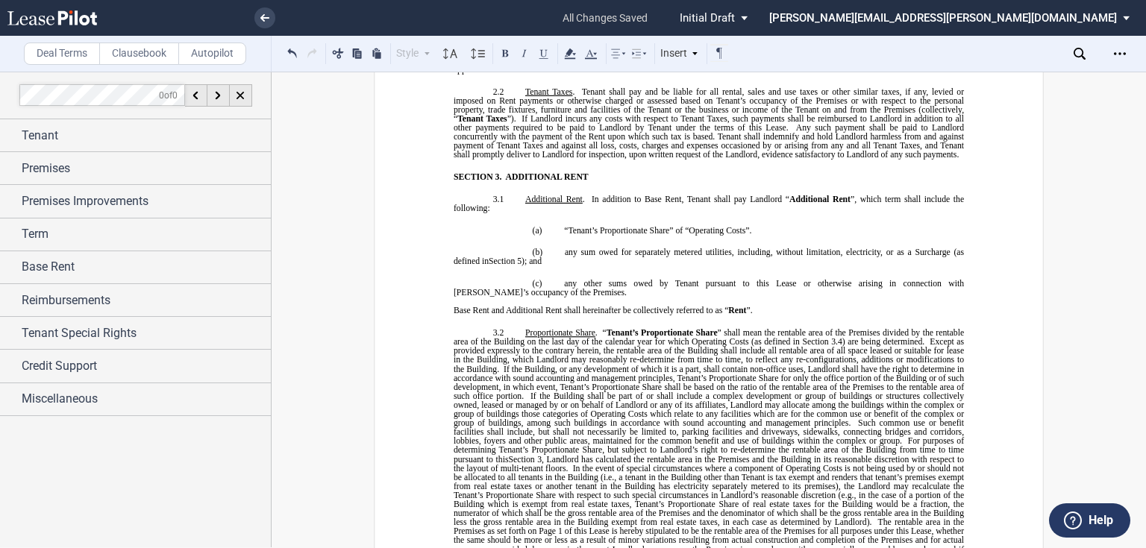
click at [626, 38] on span "for the first" at bounding box center [647, 33] width 43 height 9
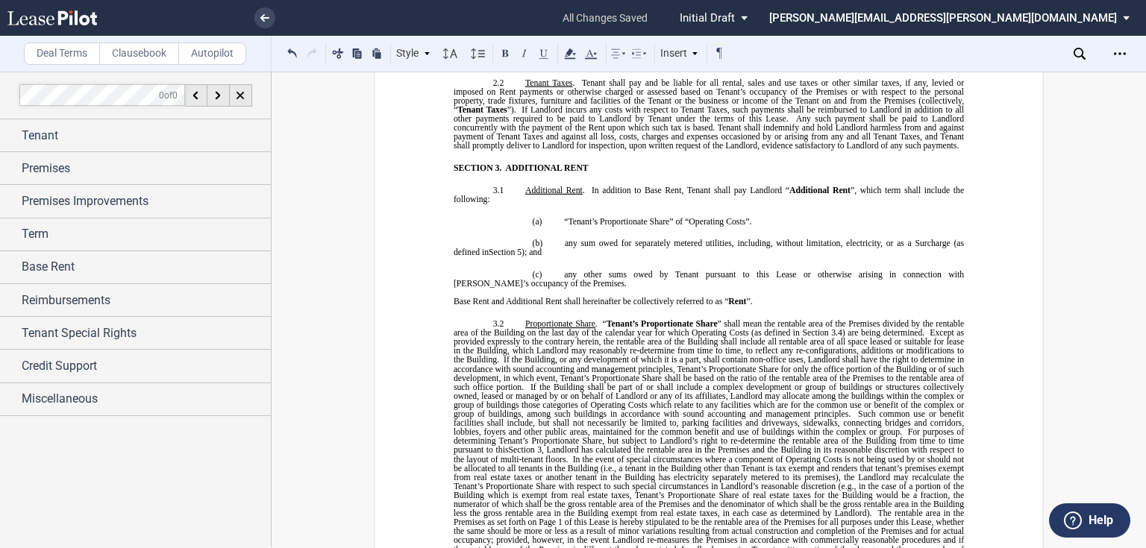
click at [821, 38] on span "concession shall total" at bounding box center [853, 33] width 76 height 9
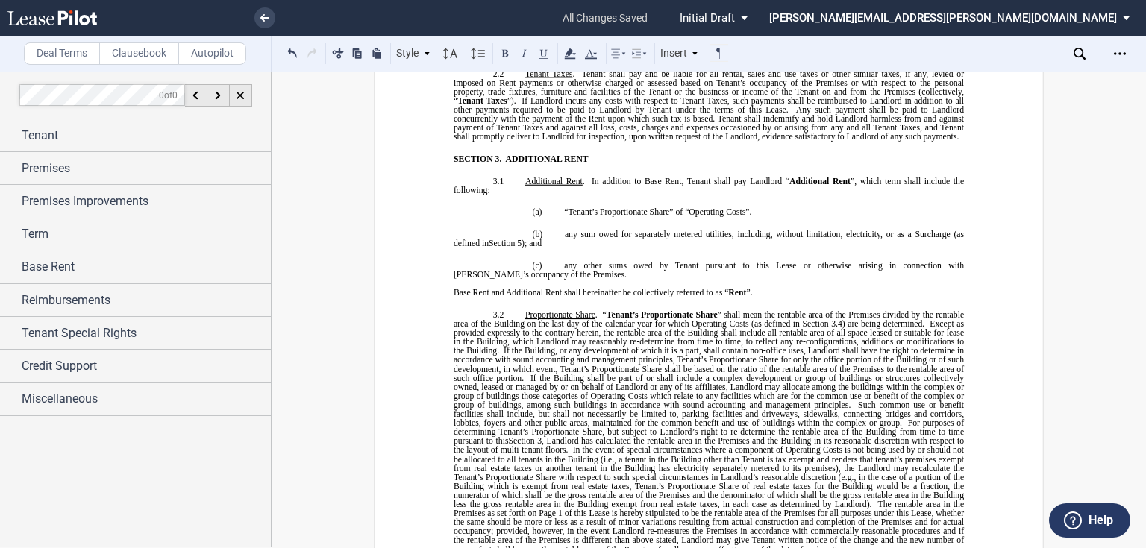
click at [942, 38] on span at bounding box center [944, 33] width 4 height 9
click at [551, 56] on span "Rent Concession shall be due and payable by Tenant to Landlord if there occurs …" at bounding box center [710, 47] width 513 height 18
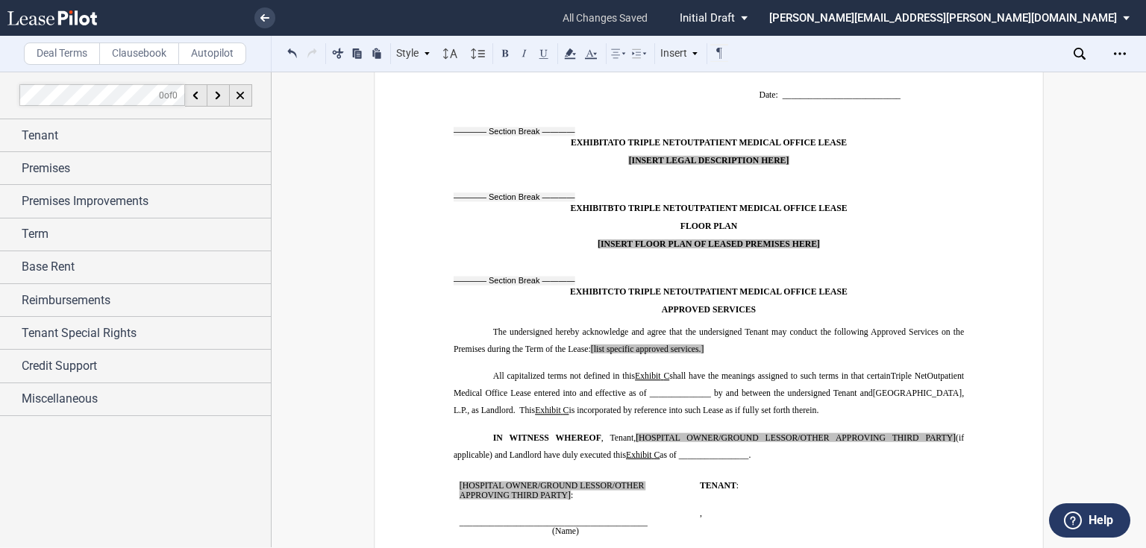
scroll to position [13688, 0]
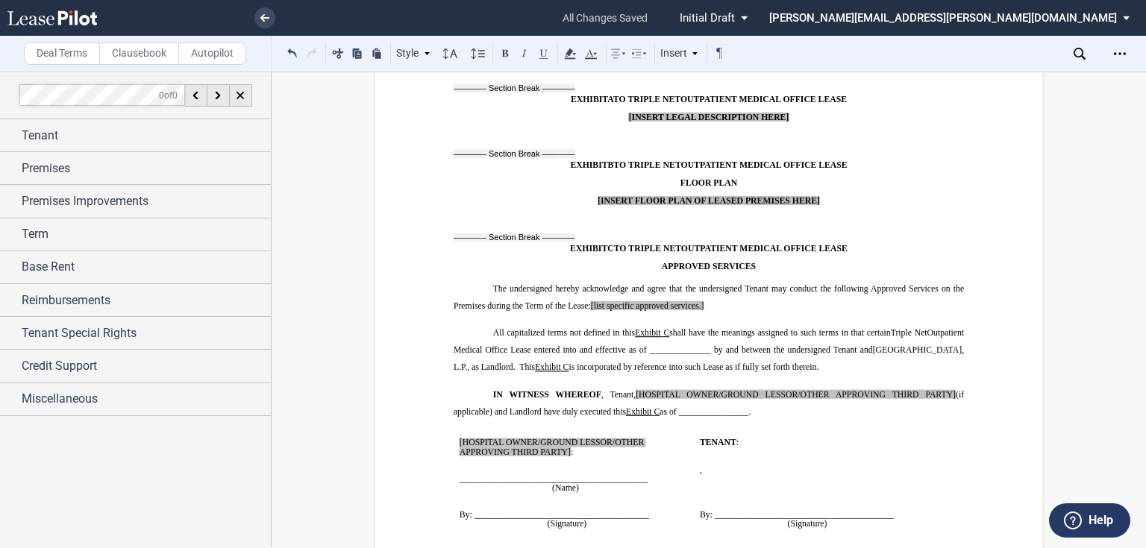
drag, startPoint x: 904, startPoint y: 358, endPoint x: 594, endPoint y: 330, distance: 311.7
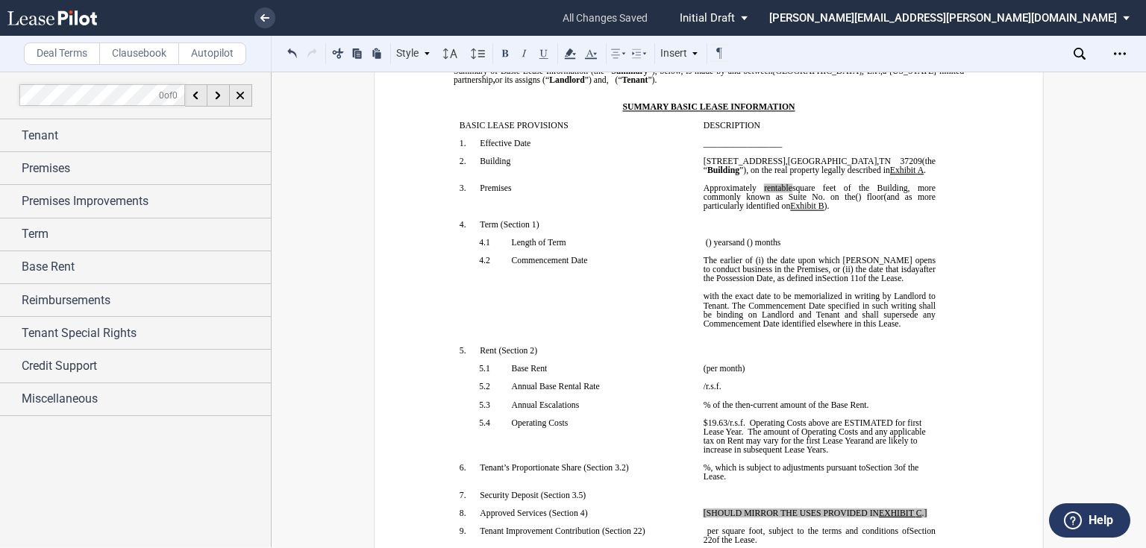
scroll to position [65, 0]
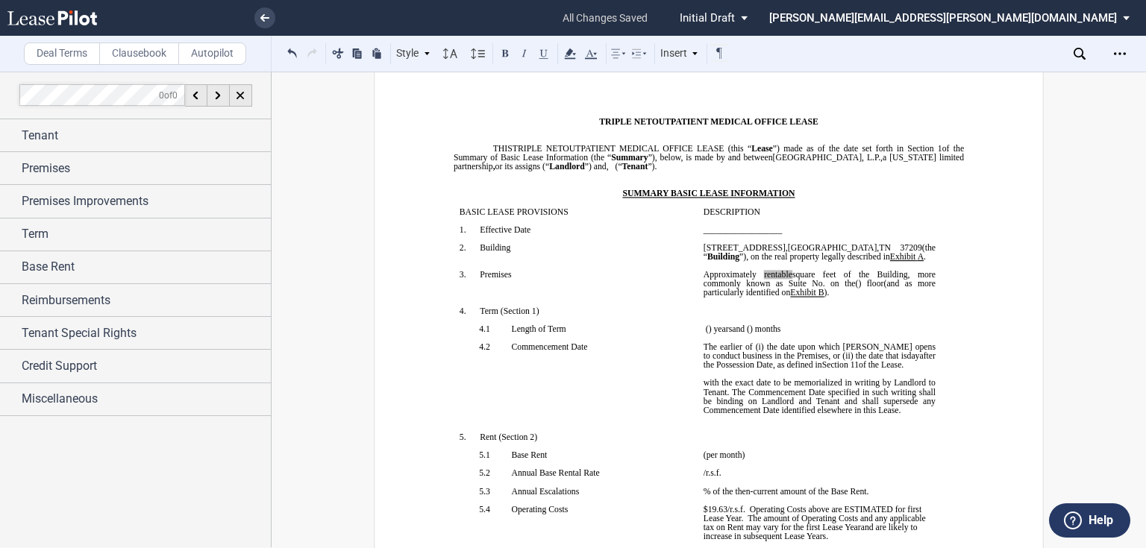
click at [793, 360] on span "the date upon which [PERSON_NAME] opens to conduct business in the Premises, or…" at bounding box center [821, 351] width 234 height 18
click at [904, 369] on span "of the Lease." at bounding box center [881, 364] width 45 height 9
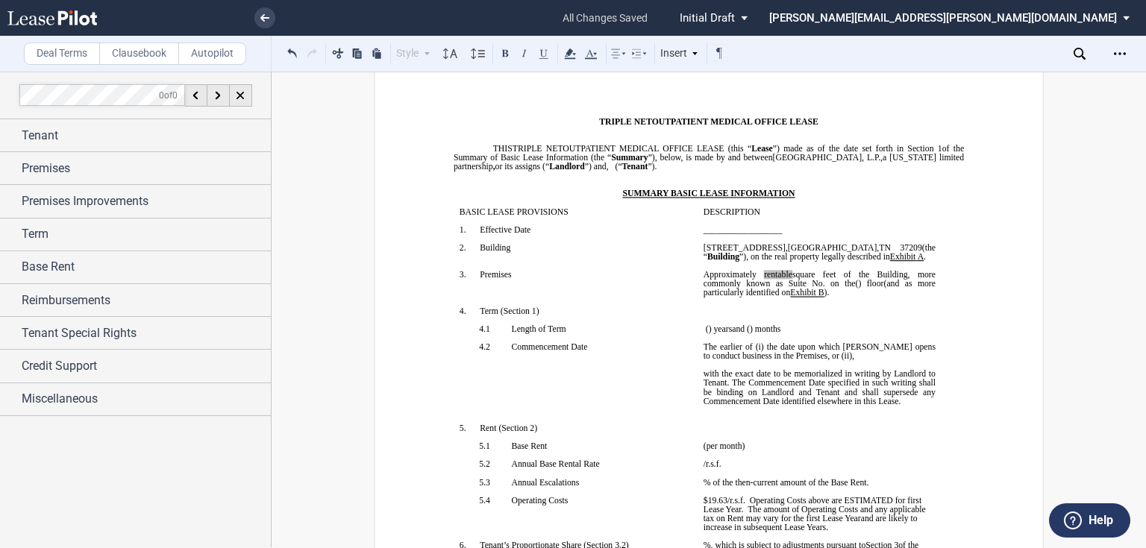
click at [698, 412] on td "﻿ ﻿ The earlier of (i) the date upon which Tenant opens to conduct business in …" at bounding box center [820, 382] width 244 height 81
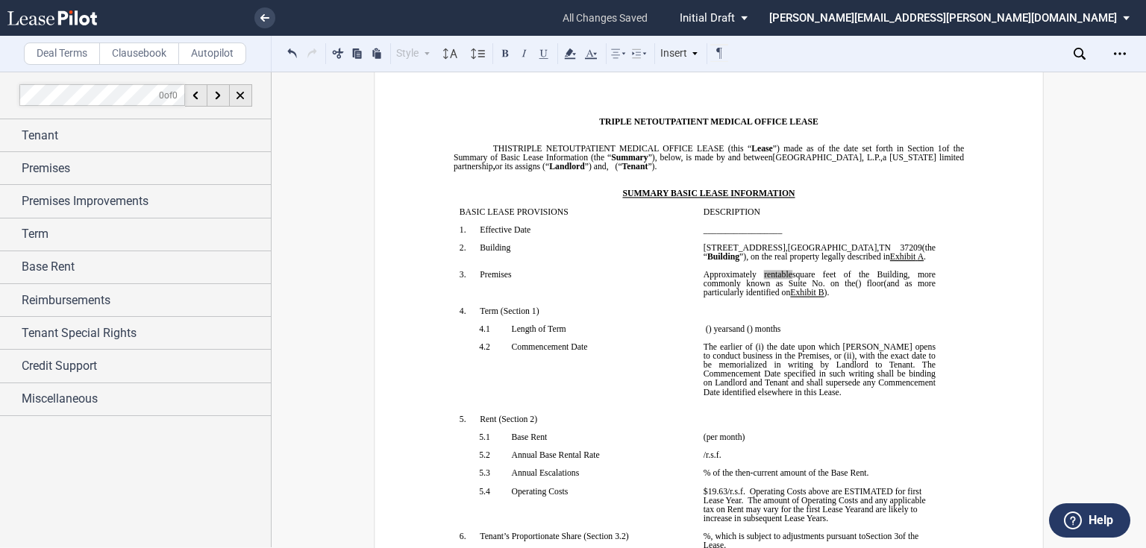
click at [792, 360] on span "the date upon which [PERSON_NAME] opens to conduct business in the Premises, or…" at bounding box center [821, 351] width 234 height 18
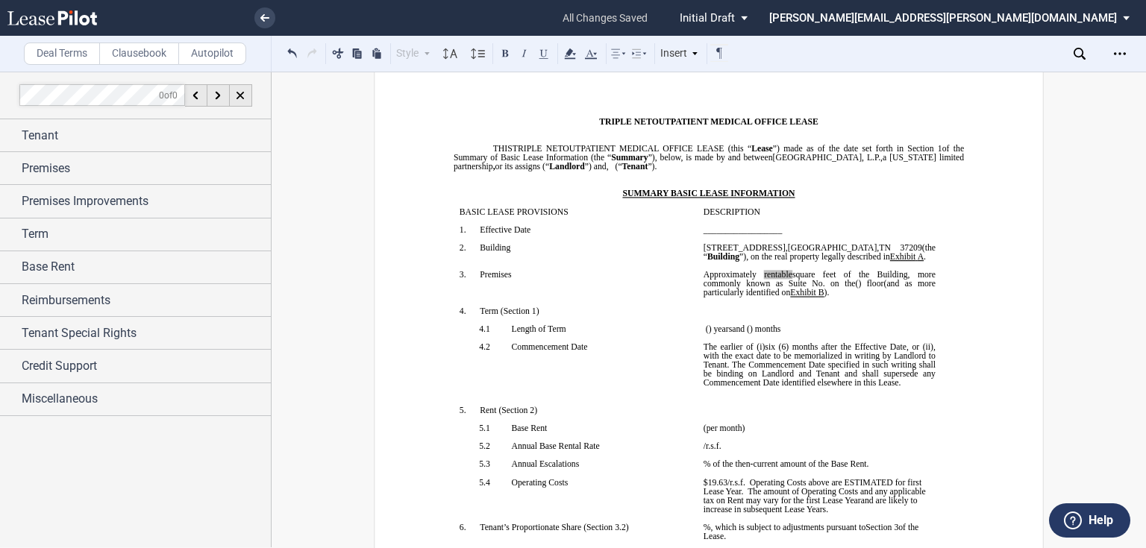
click at [765, 351] on span "six (6) months after the Effective Date" at bounding box center [836, 346] width 142 height 9
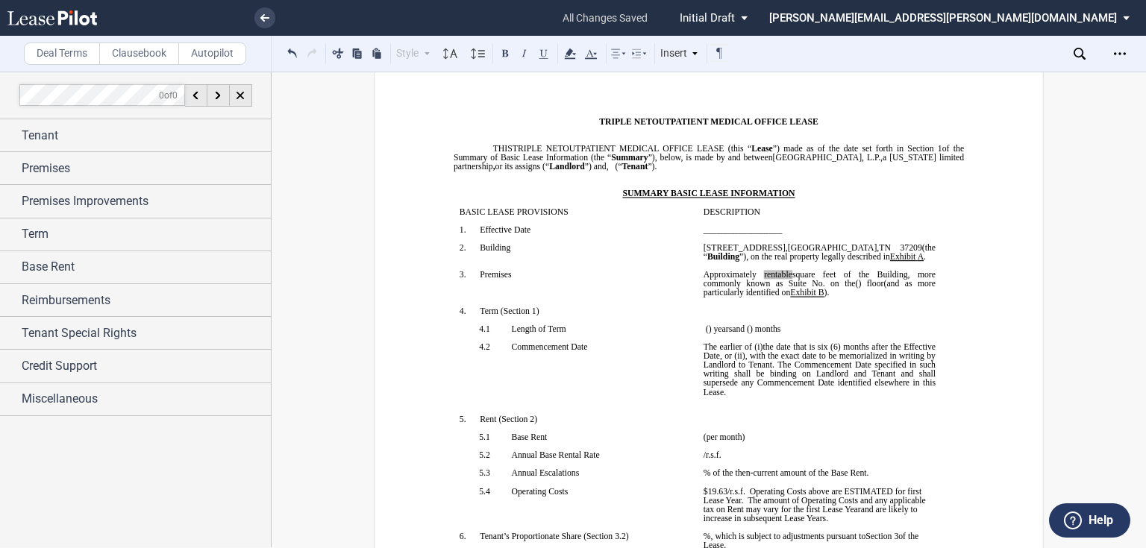
click at [745, 360] on span "," at bounding box center [746, 355] width 2 height 9
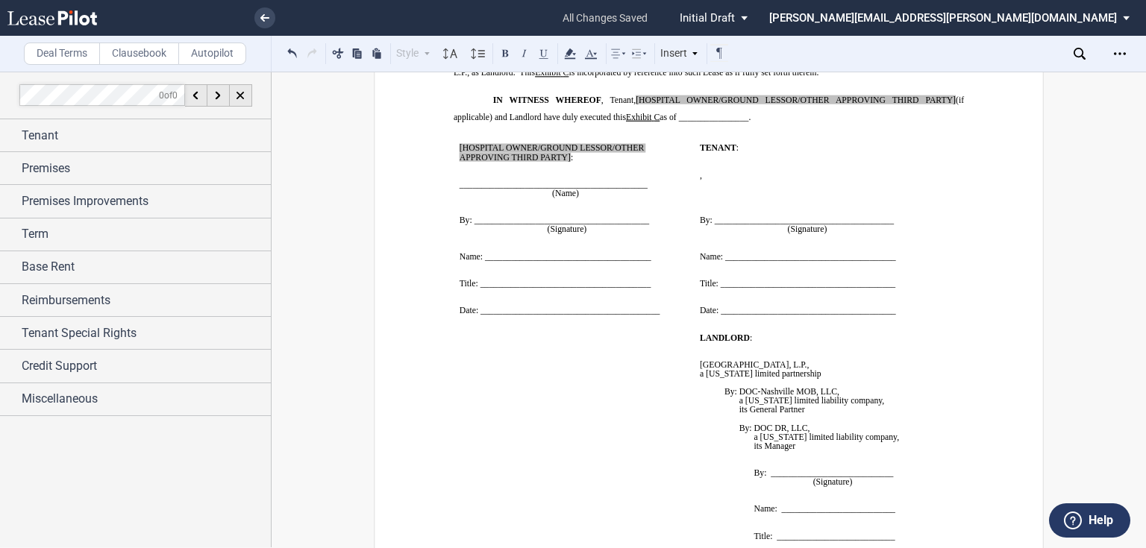
scroll to position [13938, 0]
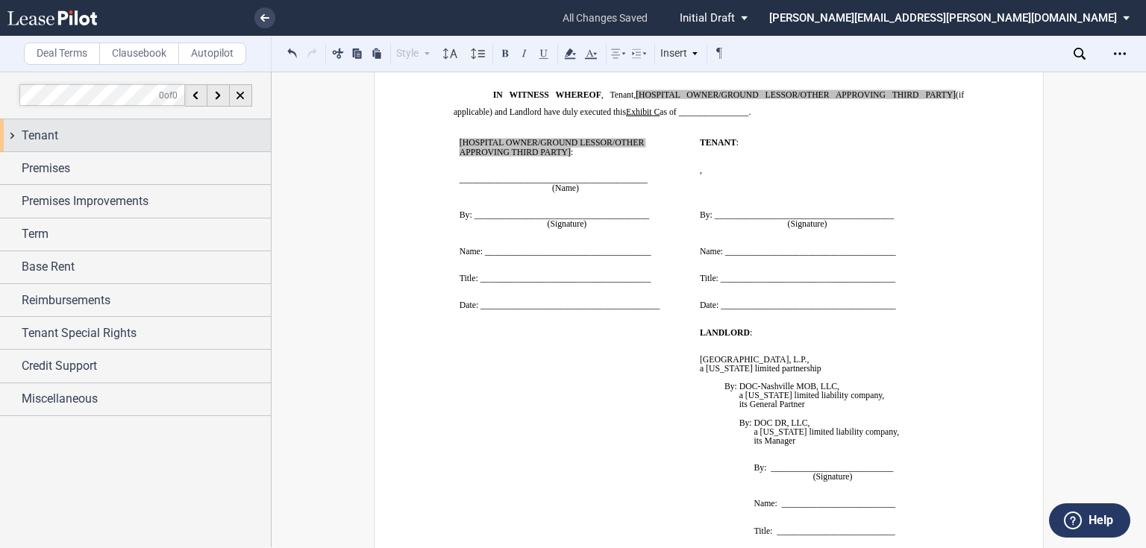
click at [44, 143] on span "Tenant" at bounding box center [40, 136] width 37 height 18
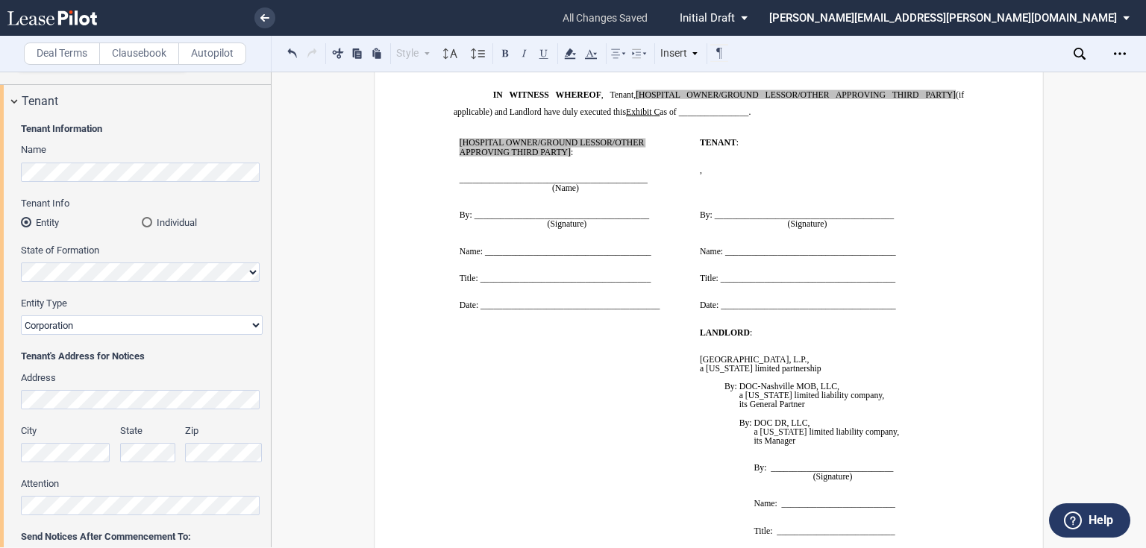
scroll to position [0, 0]
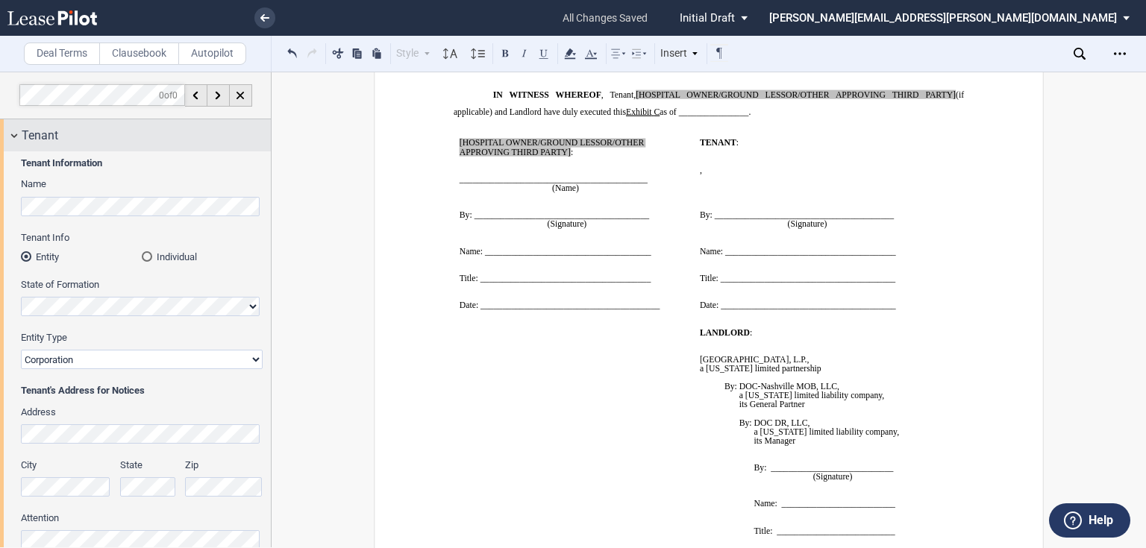
click at [125, 142] on div "Tenant" at bounding box center [146, 136] width 249 height 18
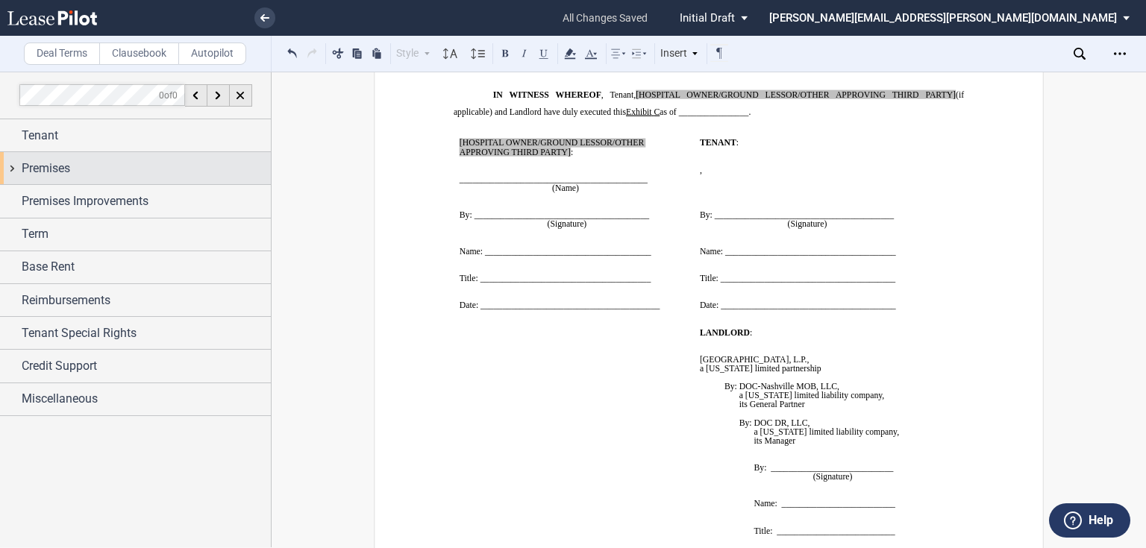
click at [122, 170] on div "Premises" at bounding box center [146, 169] width 249 height 18
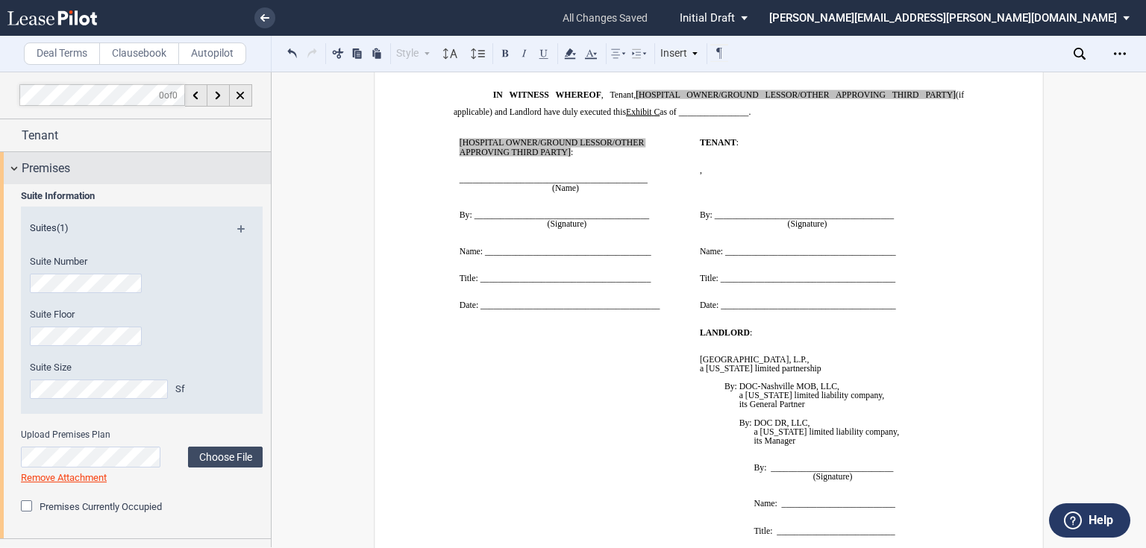
click at [94, 167] on div "Premises" at bounding box center [146, 169] width 249 height 18
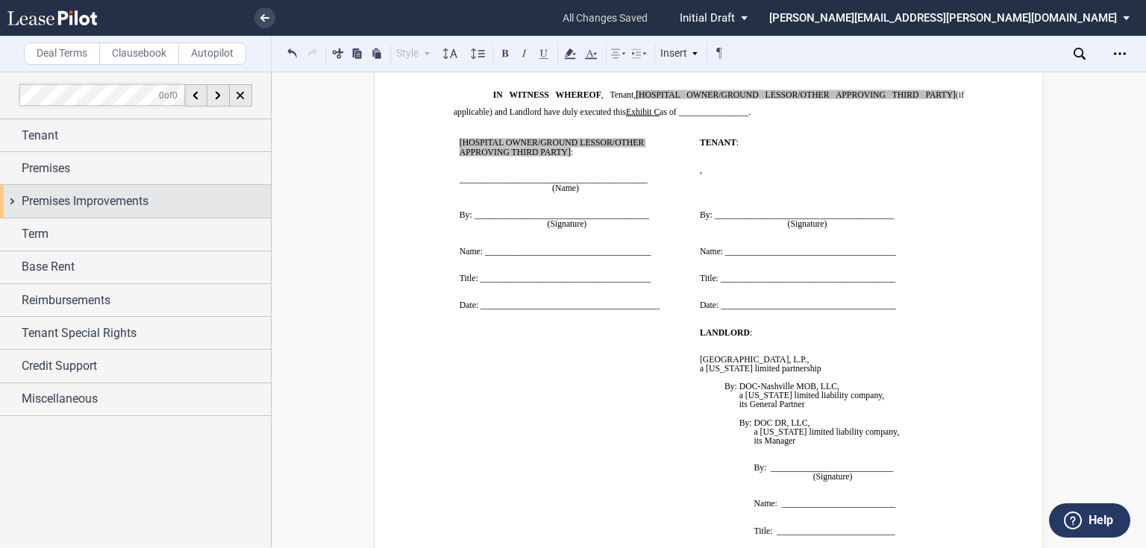
click at [83, 194] on span "Premises Improvements" at bounding box center [85, 202] width 127 height 18
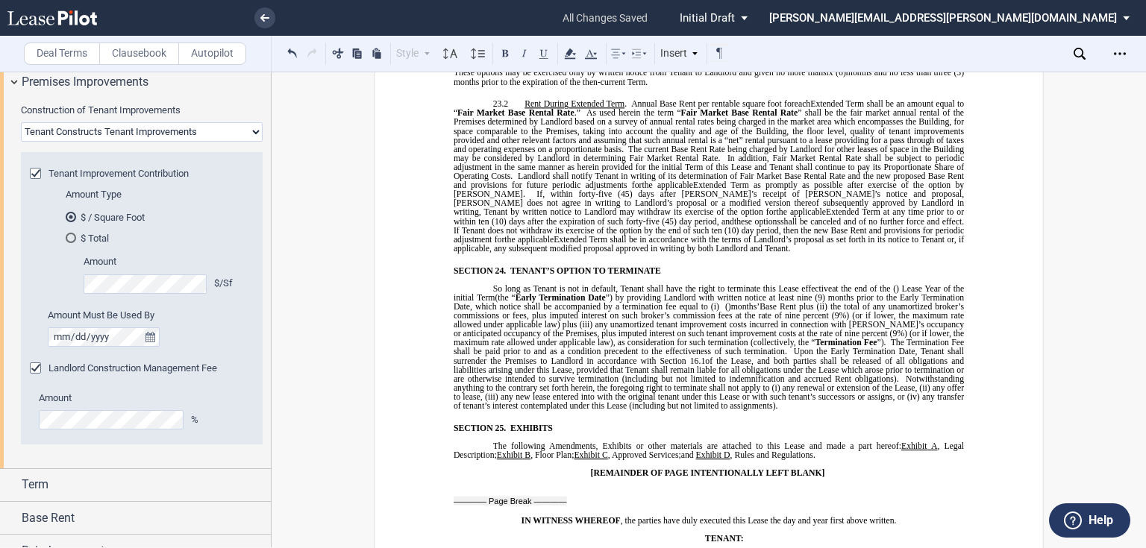
scroll to position [60, 0]
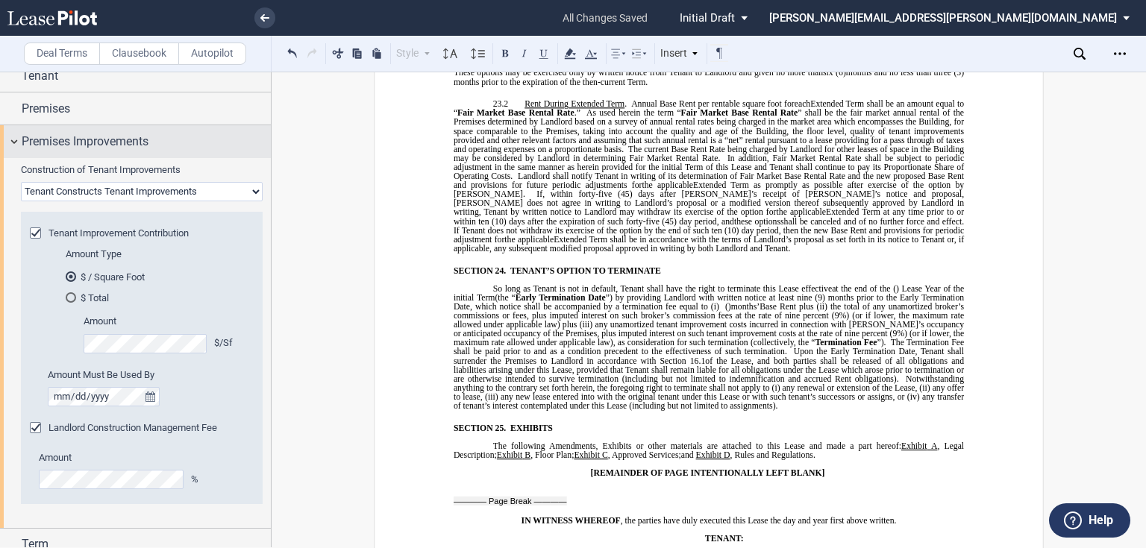
click at [75, 144] on span "Premises Improvements" at bounding box center [85, 142] width 127 height 18
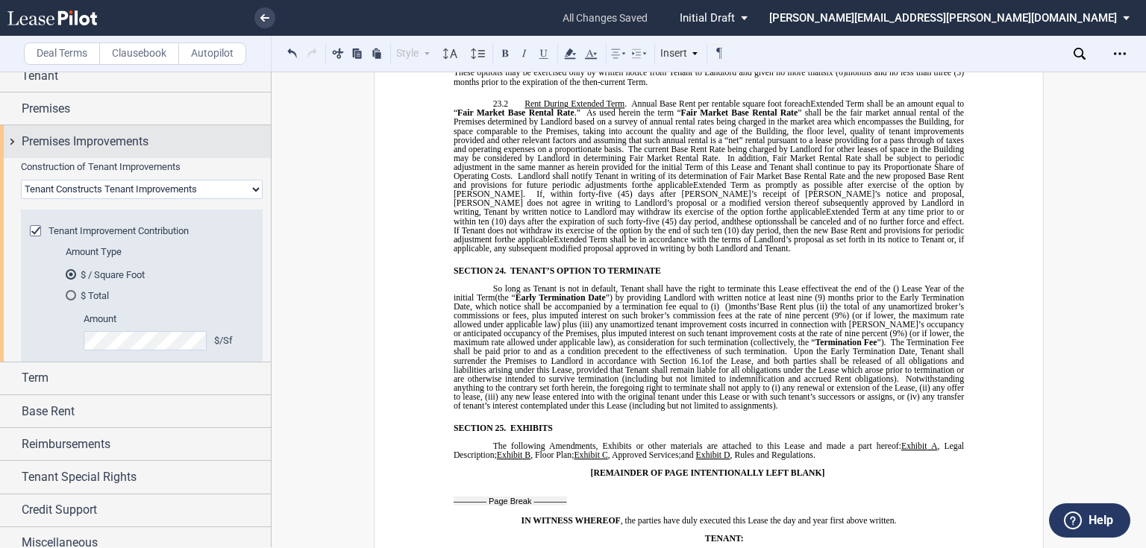
scroll to position [0, 0]
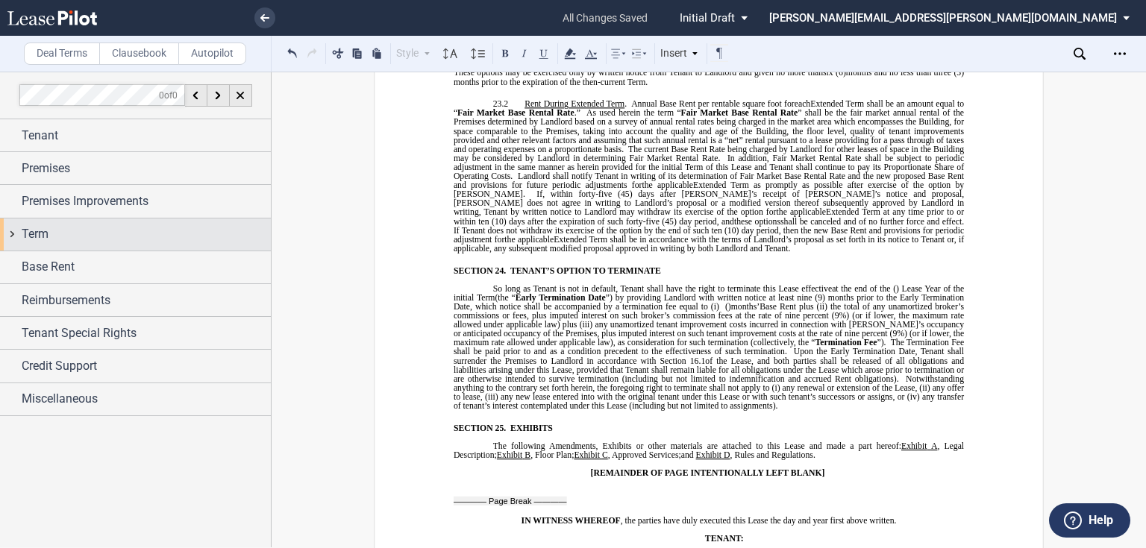
click at [90, 233] on div "Term" at bounding box center [146, 234] width 249 height 18
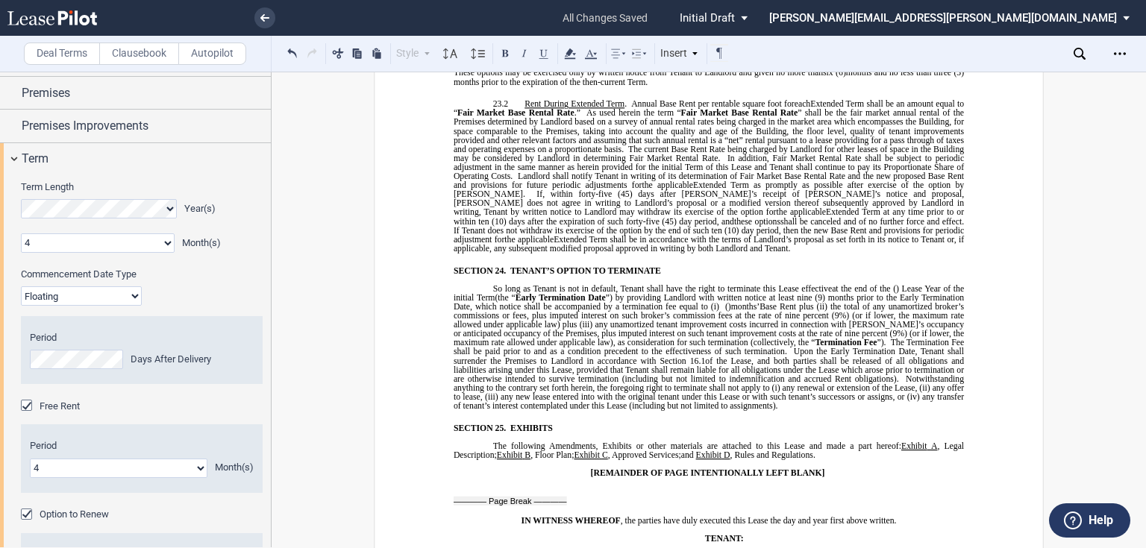
scroll to position [60, 0]
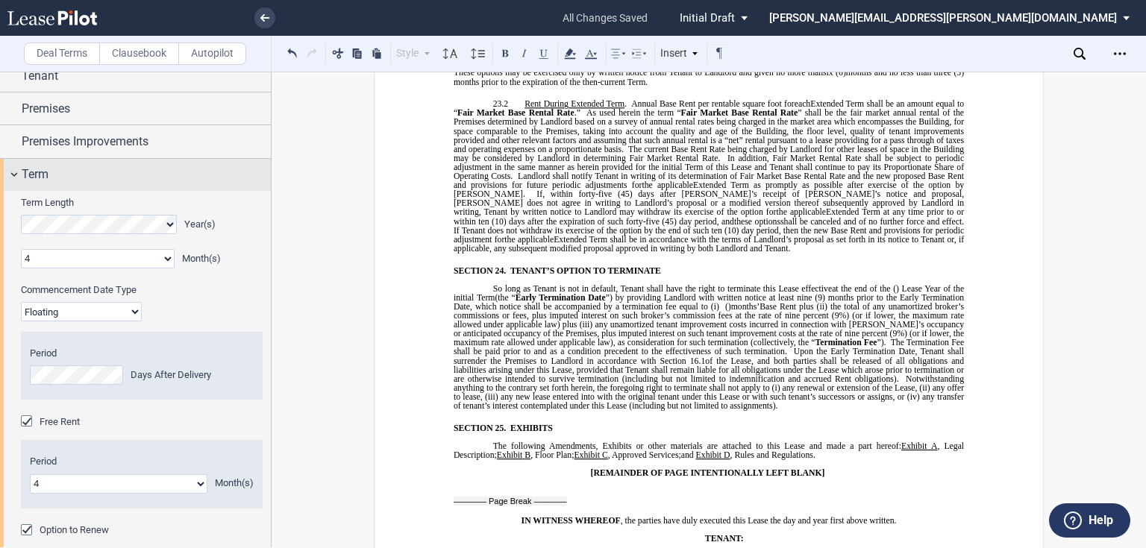
click at [59, 183] on div "Term" at bounding box center [135, 175] width 271 height 32
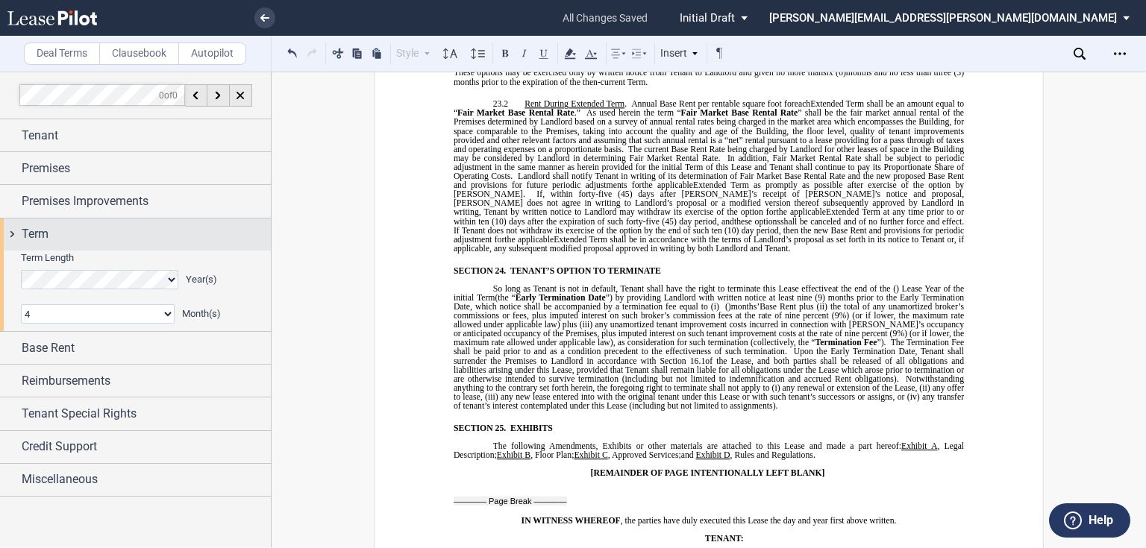
scroll to position [0, 0]
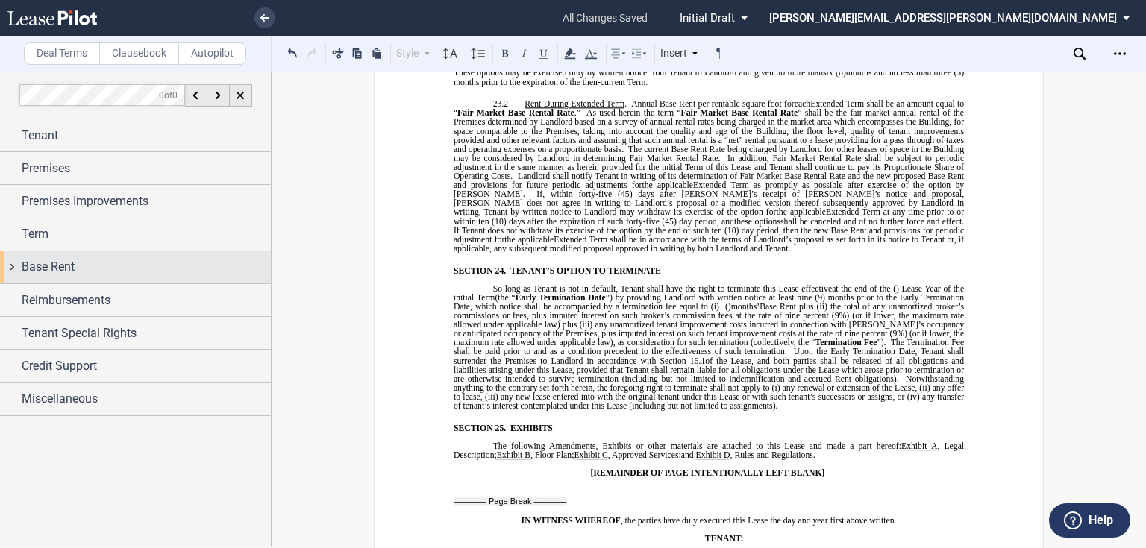
click at [61, 257] on div "Base Rent" at bounding box center [135, 267] width 271 height 32
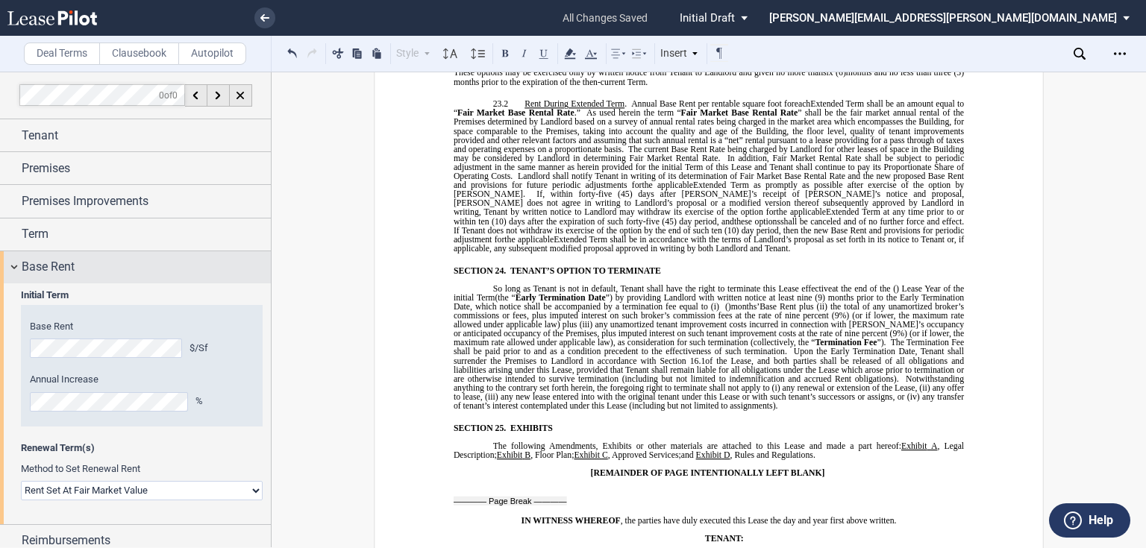
click at [72, 273] on span "Base Rent" at bounding box center [48, 267] width 53 height 18
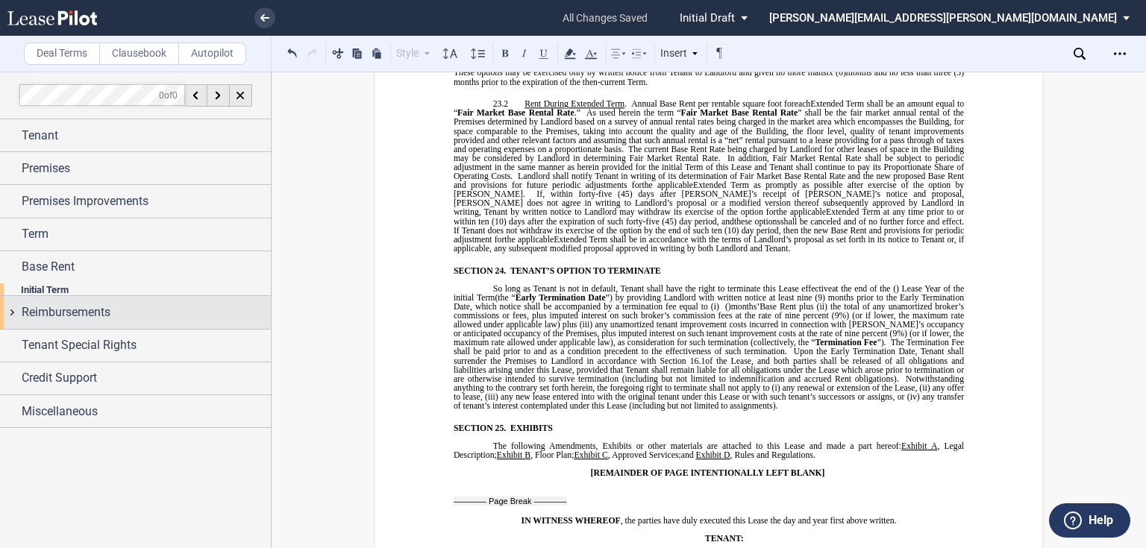
click at [72, 304] on span "Reimbursements" at bounding box center [66, 313] width 89 height 18
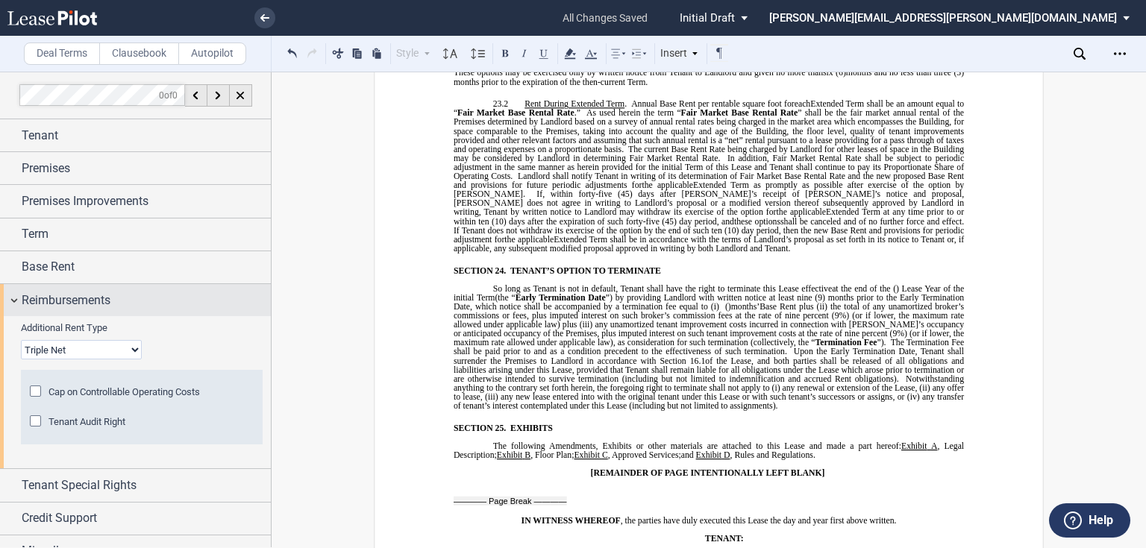
click at [95, 295] on span "Reimbursements" at bounding box center [66, 301] width 89 height 18
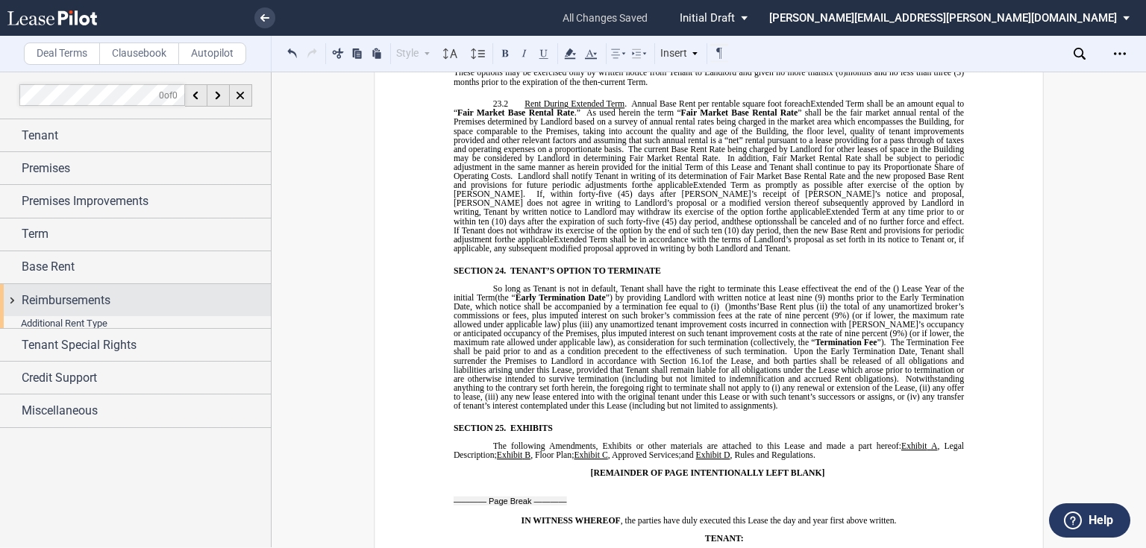
click at [95, 295] on span "Reimbursements" at bounding box center [66, 301] width 89 height 18
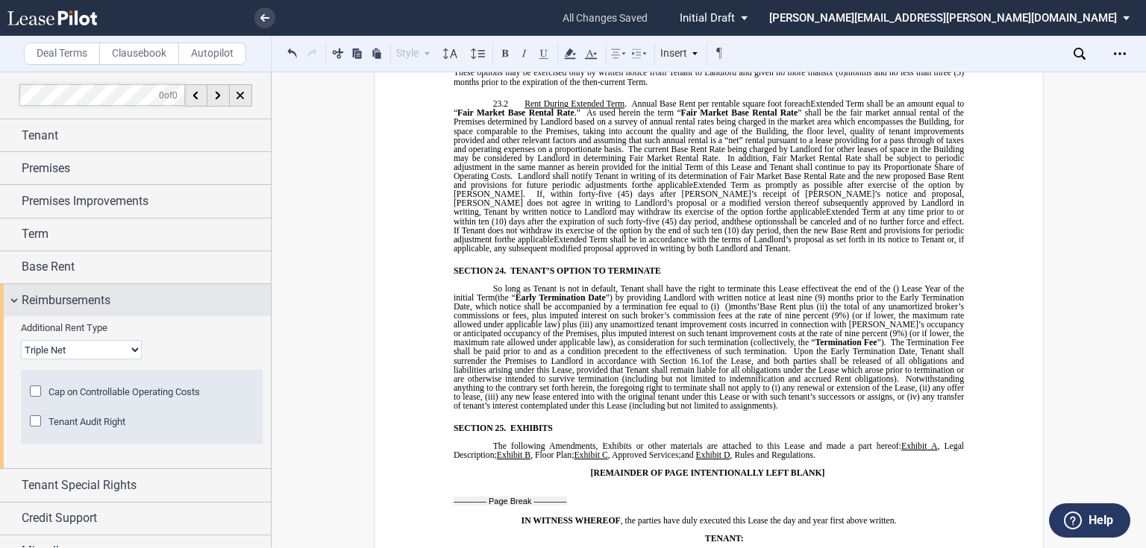
click at [95, 295] on span "Reimbursements" at bounding box center [66, 301] width 89 height 18
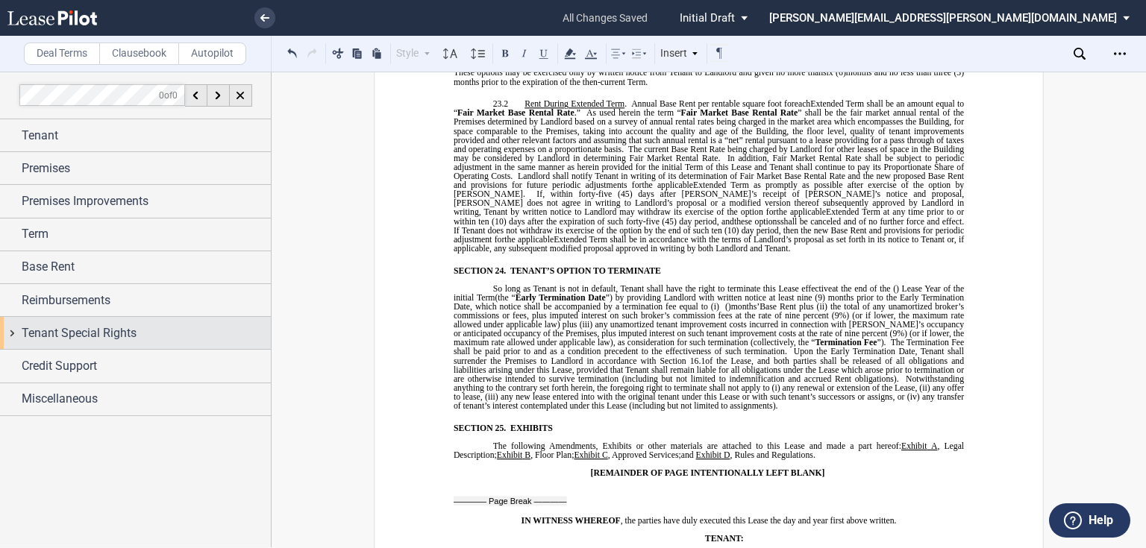
click at [89, 326] on span "Tenant Special Rights" at bounding box center [79, 334] width 115 height 18
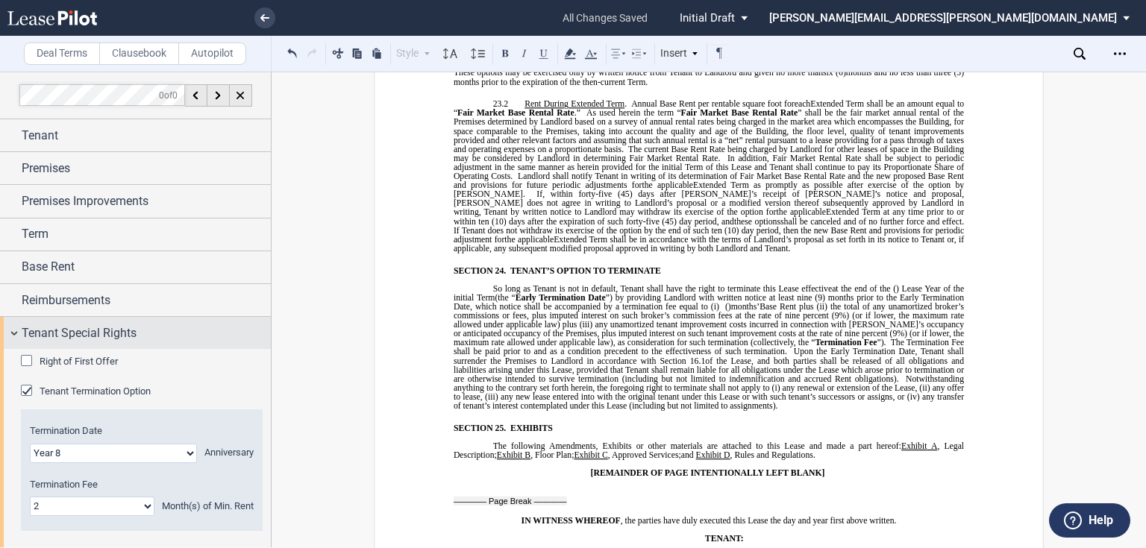
click at [93, 337] on span "Tenant Special Rights" at bounding box center [79, 334] width 115 height 18
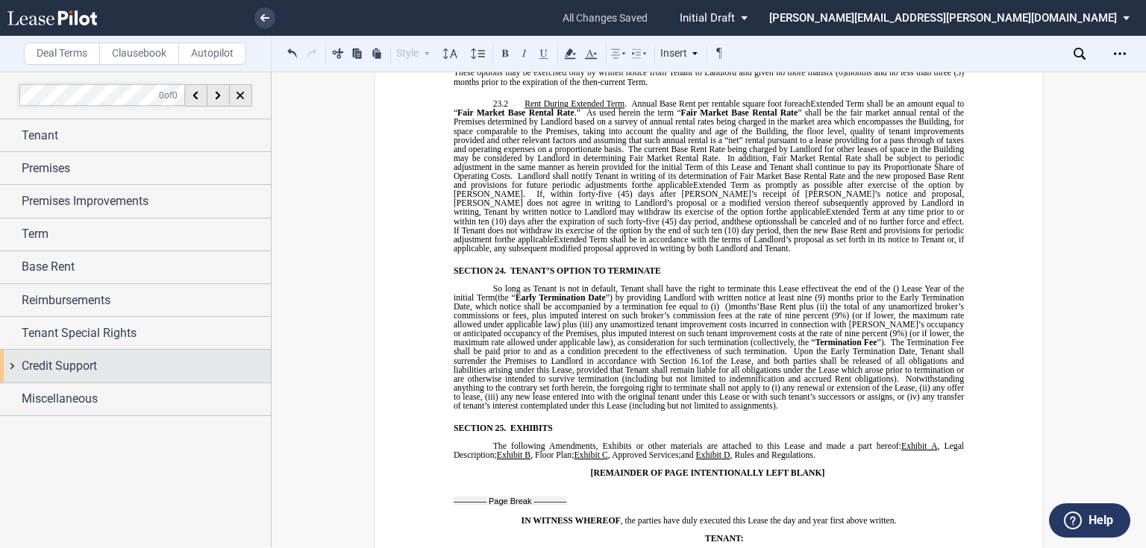
click at [66, 372] on span "Credit Support" at bounding box center [59, 366] width 75 height 18
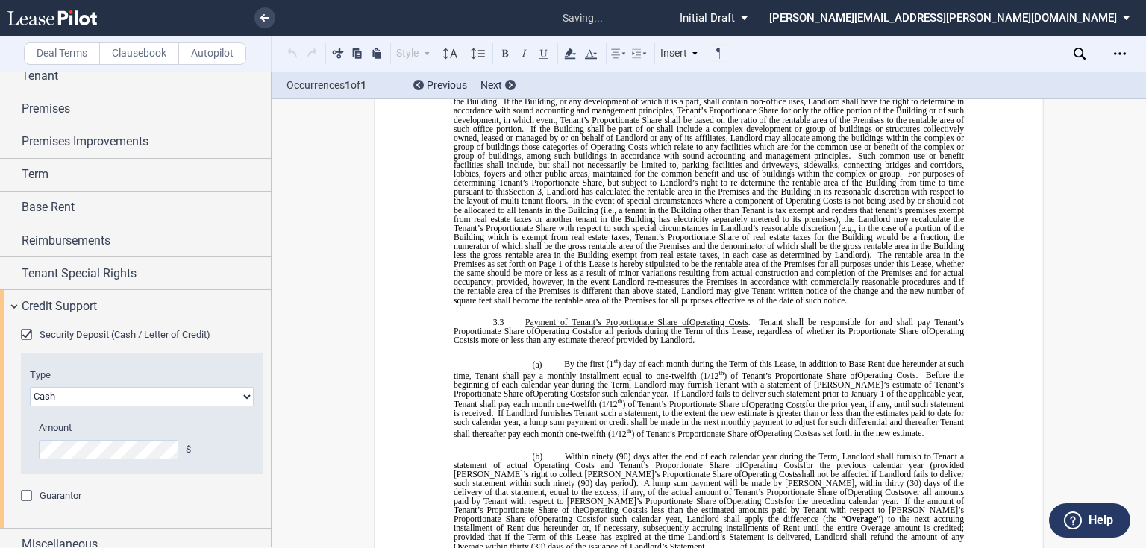
scroll to position [460, 0]
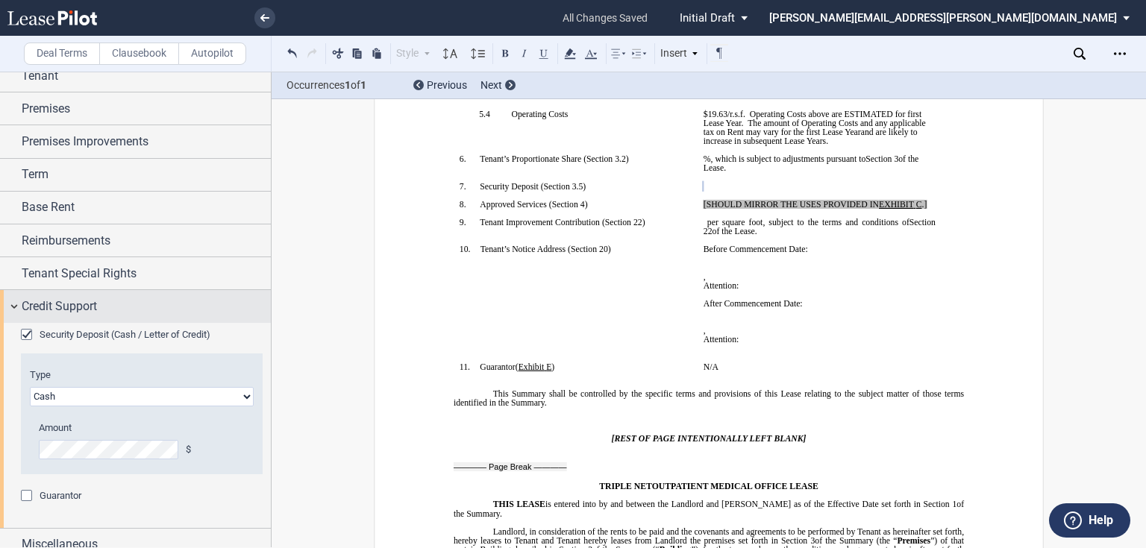
click at [78, 305] on span "Credit Support" at bounding box center [59, 307] width 75 height 18
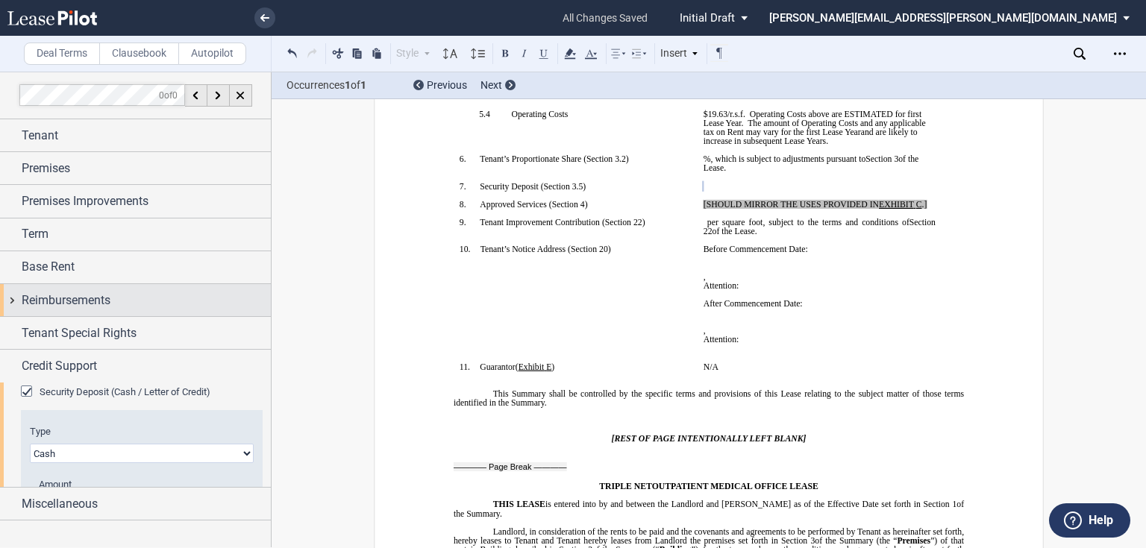
scroll to position [0, 0]
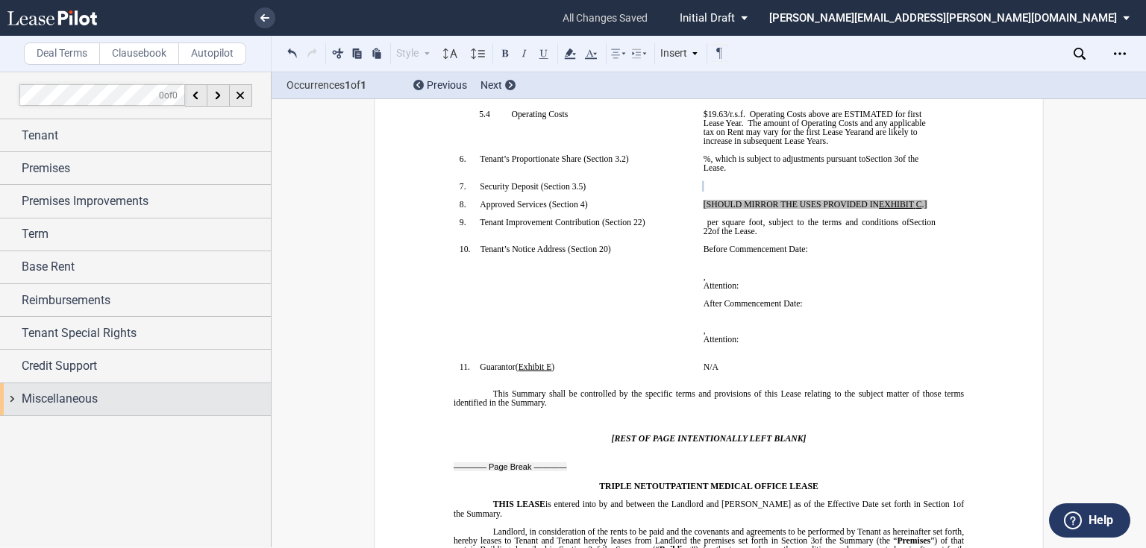
click at [96, 392] on span "Miscellaneous" at bounding box center [60, 399] width 76 height 18
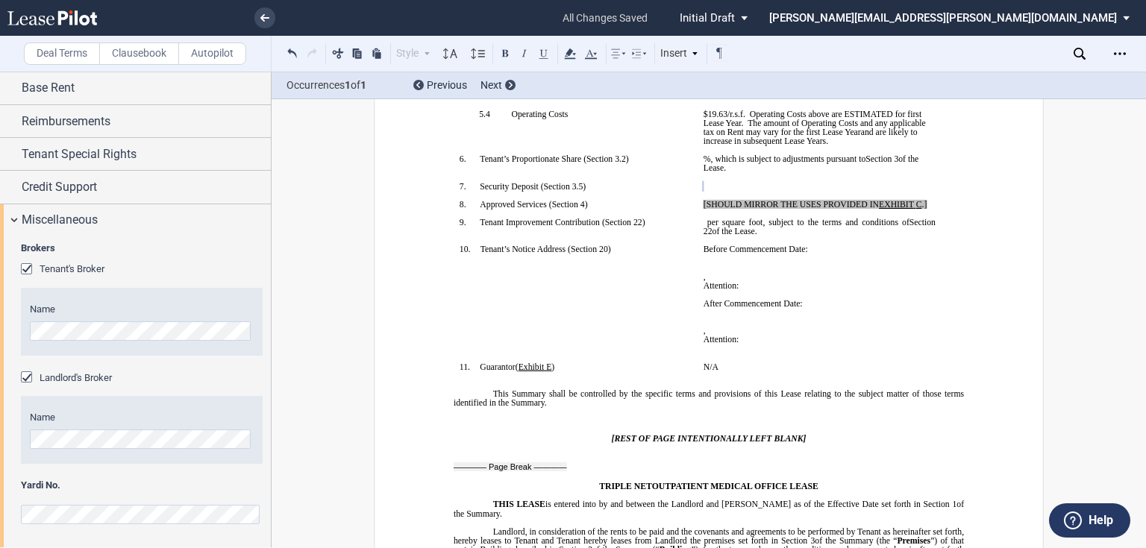
scroll to position [179, 0]
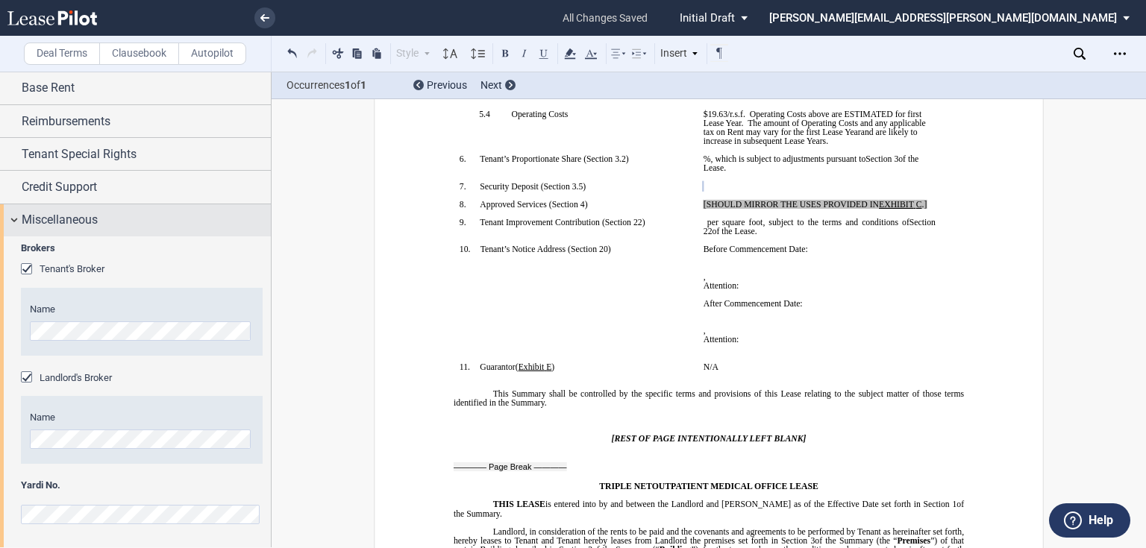
click at [102, 228] on div "Miscellaneous" at bounding box center [135, 220] width 271 height 32
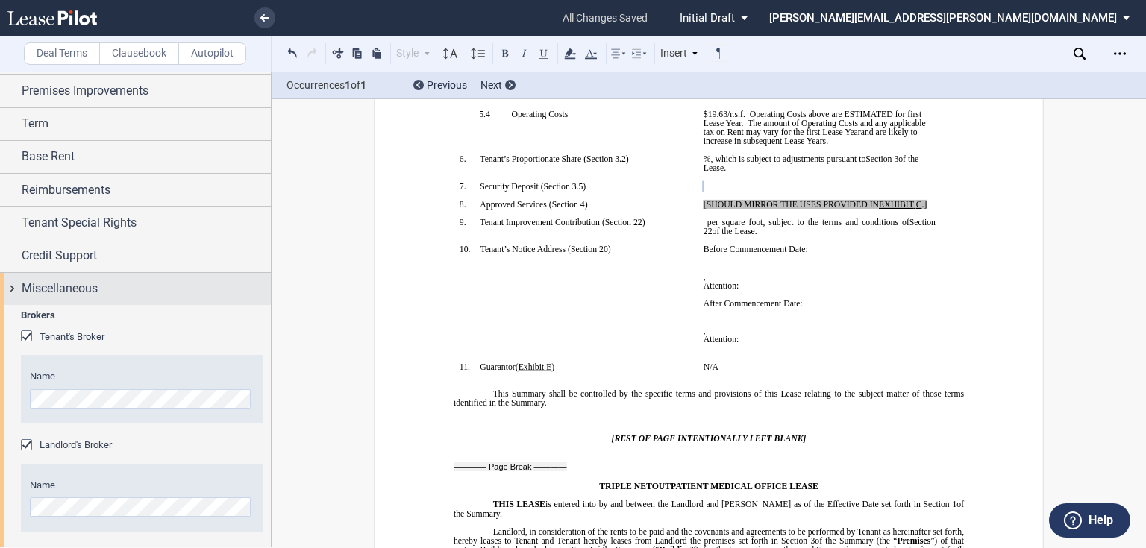
scroll to position [0, 0]
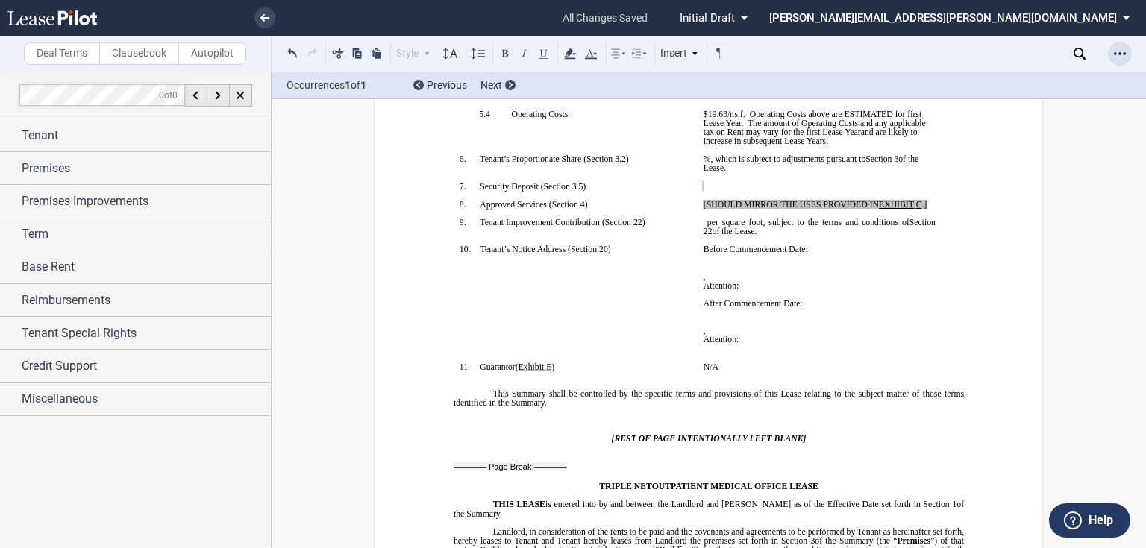
click at [1123, 54] on icon "Open Lease options menu" at bounding box center [1120, 54] width 12 height 12
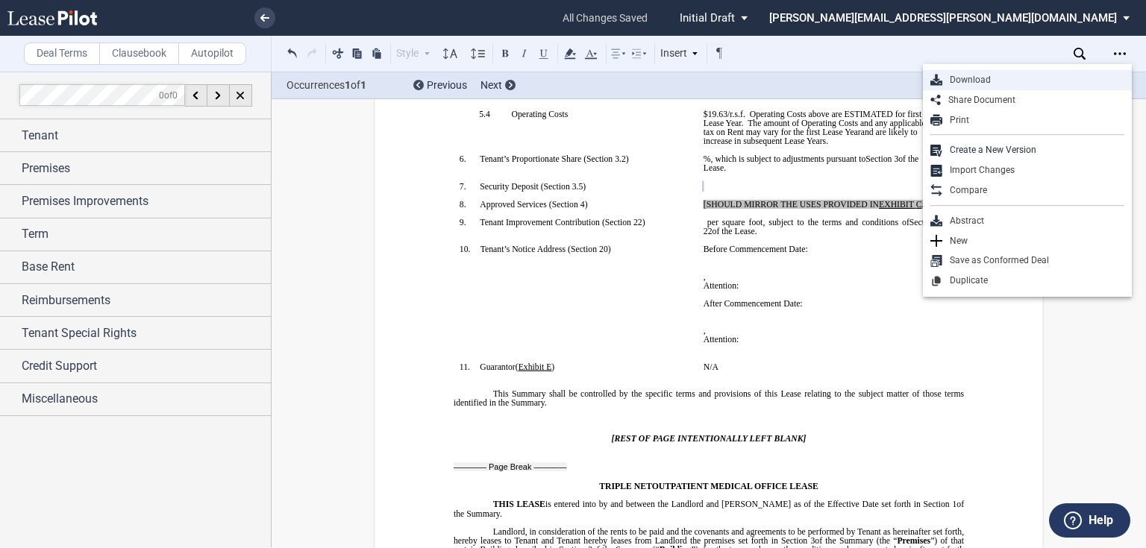
click at [1057, 75] on div "Download" at bounding box center [1033, 80] width 182 height 13
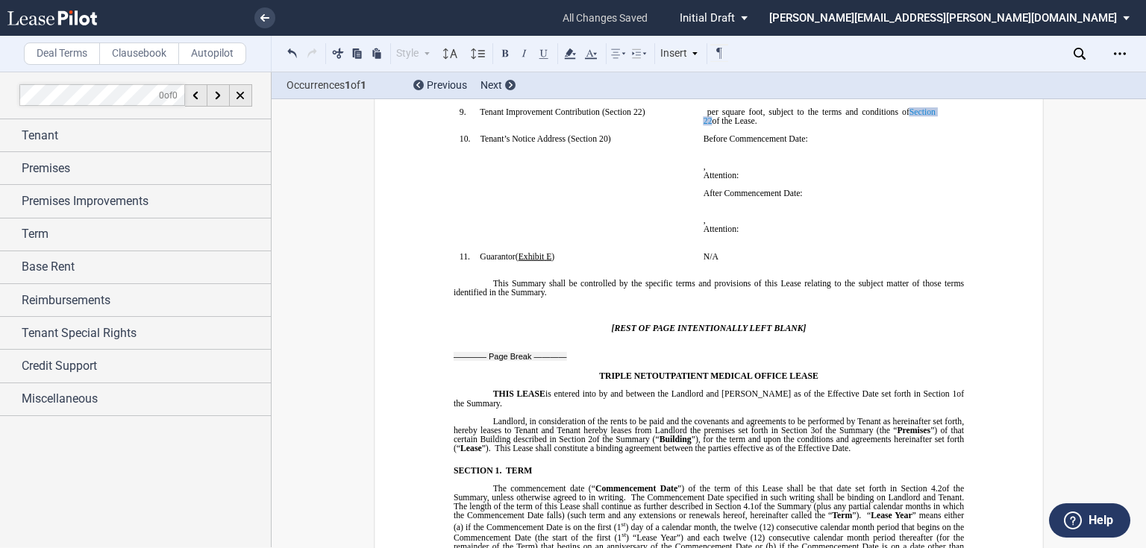
scroll to position [639, 0]
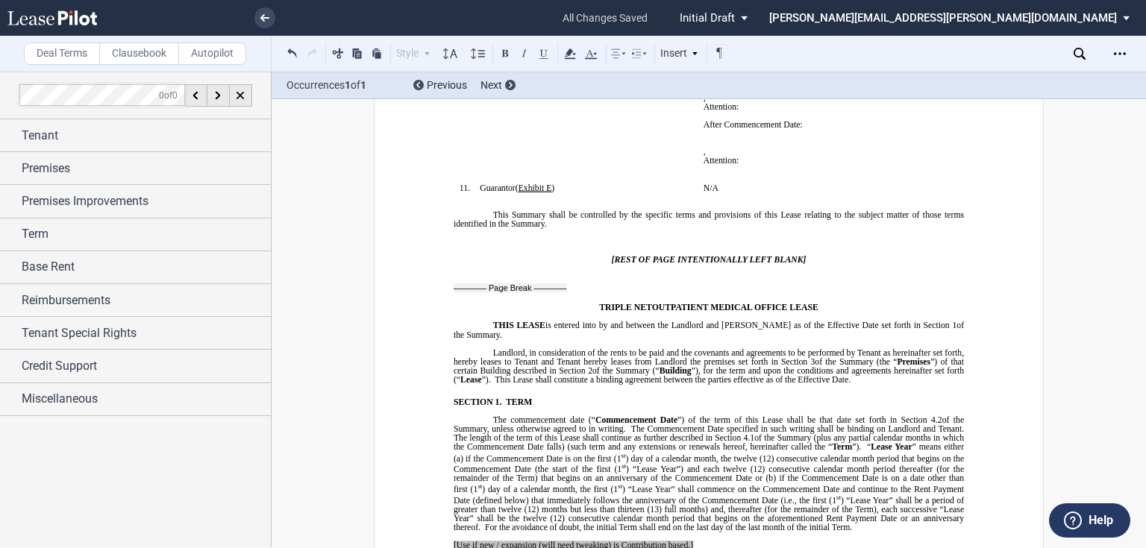
click at [727, 237] on p "﻿" at bounding box center [709, 232] width 510 height 9
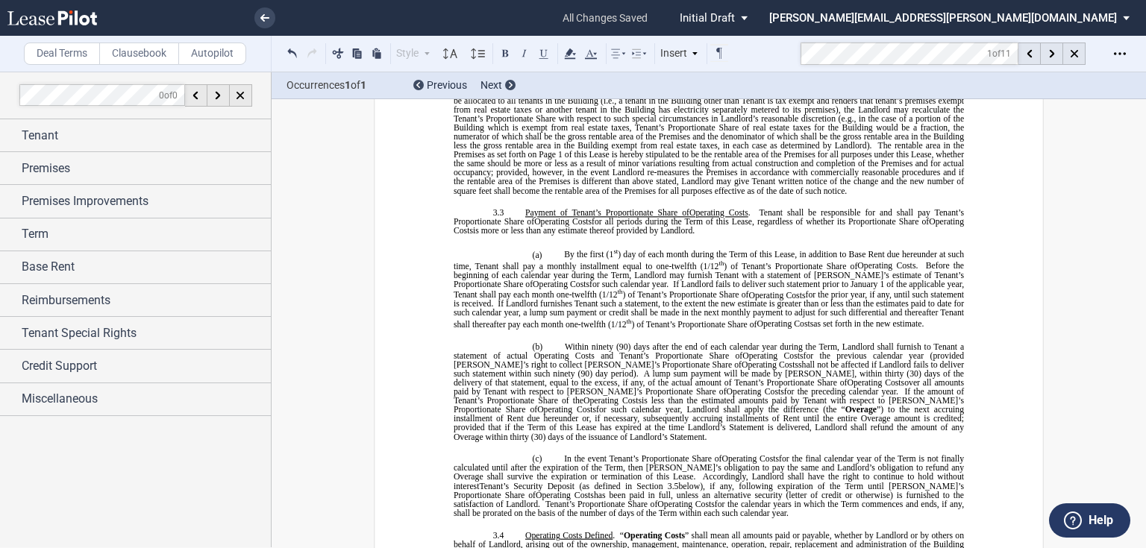
scroll to position [1994, 0]
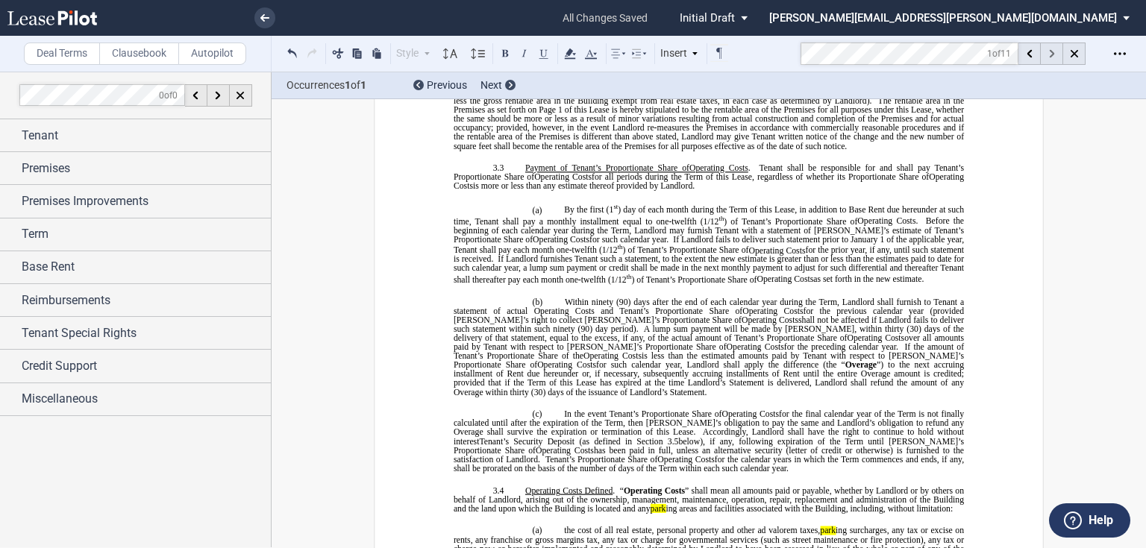
click at [1051, 51] on use at bounding box center [1051, 54] width 5 height 8
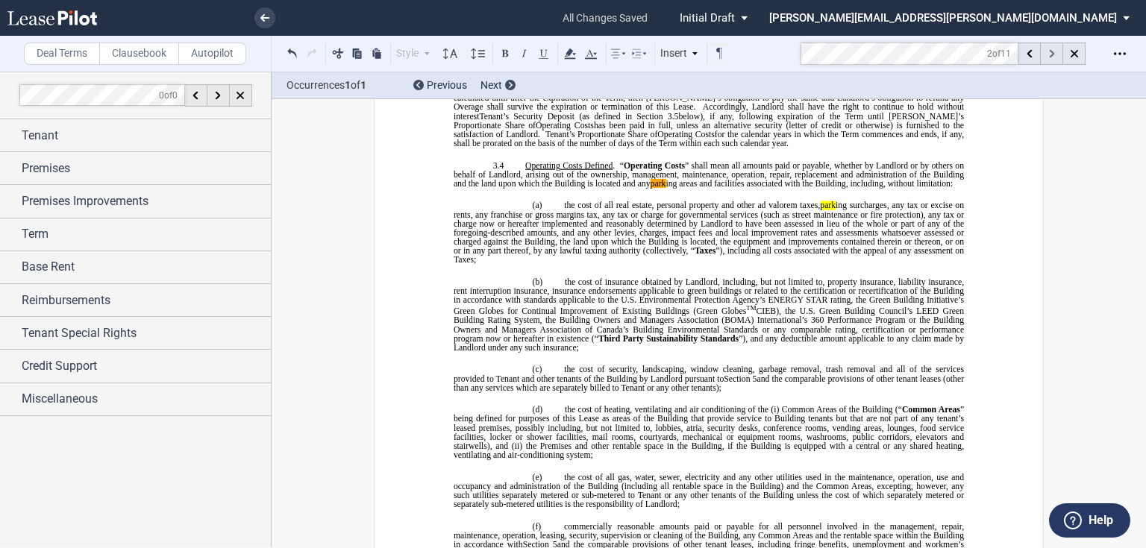
scroll to position [2549, 0]
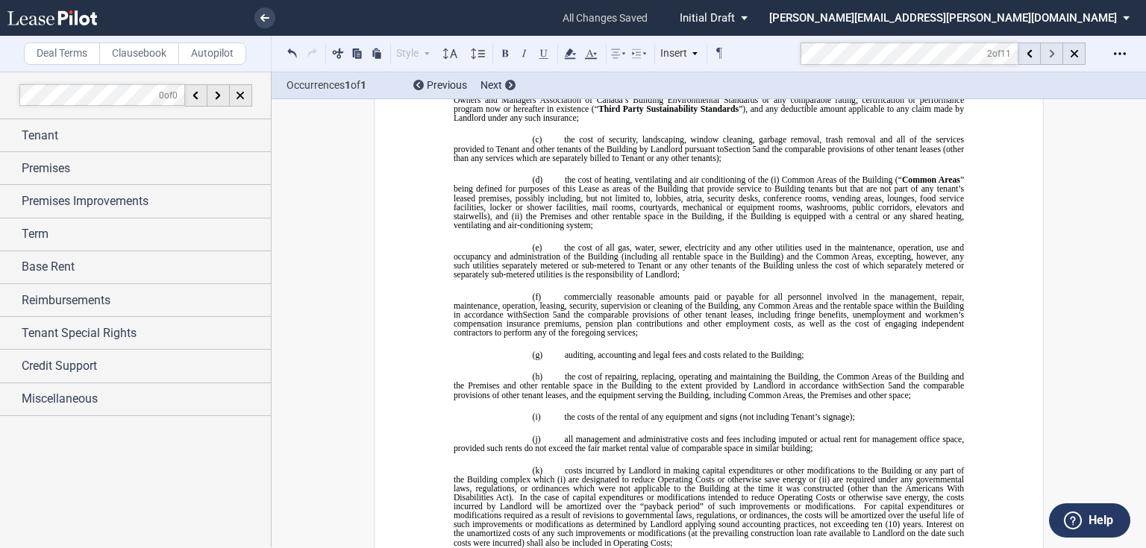
click at [1048, 54] on div at bounding box center [1052, 54] width 22 height 22
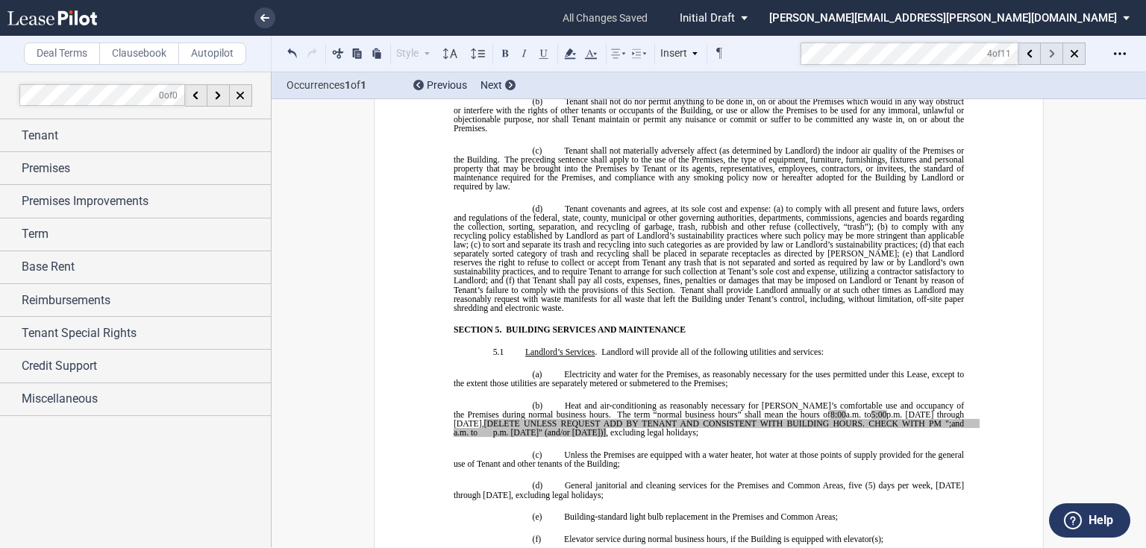
scroll to position [4870, 0]
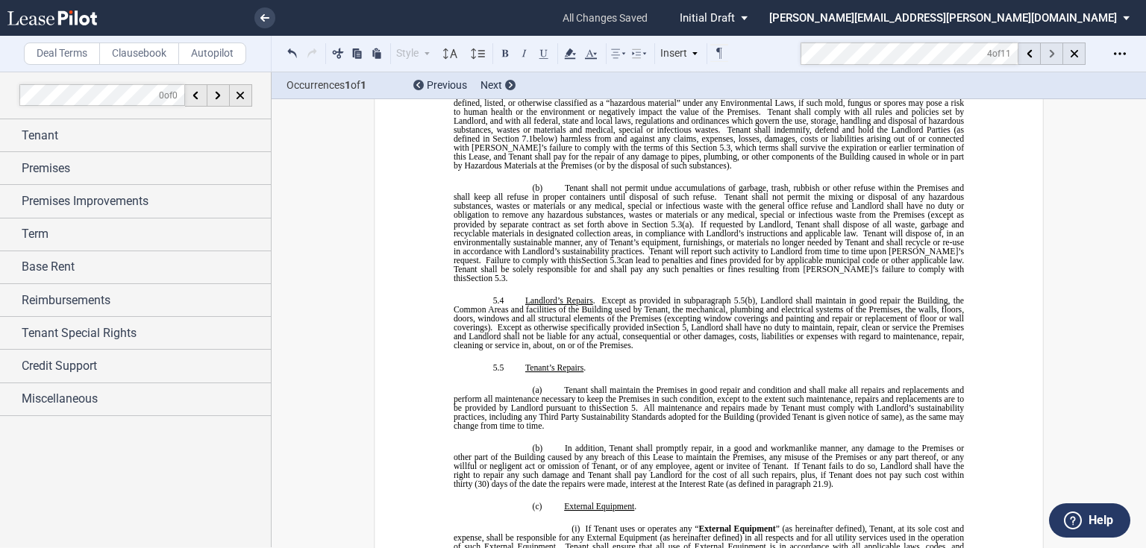
click at [1049, 57] on use at bounding box center [1051, 54] width 5 height 8
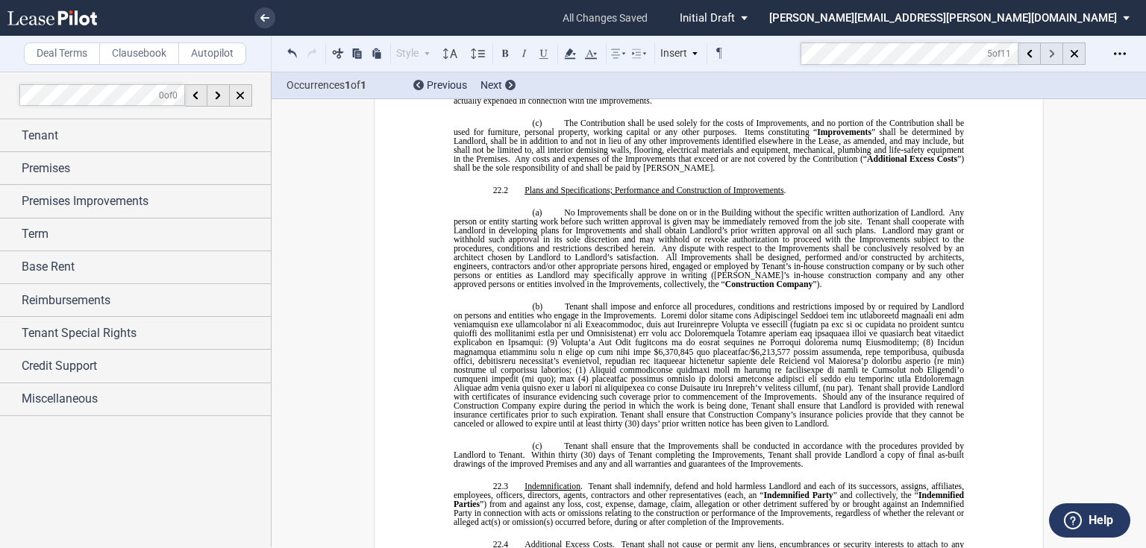
scroll to position [16705, 0]
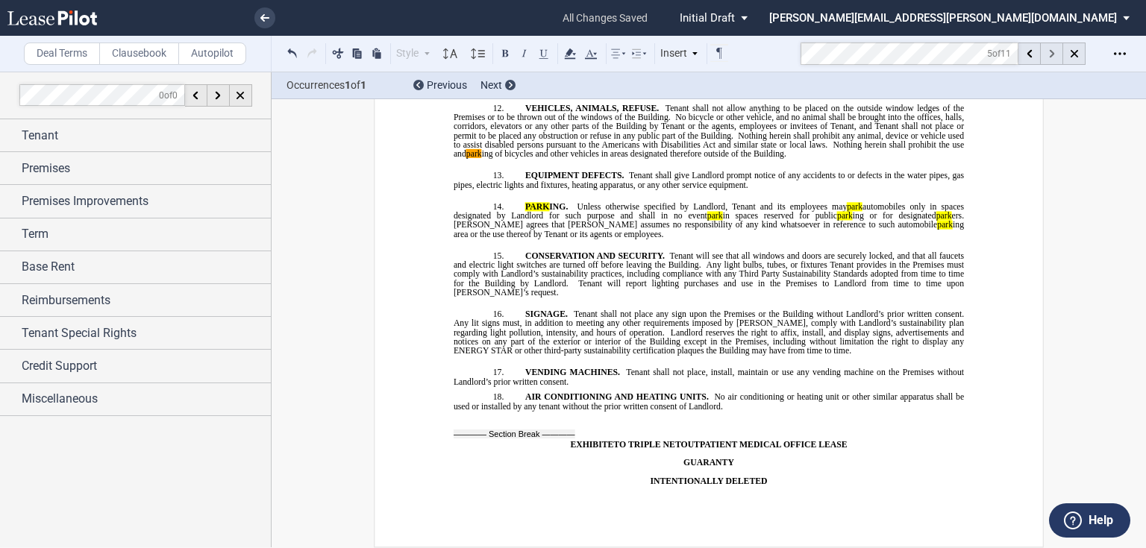
click at [1049, 57] on use at bounding box center [1051, 54] width 5 height 8
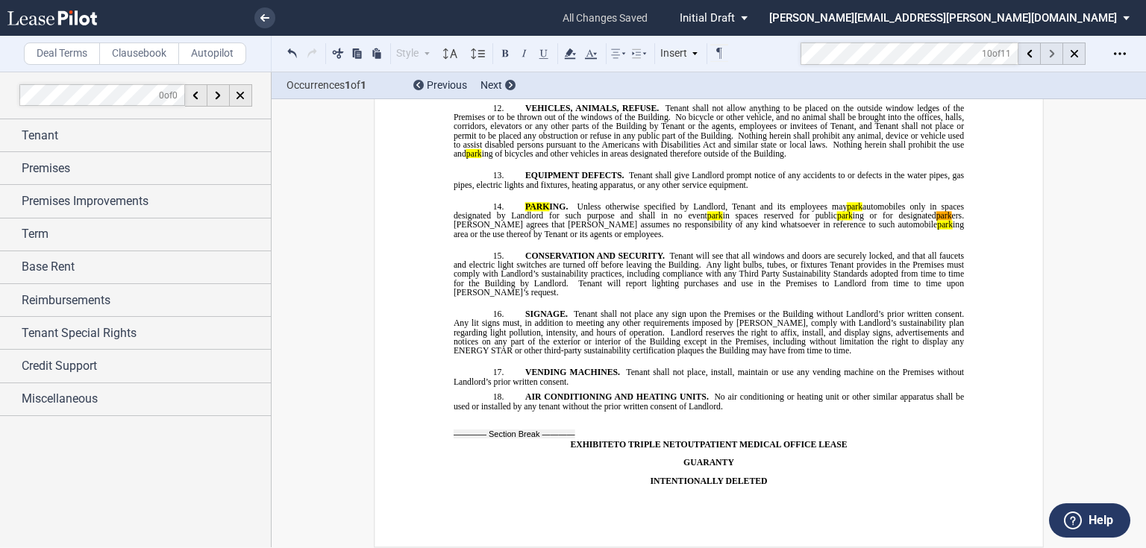
click at [1049, 57] on use at bounding box center [1051, 54] width 5 height 8
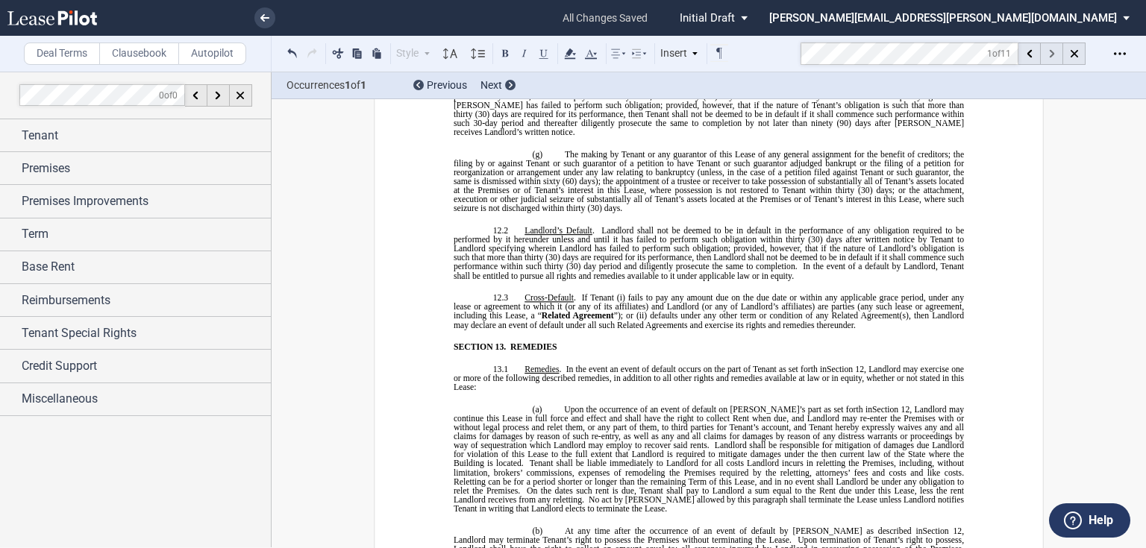
scroll to position [1994, 0]
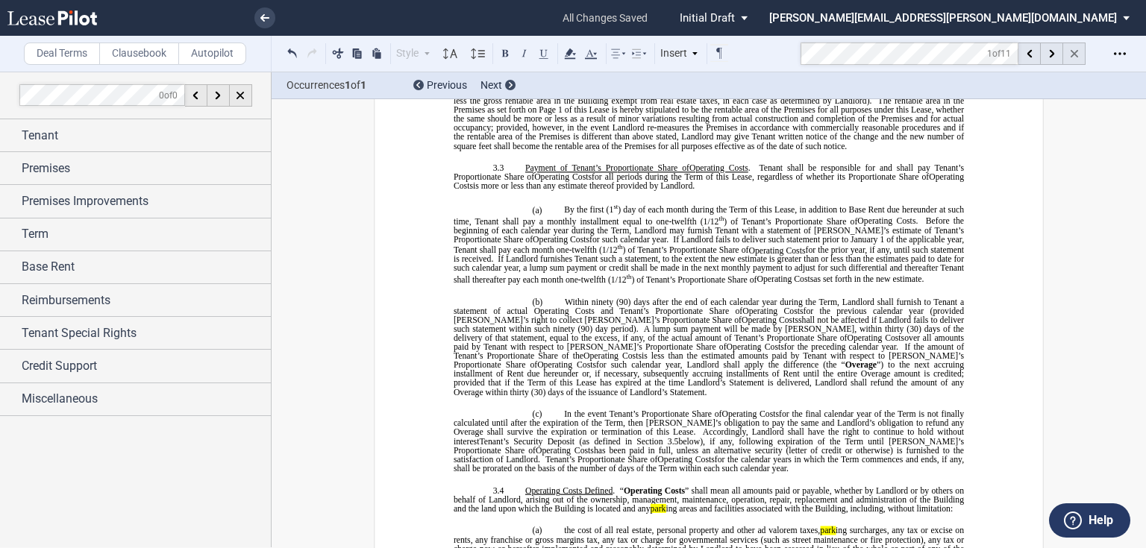
click at [1072, 56] on use at bounding box center [1074, 53] width 7 height 7
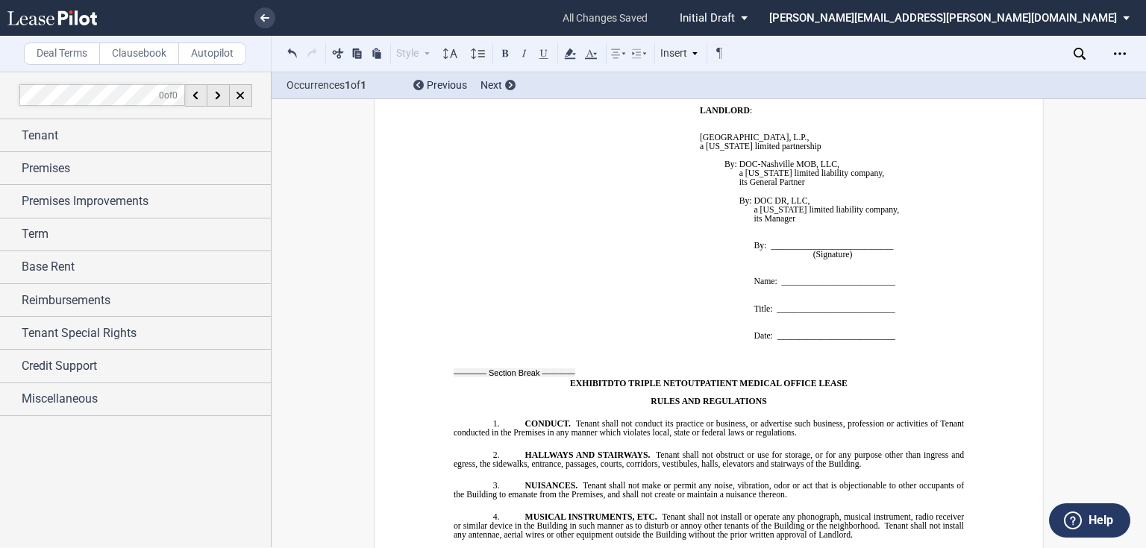
scroll to position [14196, 0]
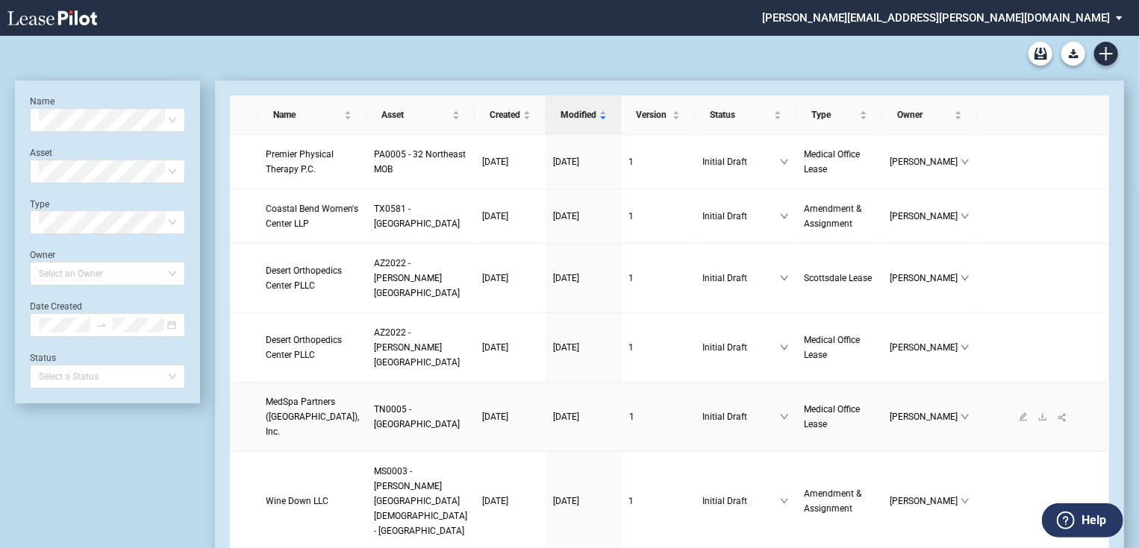
click at [298, 437] on span "MedSpa Partners ([GEOGRAPHIC_DATA]), Inc." at bounding box center [312, 417] width 93 height 40
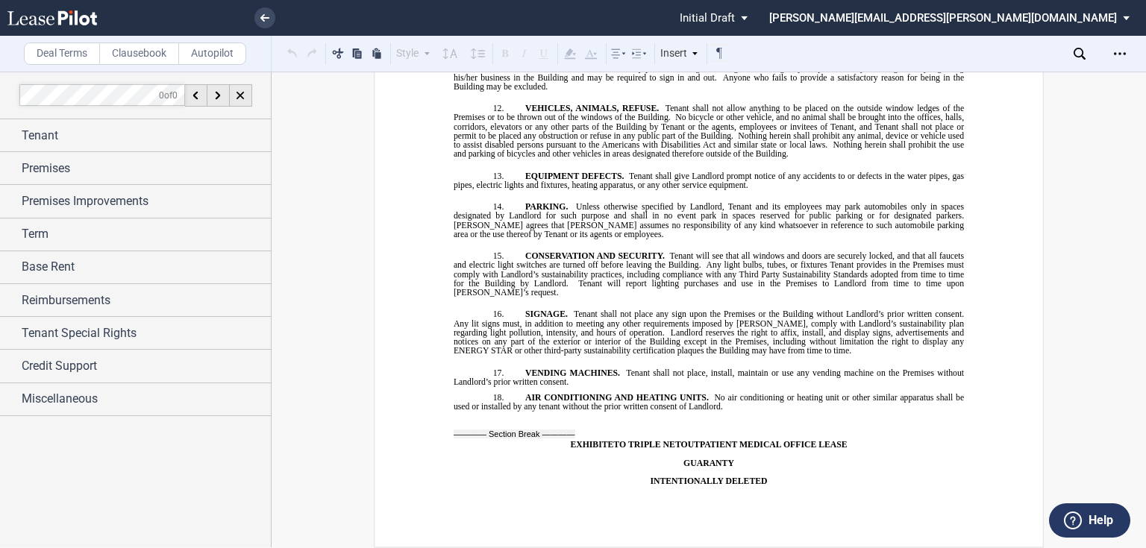
scroll to position [15057, 0]
click at [266, 24] on link at bounding box center [264, 17] width 21 height 21
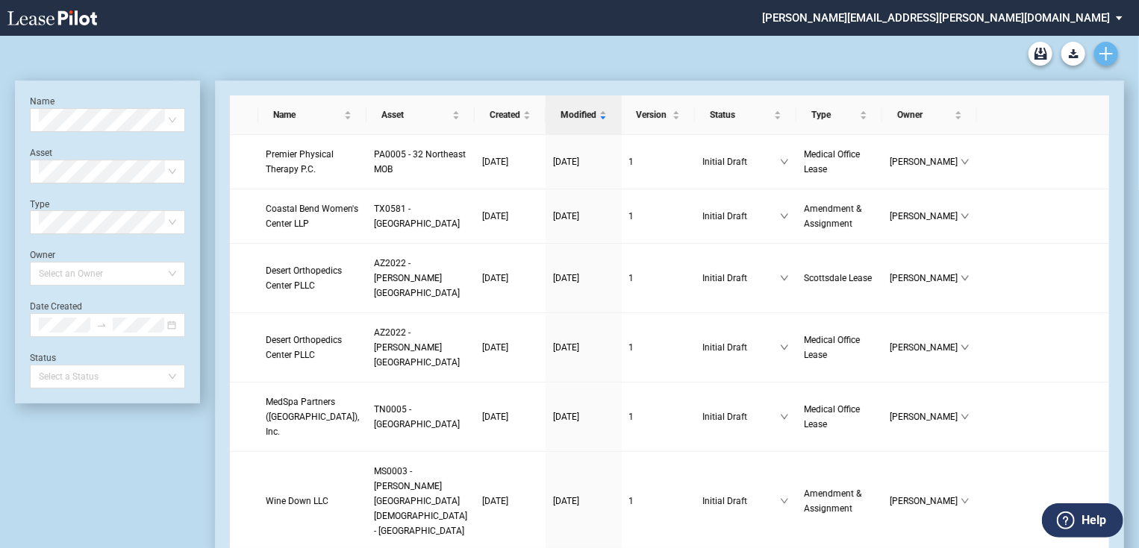
click at [1101, 52] on icon "Create new document" at bounding box center [1105, 53] width 13 height 13
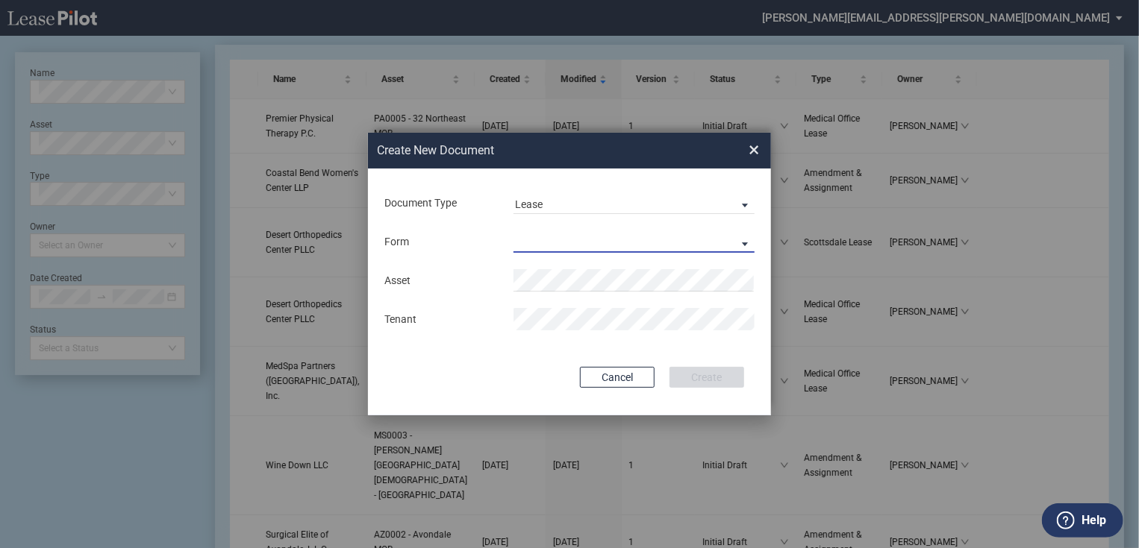
click at [552, 234] on md-select "Medical Office Lease Scottsdale Lease Louisville Lease 1370 Medical Place Lease…" at bounding box center [633, 242] width 241 height 22
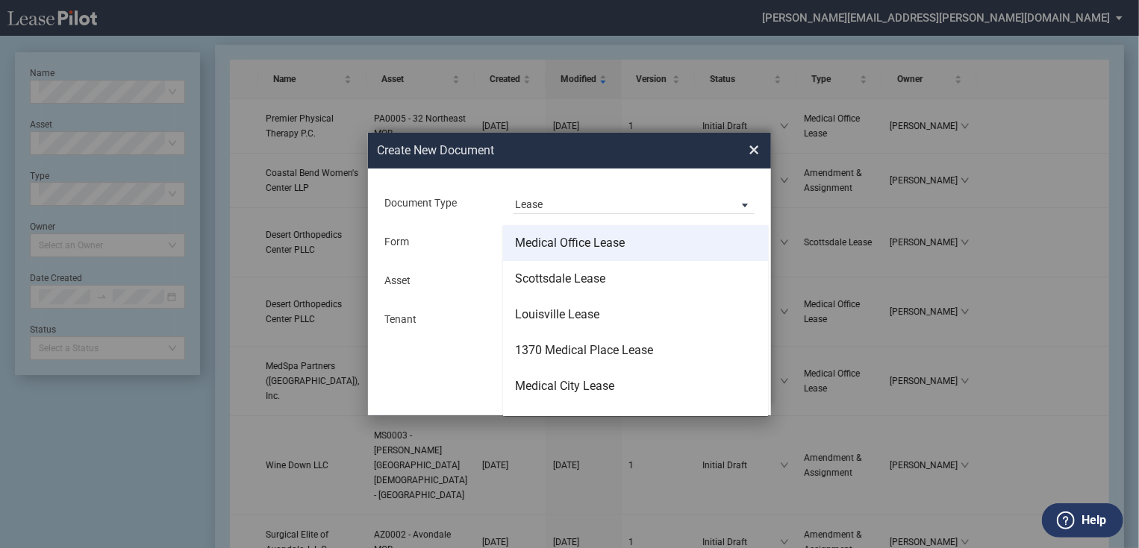
click at [572, 245] on div "Medical Office Lease" at bounding box center [570, 243] width 110 height 16
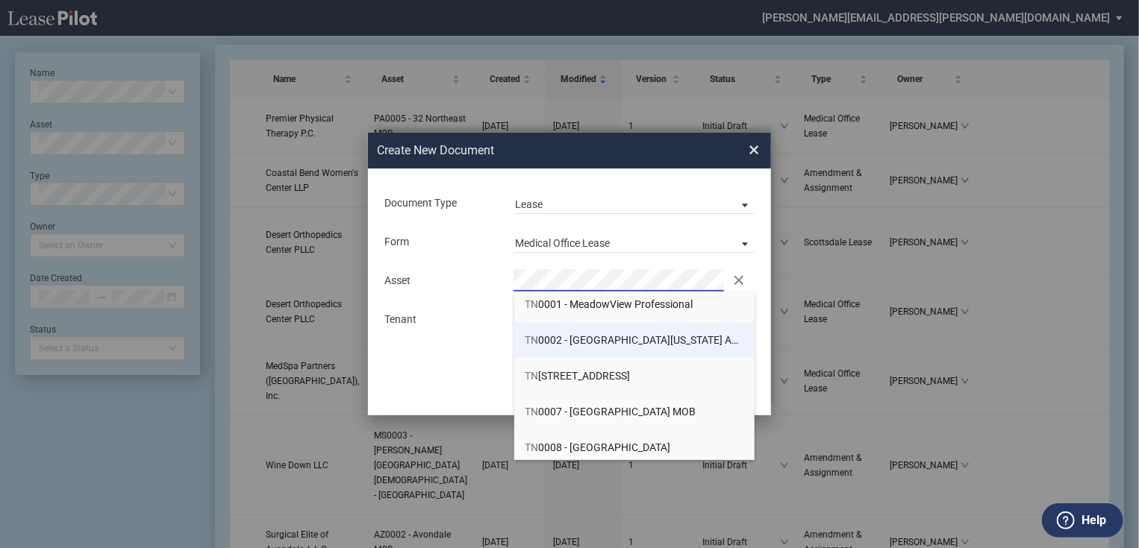
scroll to position [60, 0]
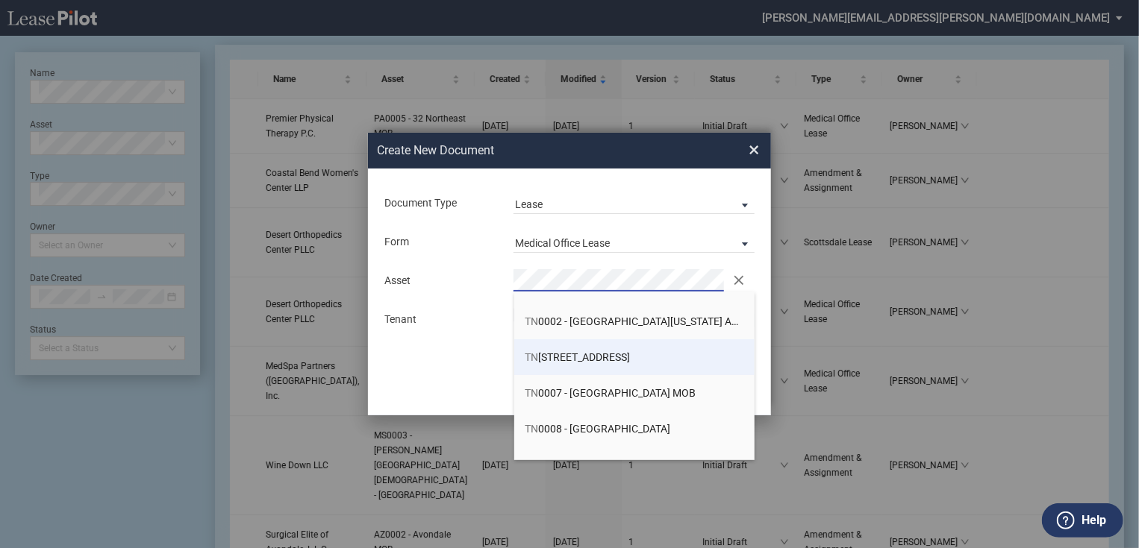
click at [631, 364] on li "TN [STREET_ADDRESS]" at bounding box center [634, 358] width 241 height 36
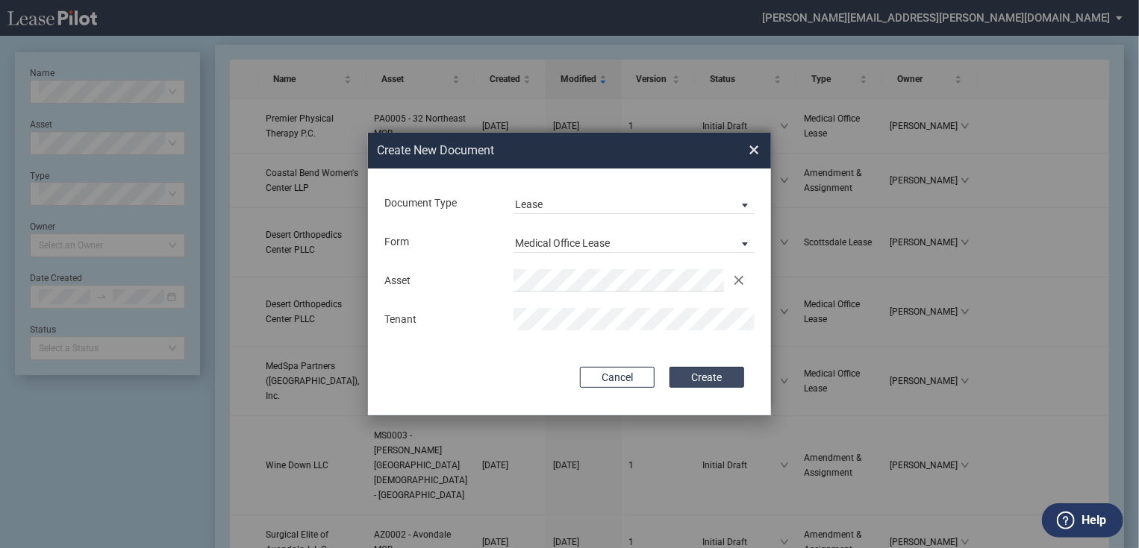
click at [720, 381] on button "Create" at bounding box center [706, 377] width 75 height 21
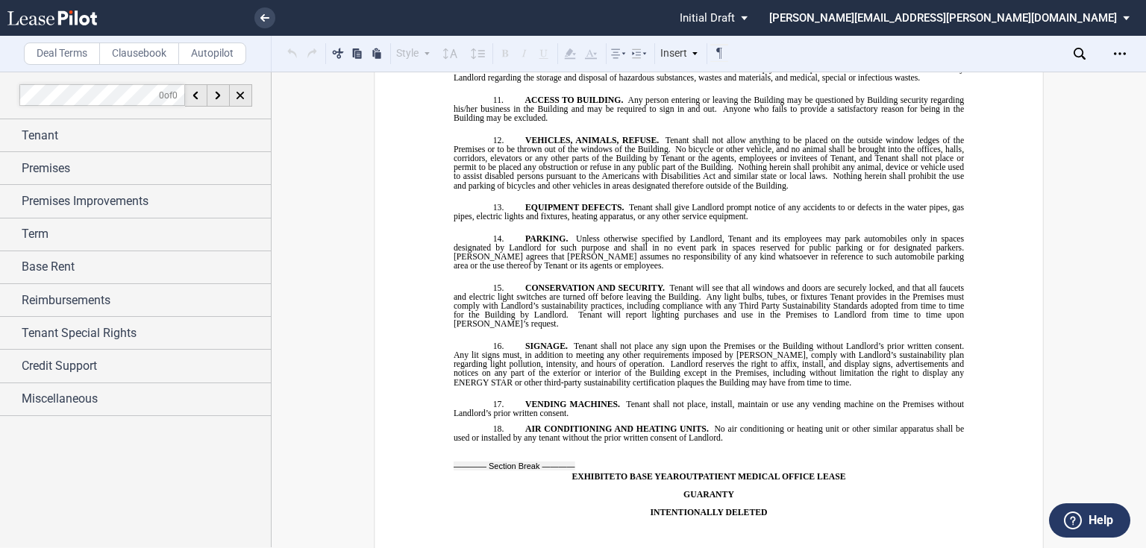
scroll to position [13874, 0]
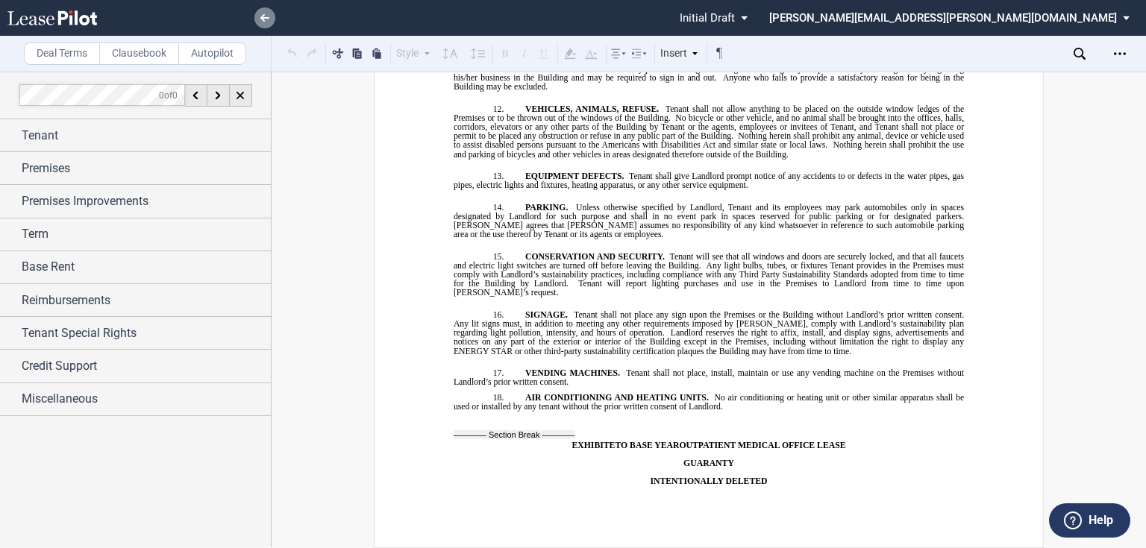
click at [264, 15] on use at bounding box center [264, 17] width 9 height 7
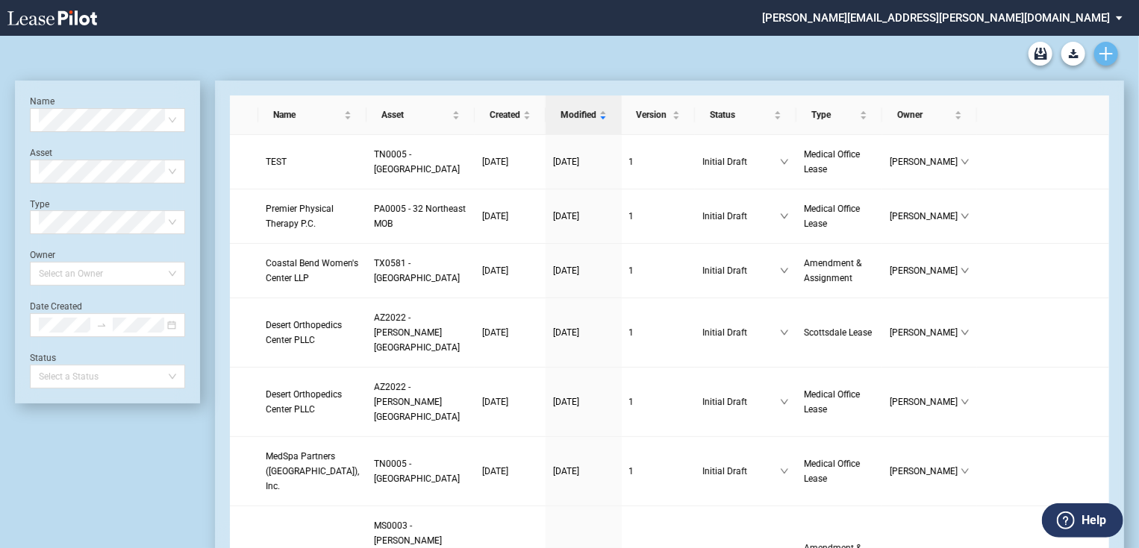
click at [1101, 54] on icon "Create new document" at bounding box center [1105, 53] width 13 height 13
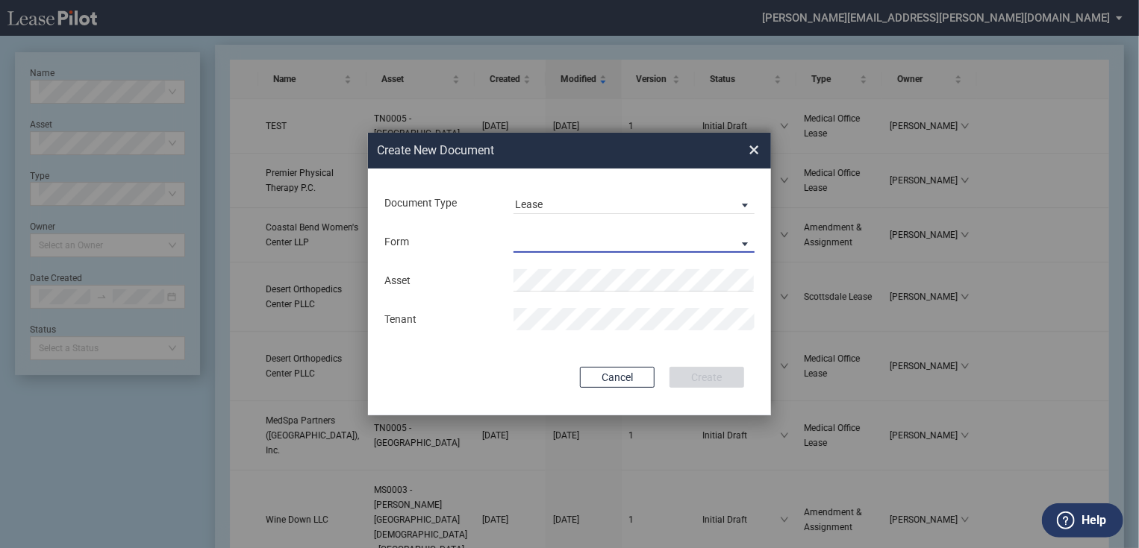
click at [654, 239] on md-select "Medical Office Lease Scottsdale Lease Louisville Lease [GEOGRAPHIC_DATA] [GEOGR…" at bounding box center [633, 242] width 241 height 22
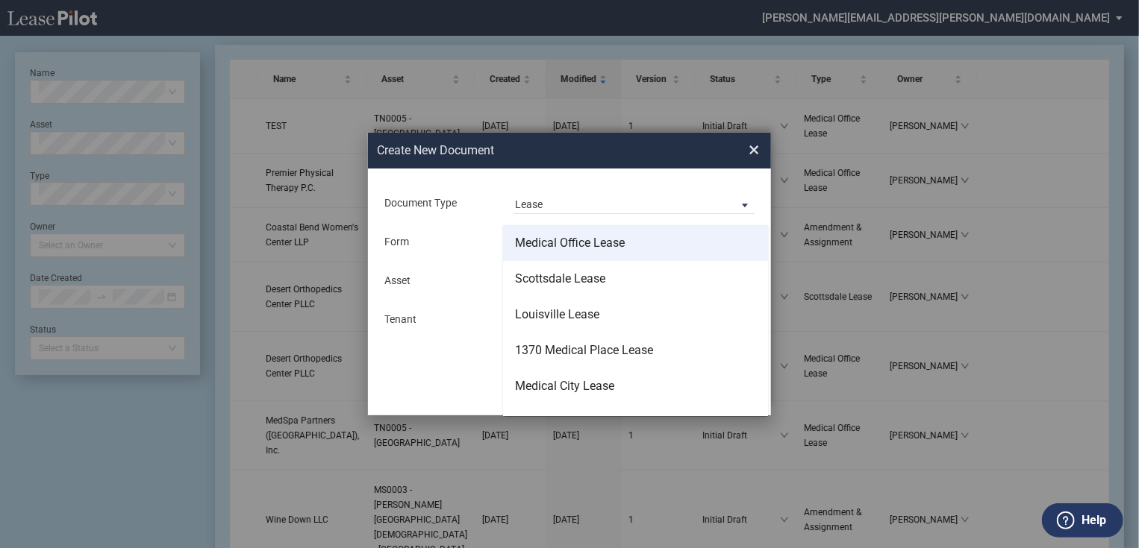
click at [642, 242] on md-option "Medical Office Lease" at bounding box center [635, 243] width 265 height 36
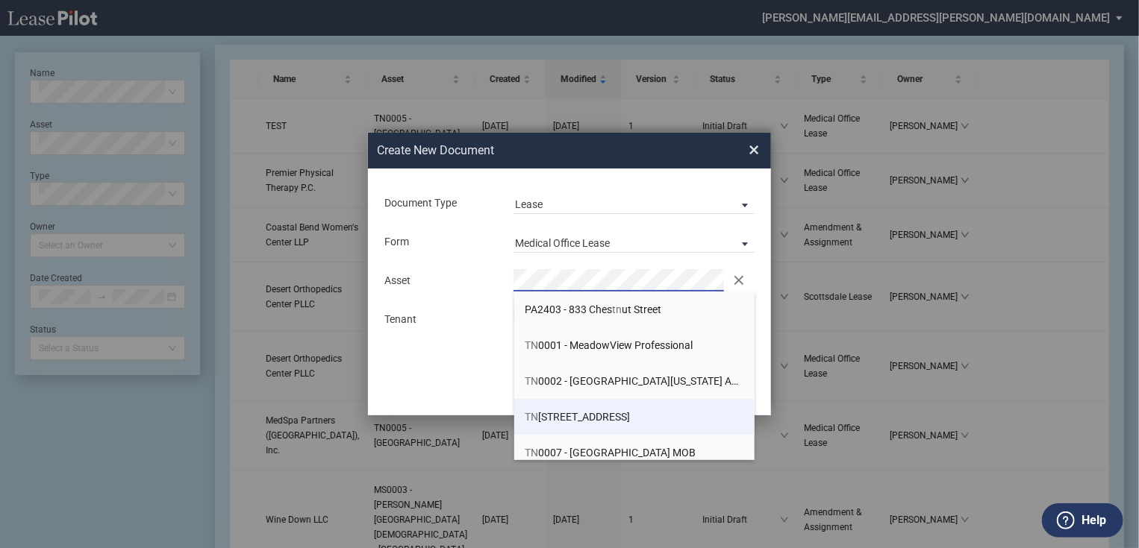
click at [592, 418] on span "TN [STREET_ADDRESS]" at bounding box center [577, 417] width 105 height 12
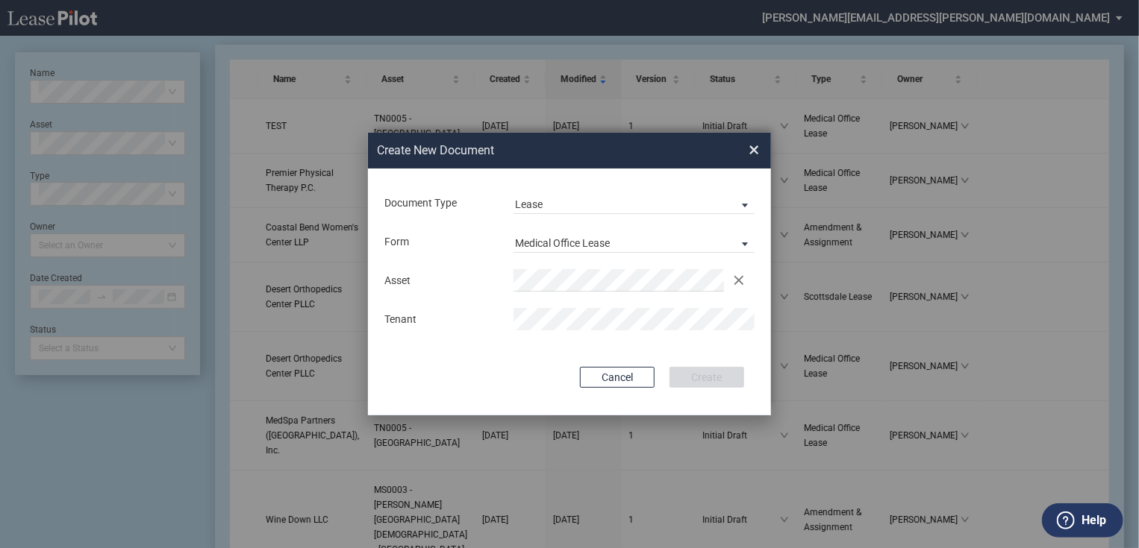
click at [755, 148] on span "×" at bounding box center [753, 150] width 10 height 24
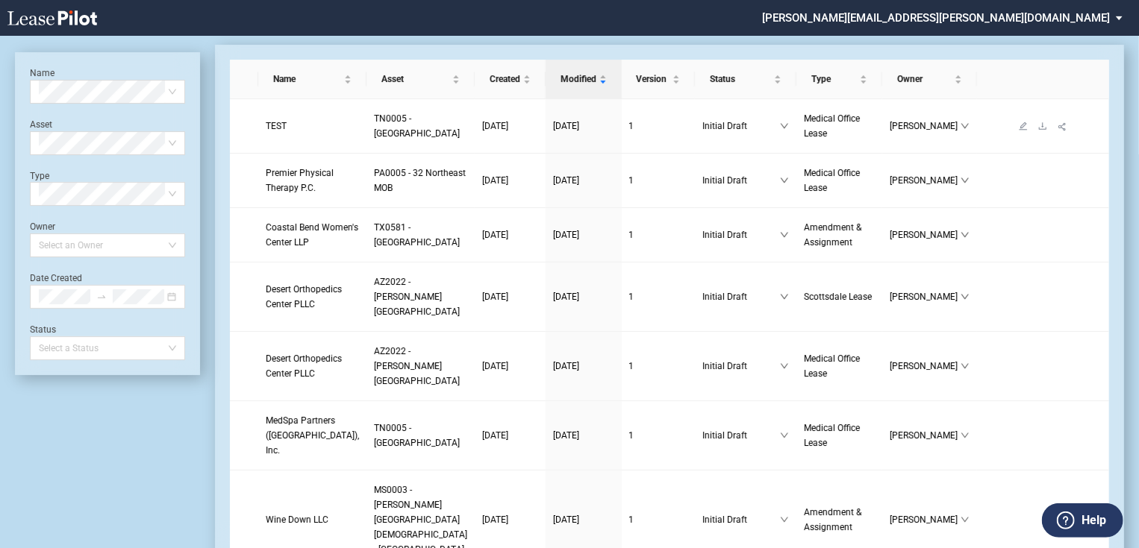
click at [272, 121] on span "TEST" at bounding box center [276, 126] width 21 height 10
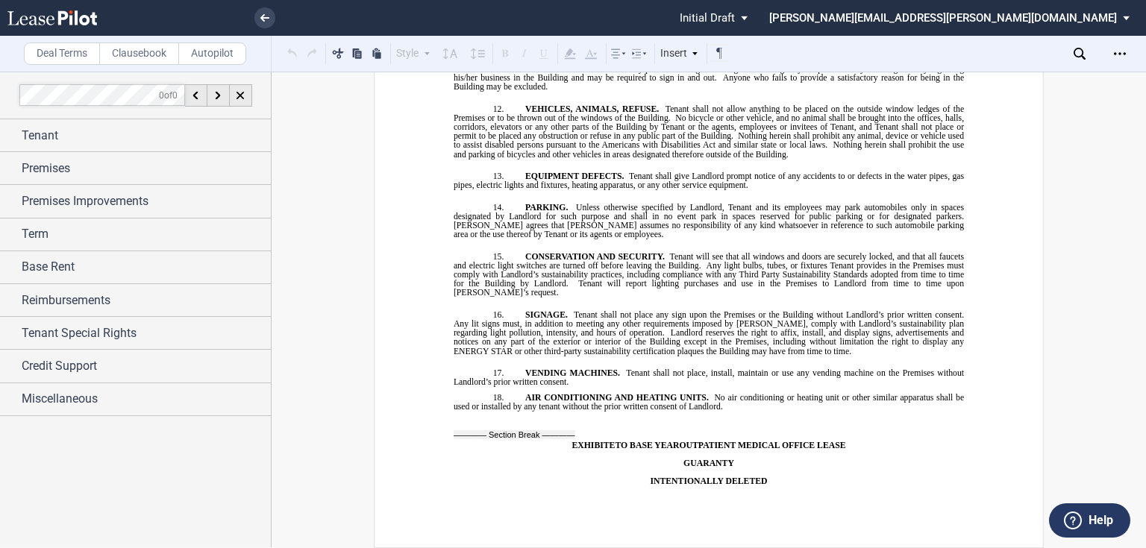
scroll to position [13933, 0]
